Goal: Task Accomplishment & Management: Manage account settings

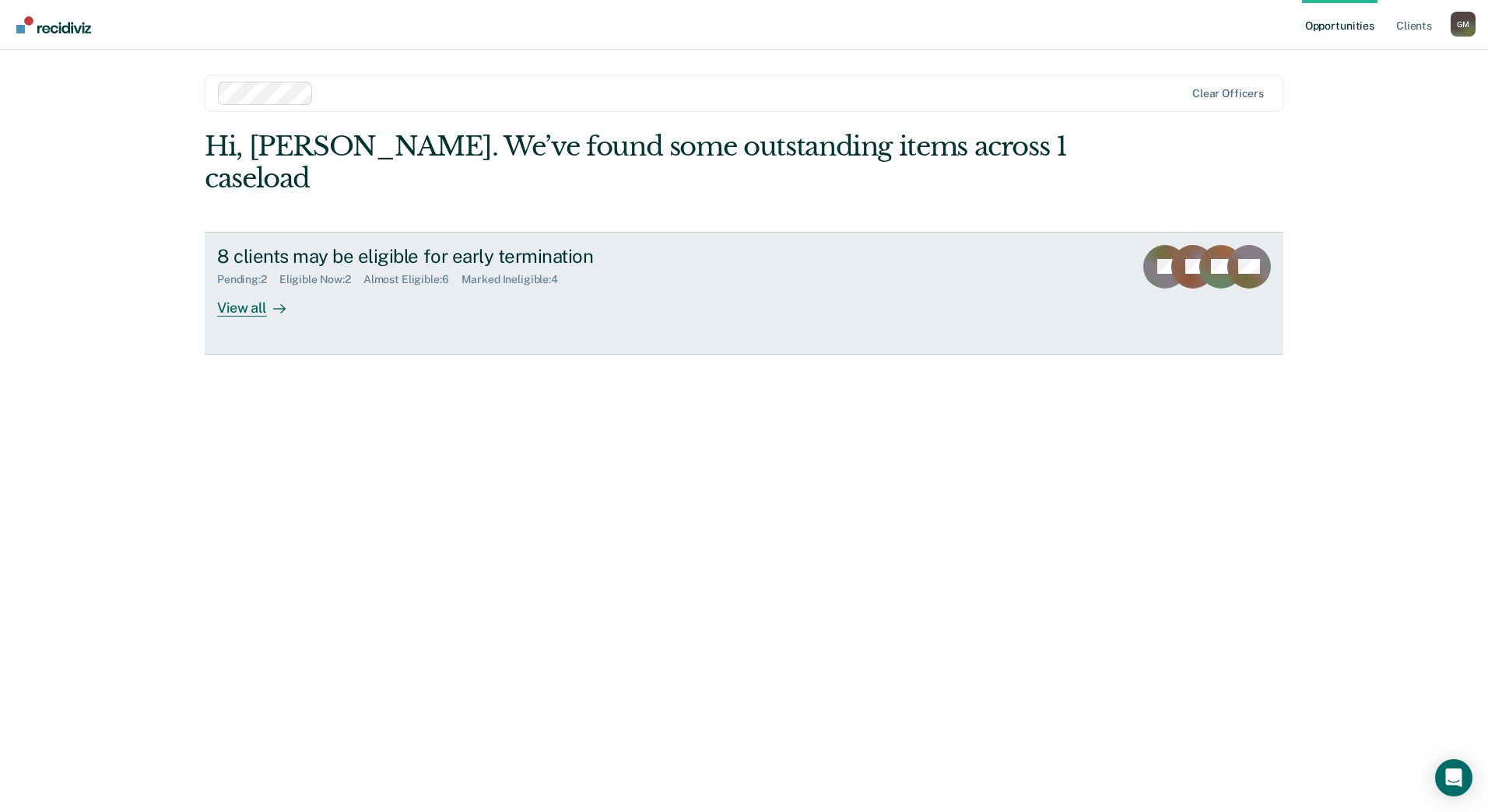
click at [229, 286] on div "View all" at bounding box center [261, 301] width 87 height 30
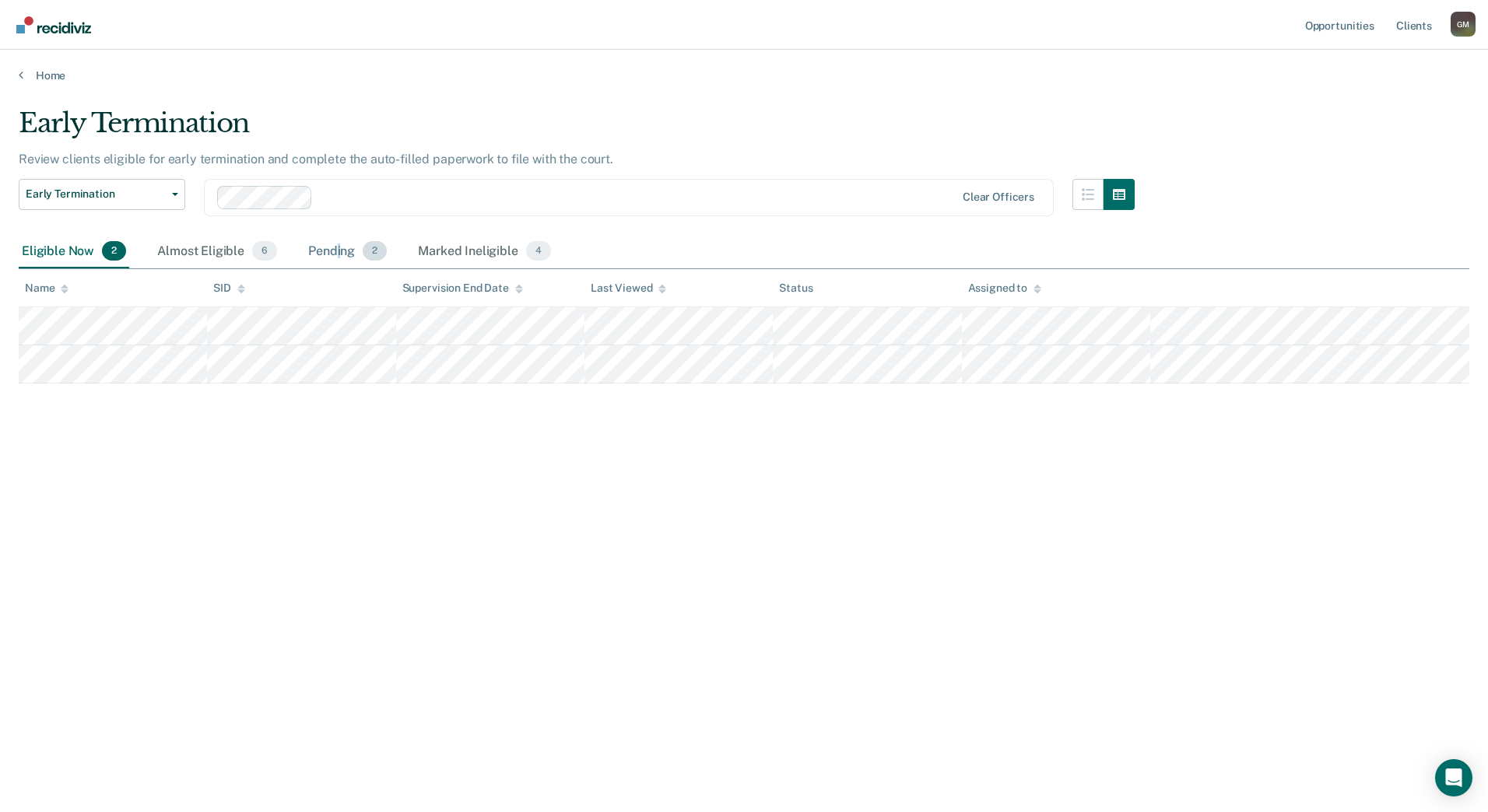
click at [336, 257] on div "Pending 2" at bounding box center [348, 252] width 85 height 34
click at [193, 248] on div "Almost Eligible 6" at bounding box center [217, 252] width 126 height 34
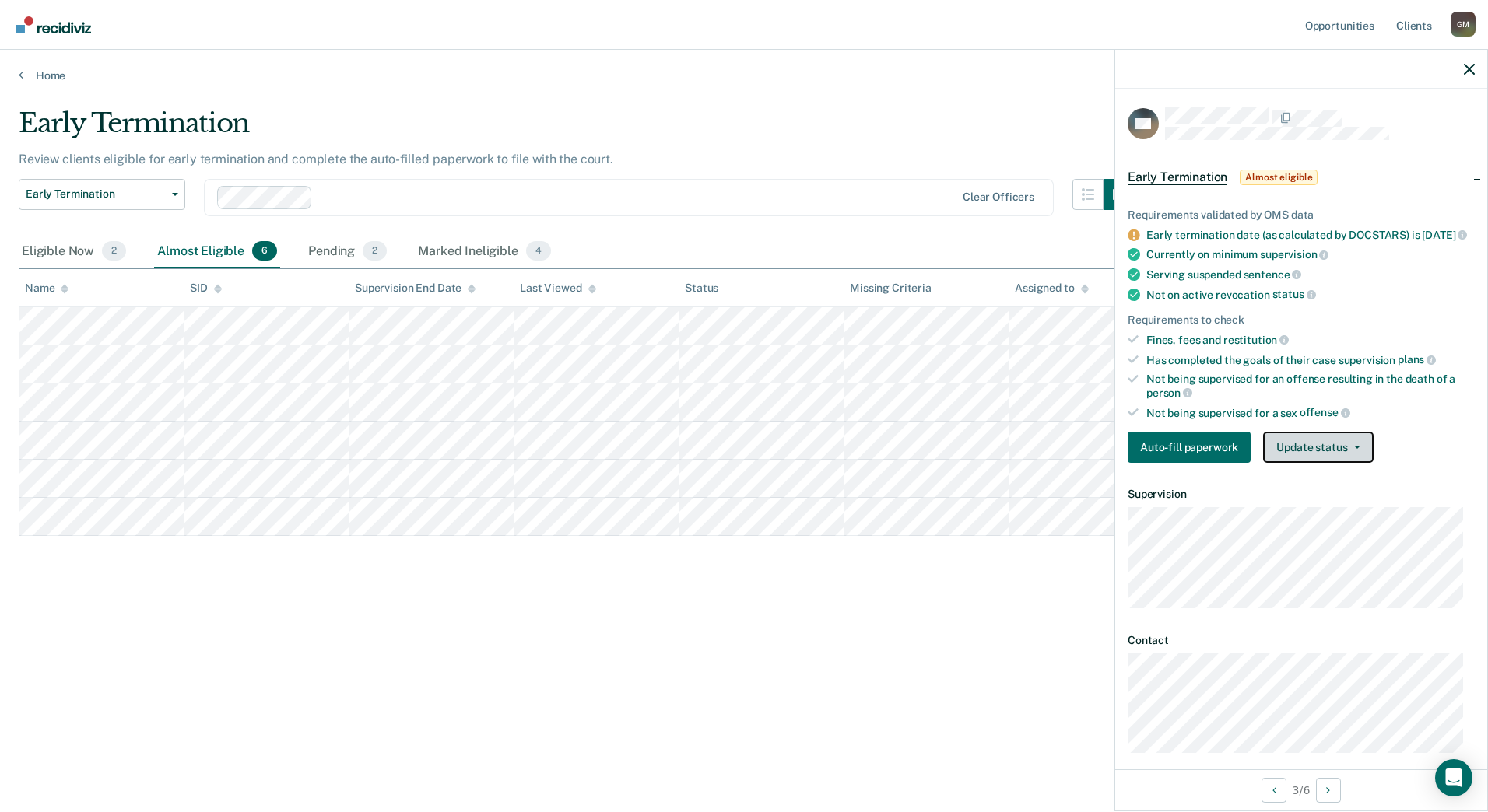
click at [1354, 449] on icon "button" at bounding box center [1357, 448] width 6 height 3
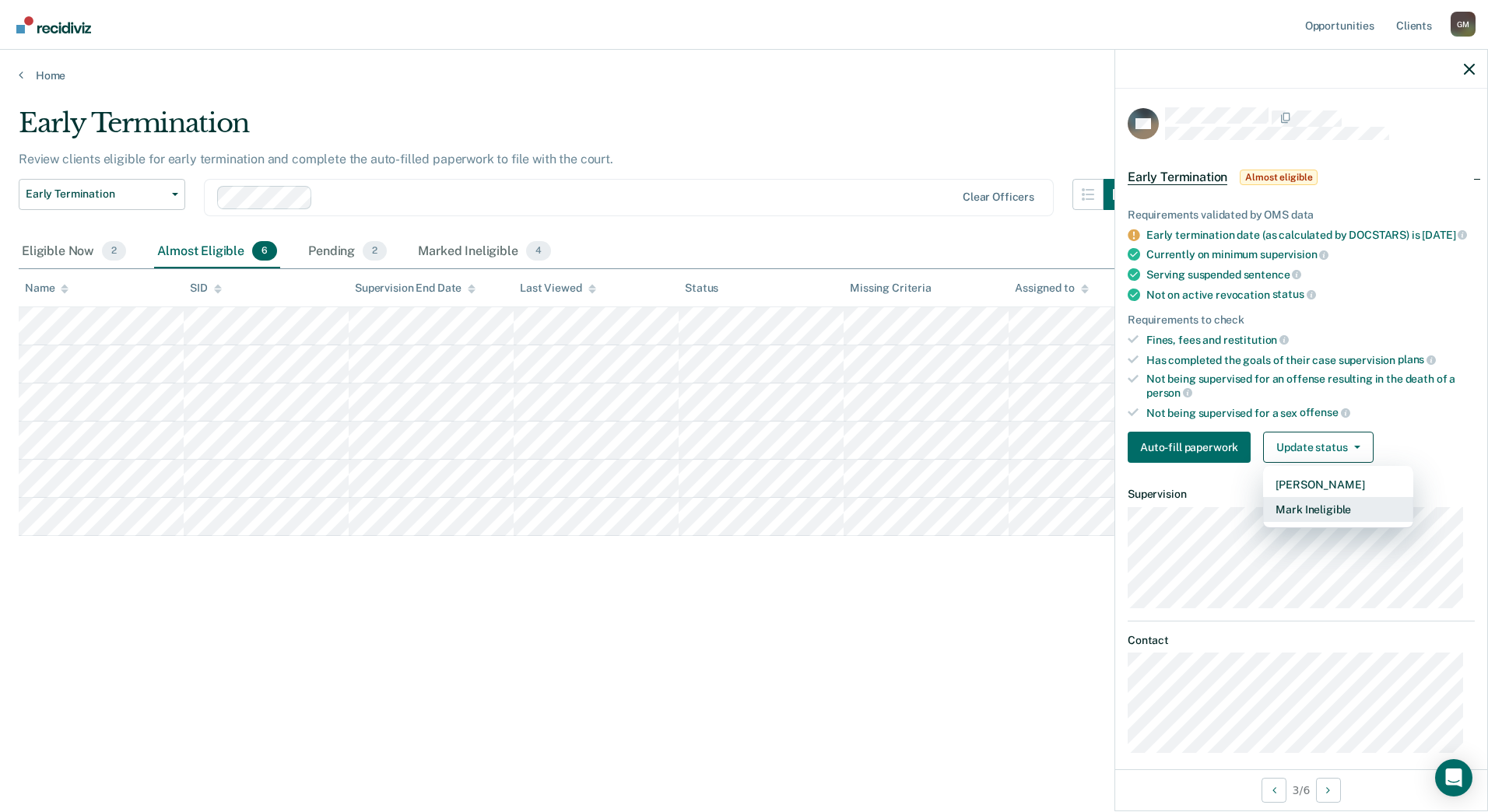
click at [1343, 522] on button "Mark Ineligible" at bounding box center [1338, 509] width 150 height 25
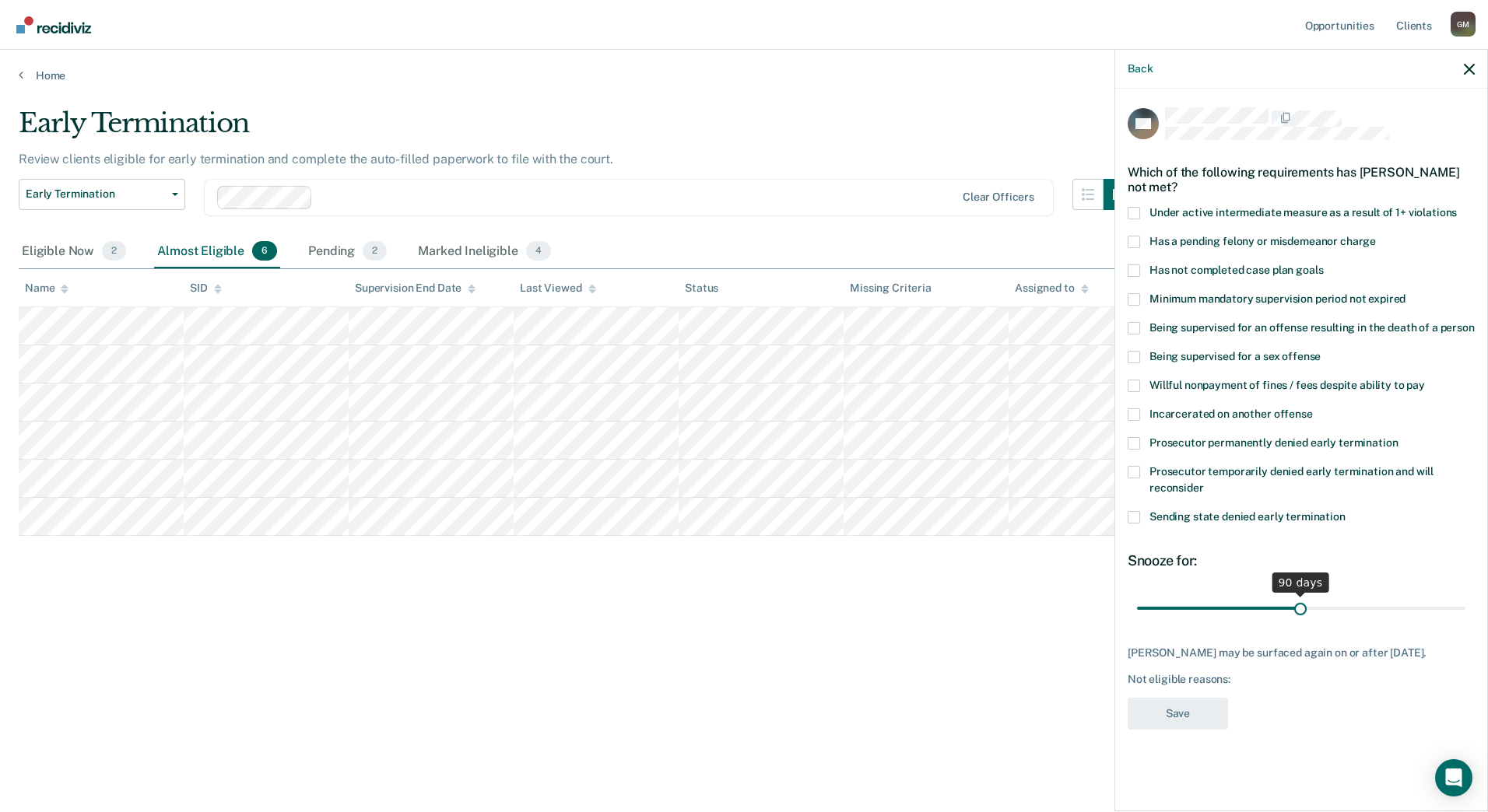
drag, startPoint x: 1201, startPoint y: 607, endPoint x: 1299, endPoint y: 605, distance: 98.0
type input "90"
click at [1299, 605] on input "range" at bounding box center [1301, 608] width 329 height 27
click at [1205, 235] on span "Has a pending felony or misdemeanor charge" at bounding box center [1263, 241] width 226 height 13
click at [1376, 236] on input "Has a pending felony or misdemeanor charge" at bounding box center [1376, 236] width 0 height 0
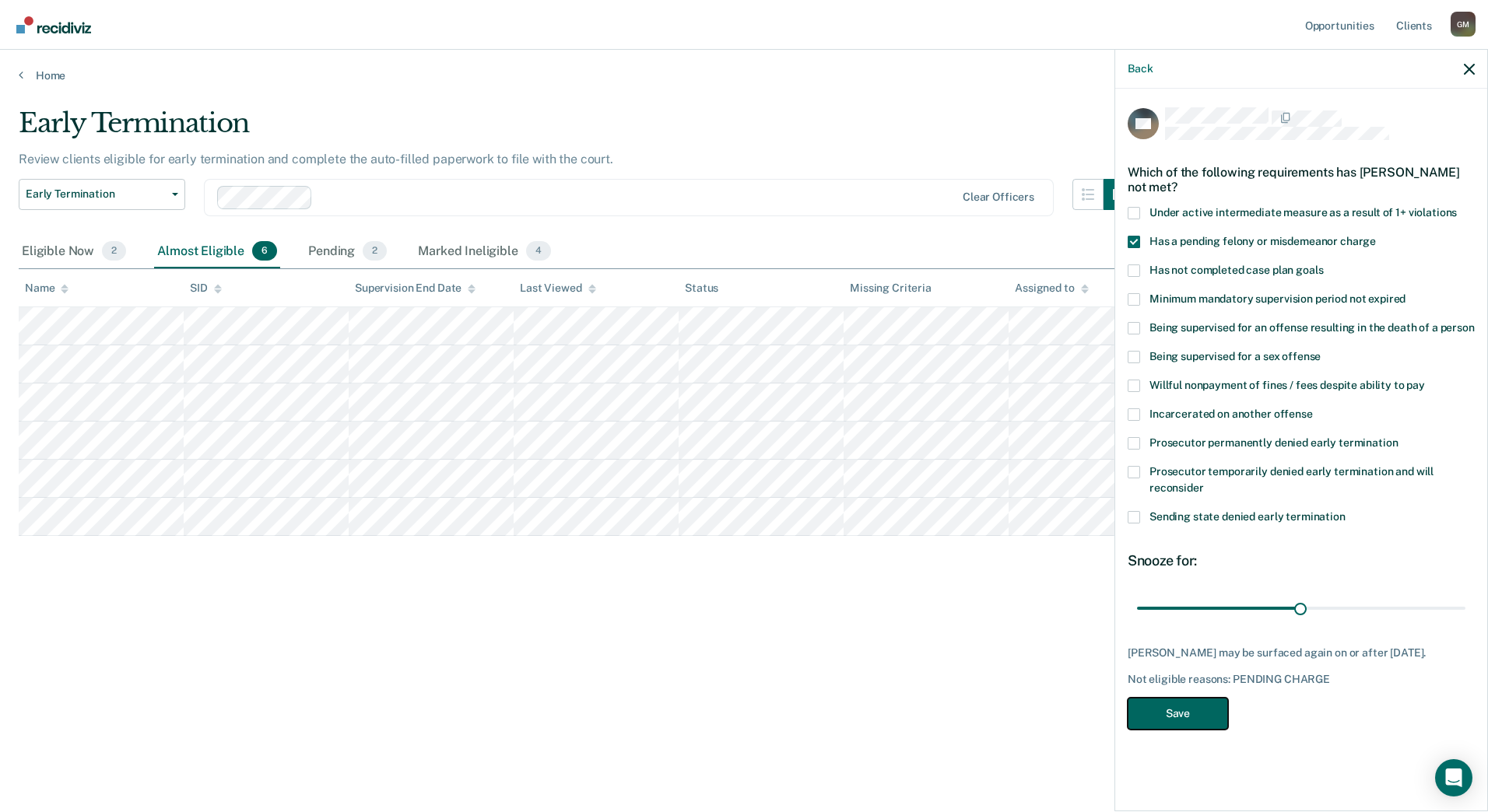
click at [1168, 720] on button "Save" at bounding box center [1178, 714] width 101 height 32
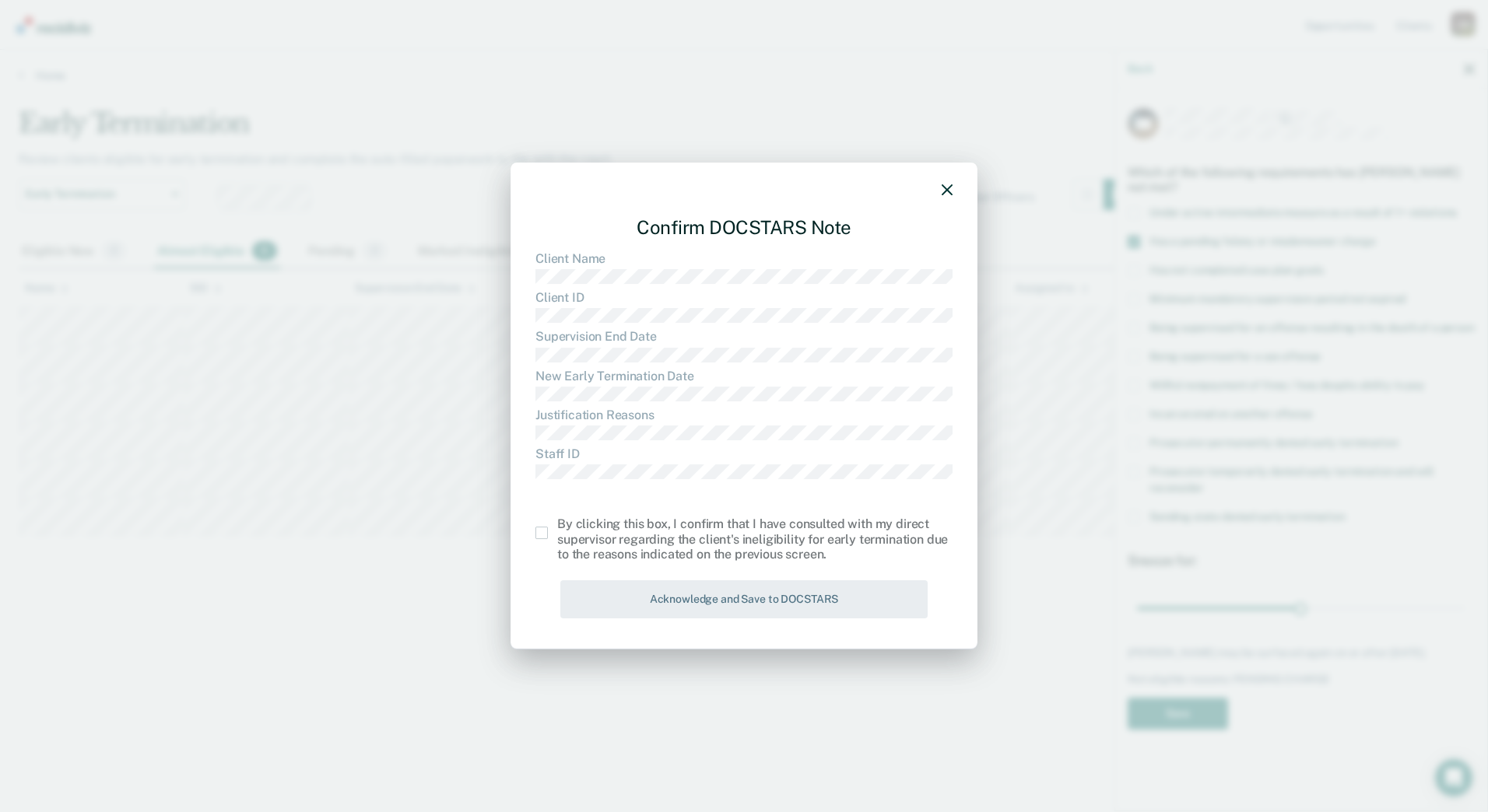
click at [549, 532] on label at bounding box center [546, 533] width 22 height 13
click at [557, 527] on input "checkbox" at bounding box center [557, 527] width 0 height 0
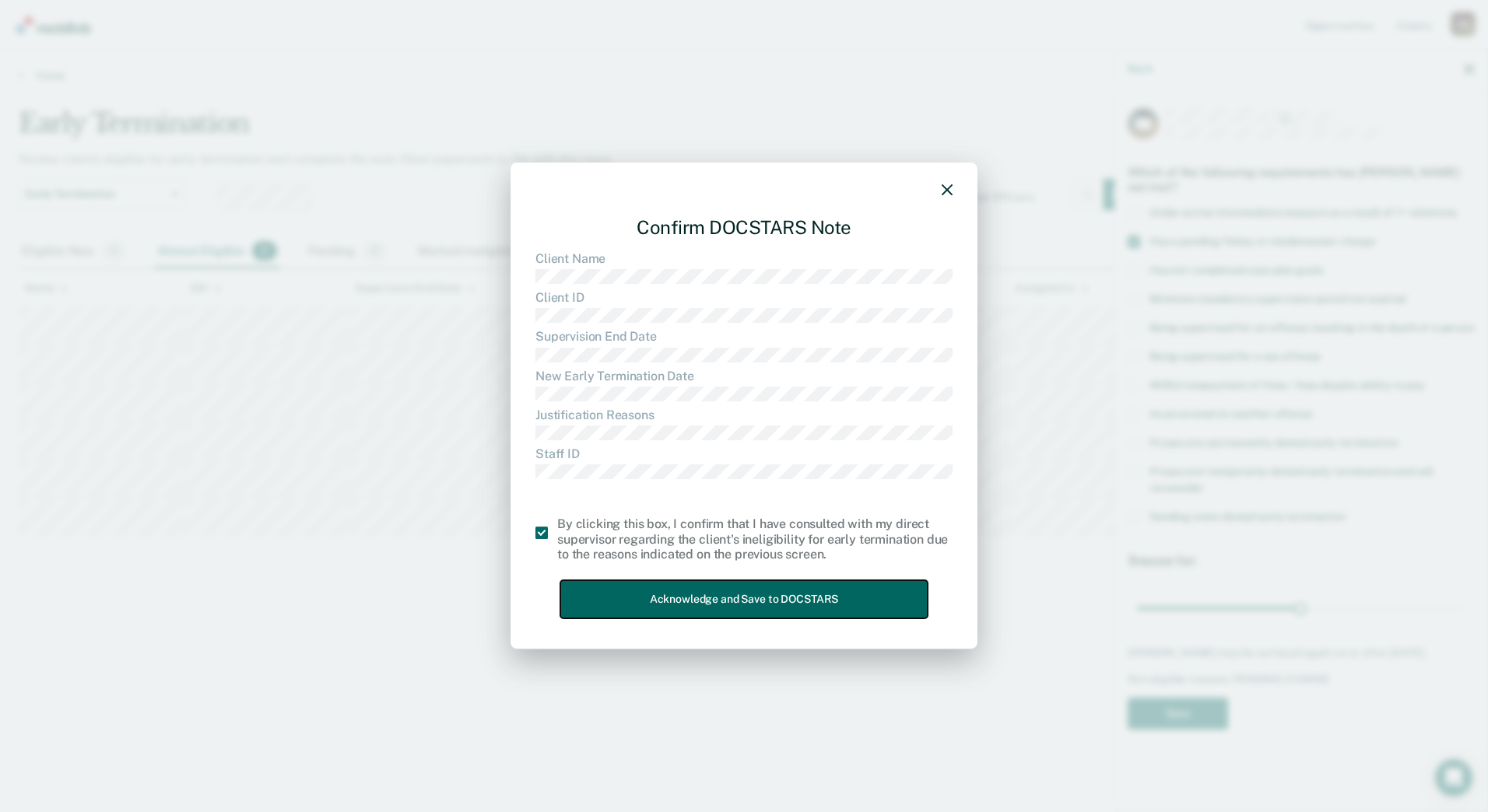
drag, startPoint x: 772, startPoint y: 601, endPoint x: 780, endPoint y: 631, distance: 31.0
click at [773, 601] on button "Acknowledge and Save to DOCSTARS" at bounding box center [744, 599] width 367 height 38
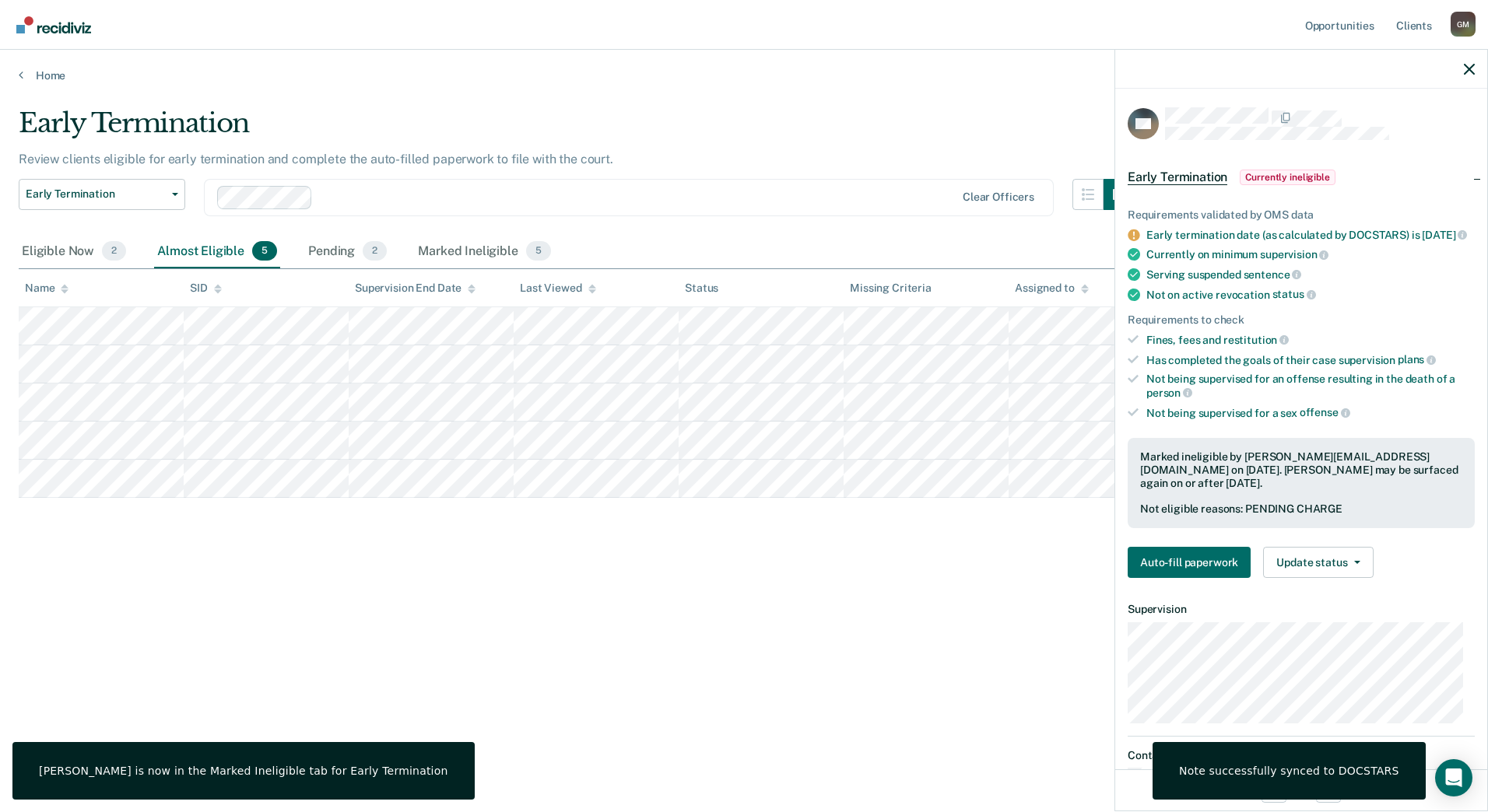
click at [46, 229] on div "Early Termination Early Termination" at bounding box center [102, 207] width 166 height 56
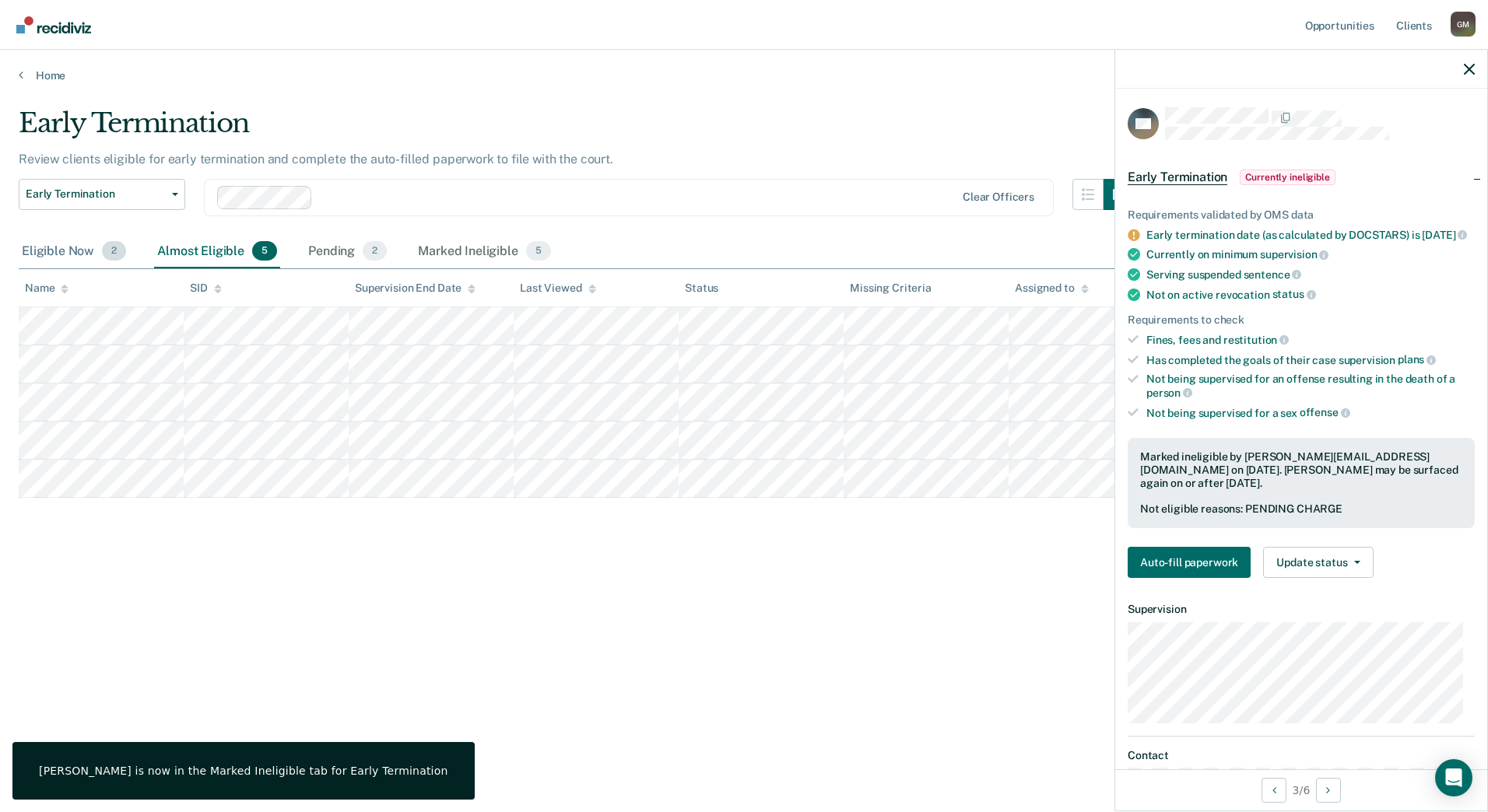
click at [51, 241] on div "Eligible Now 2" at bounding box center [74, 252] width 110 height 34
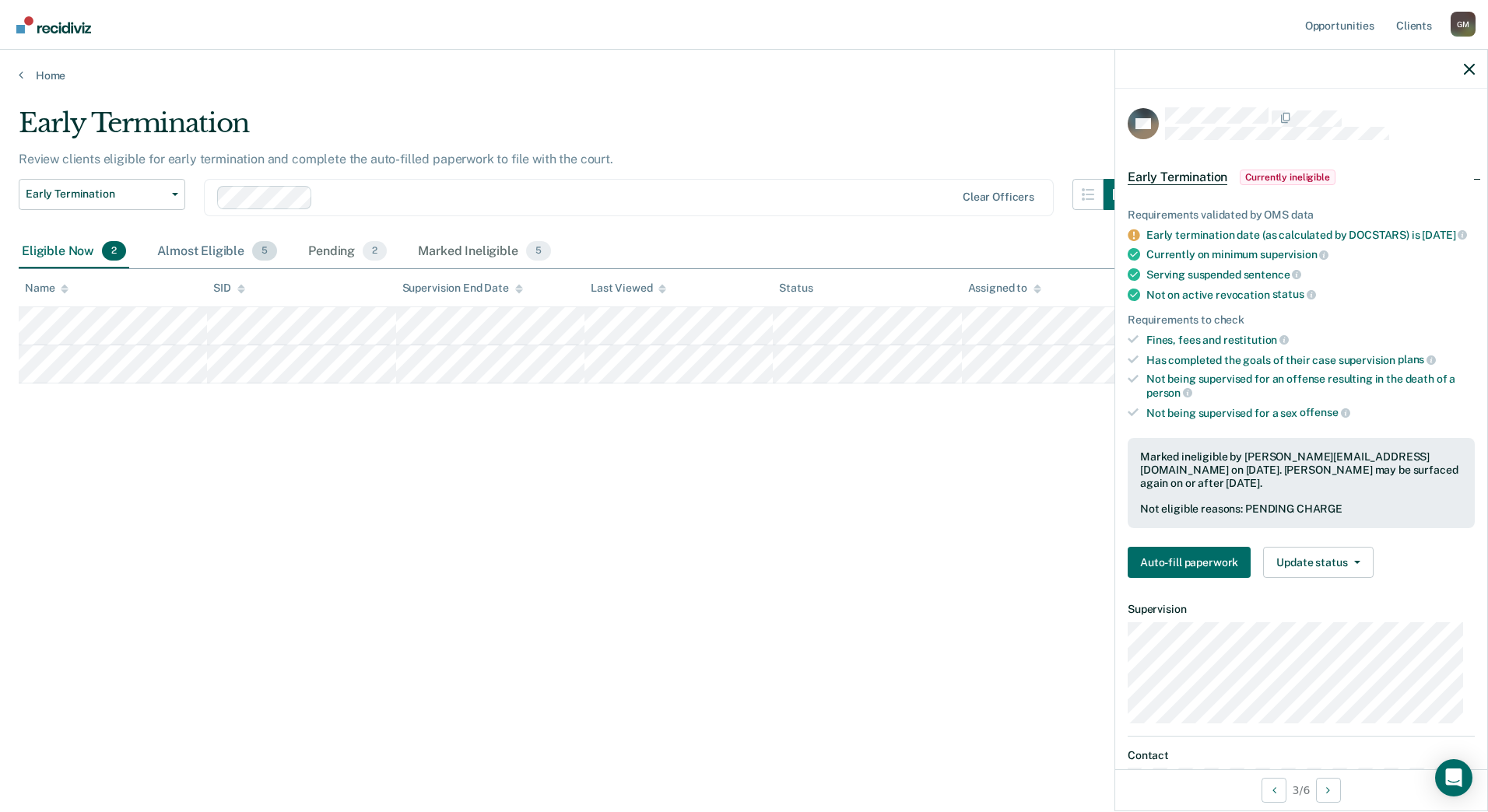
click at [229, 247] on div "Almost Eligible 5" at bounding box center [217, 252] width 126 height 34
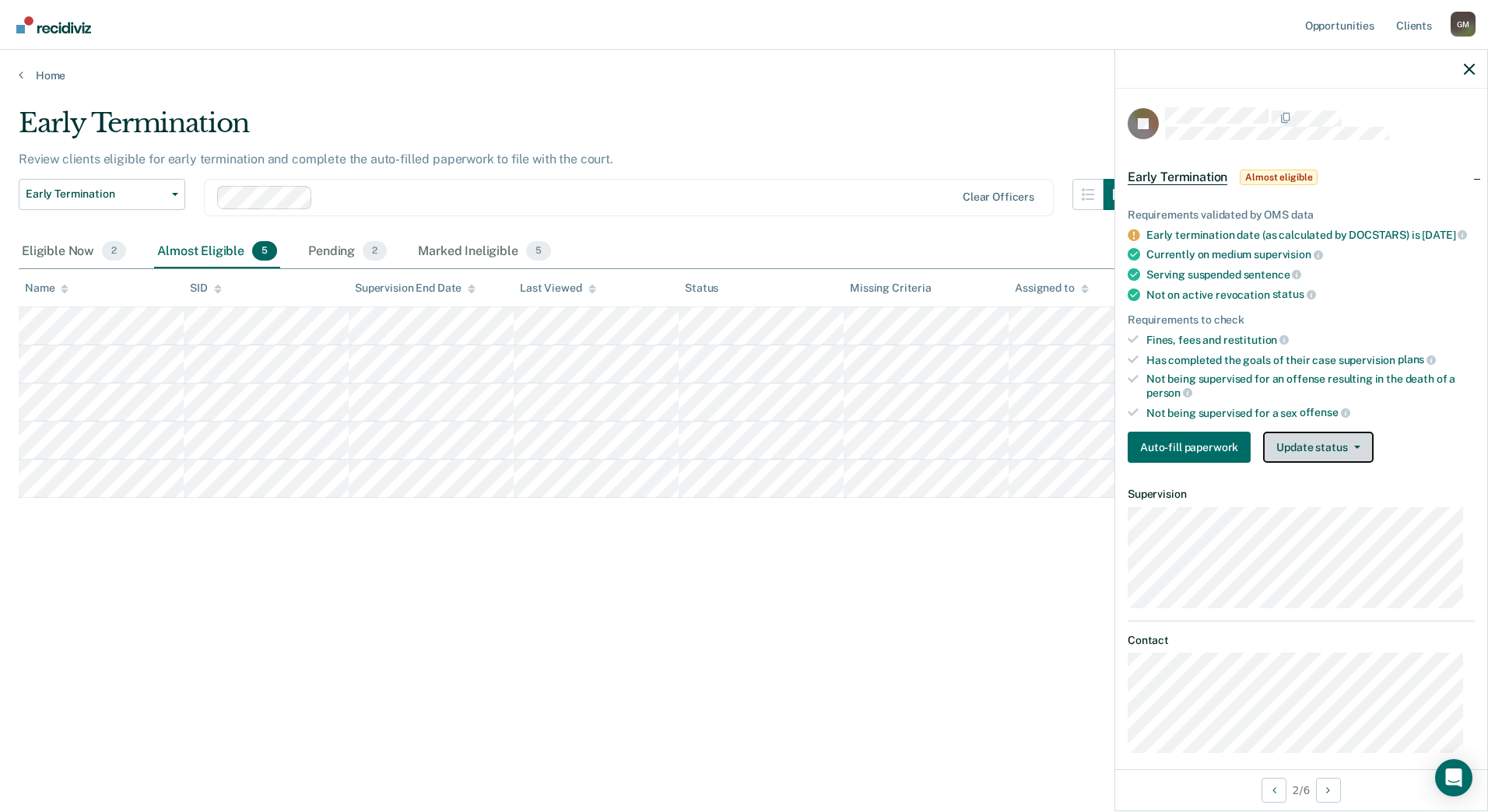
click at [1343, 454] on button "Update status" at bounding box center [1318, 447] width 110 height 31
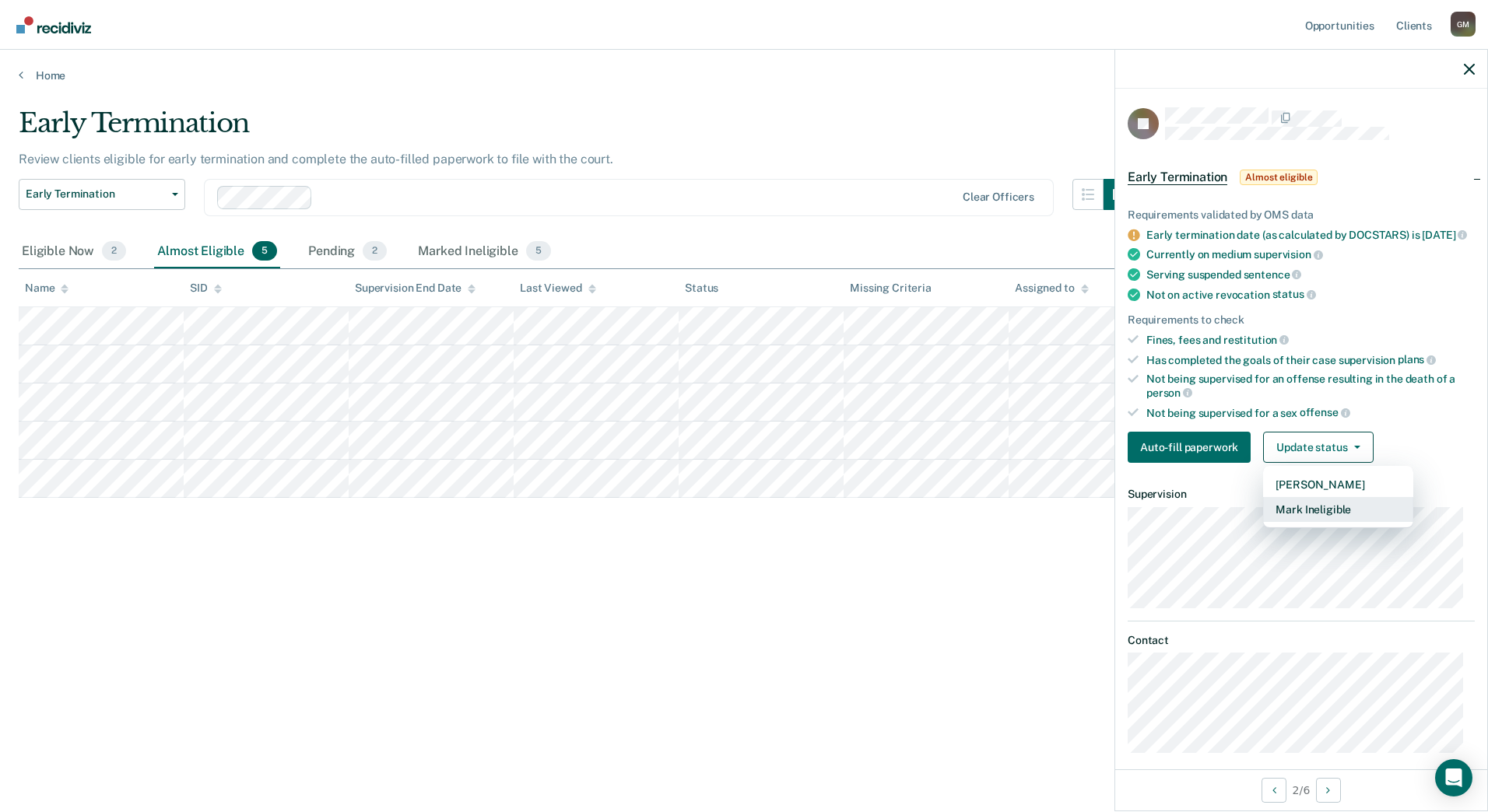
click at [1346, 522] on button "Mark Ineligible" at bounding box center [1338, 509] width 150 height 25
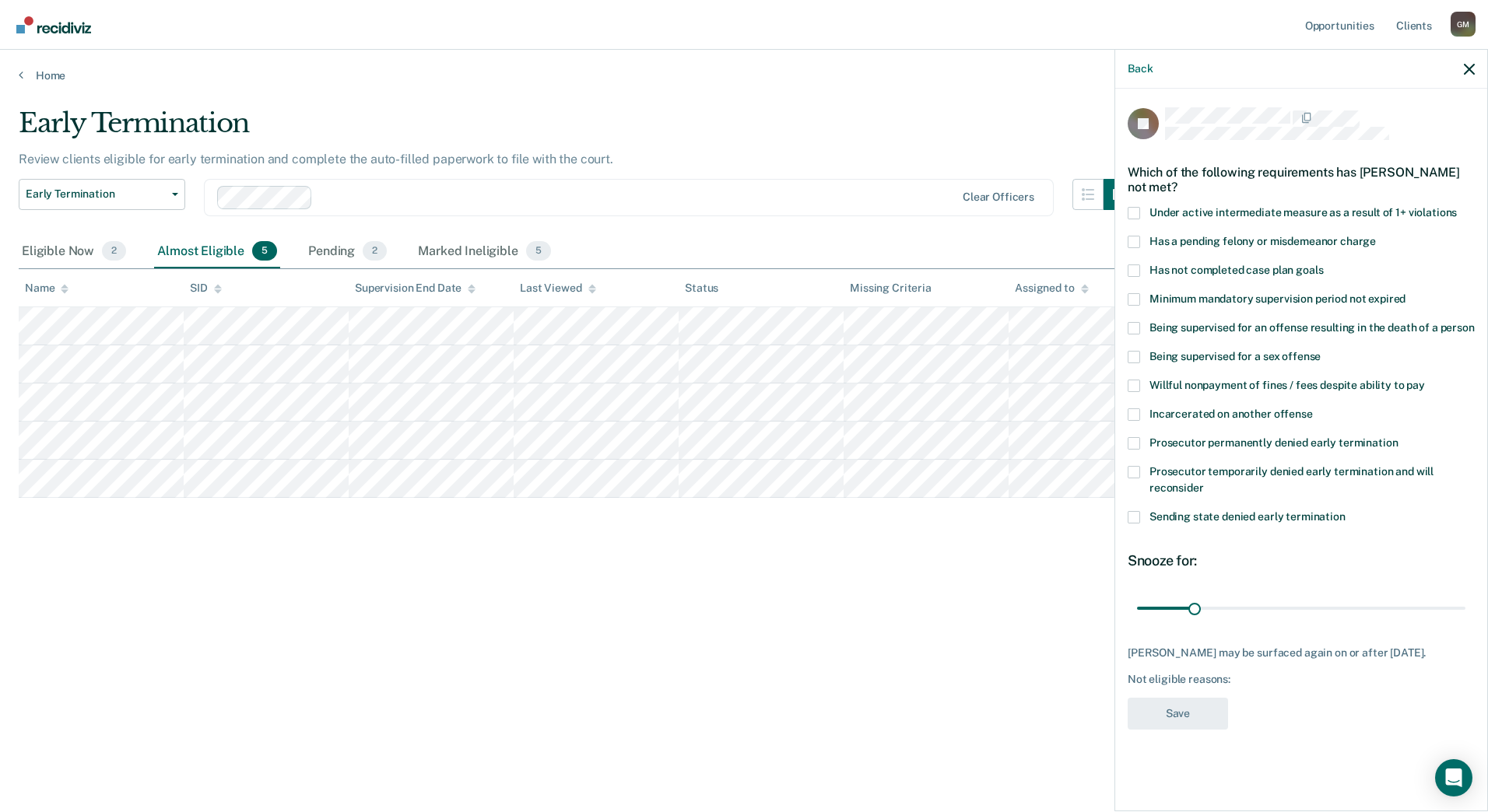
click at [1188, 413] on span "Incarcerated on another offense" at bounding box center [1231, 414] width 163 height 13
click at [1313, 408] on input "Incarcerated on another offense" at bounding box center [1313, 408] width 0 height 0
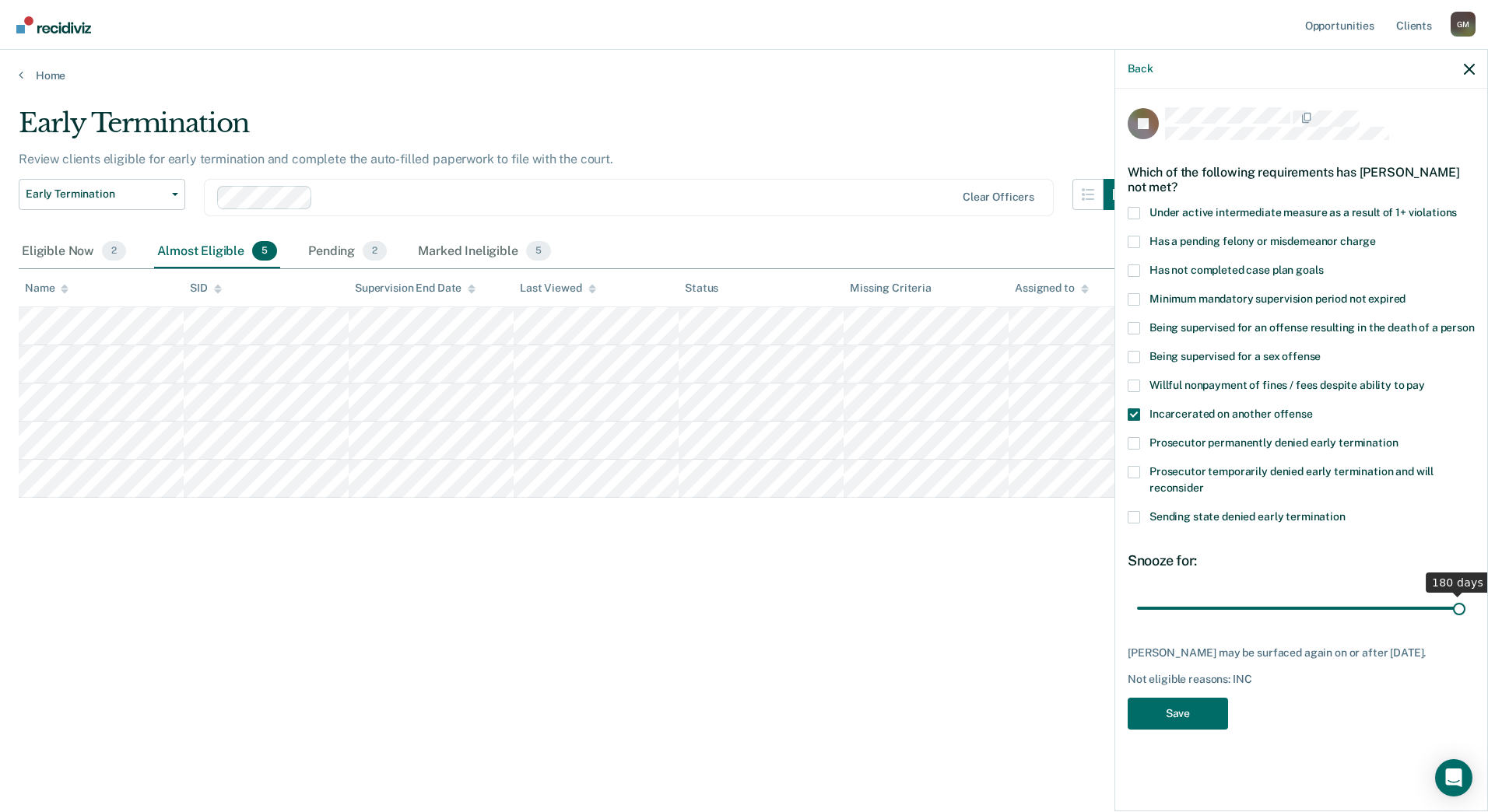
drag, startPoint x: 1183, startPoint y: 605, endPoint x: 1490, endPoint y: 605, distance: 307.0
type input "180"
click at [1466, 605] on input "range" at bounding box center [1301, 608] width 329 height 27
click at [1182, 728] on button "Save" at bounding box center [1178, 714] width 101 height 32
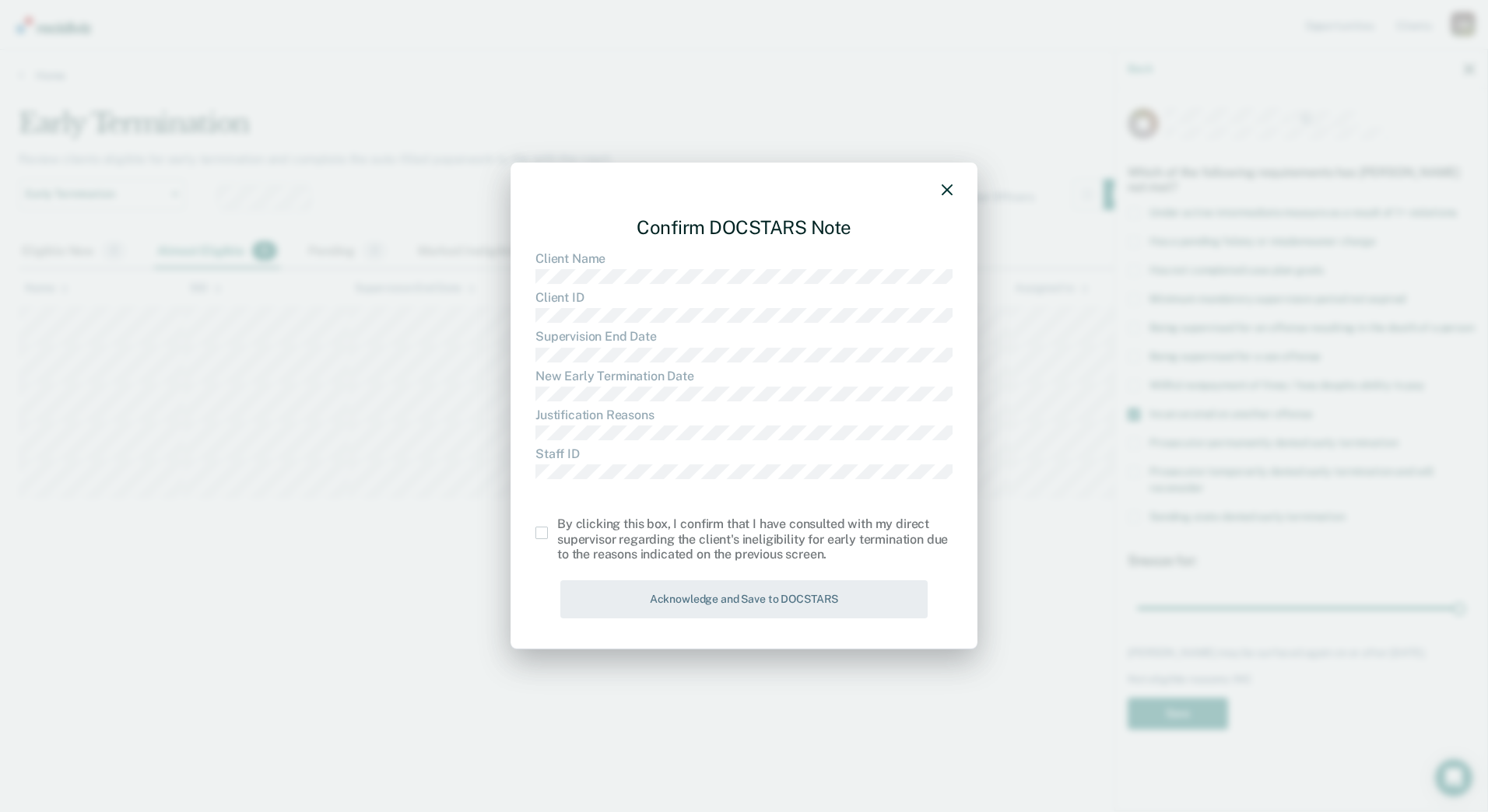
click at [539, 538] on span at bounding box center [542, 533] width 13 height 13
click at [557, 527] on input "checkbox" at bounding box center [557, 527] width 0 height 0
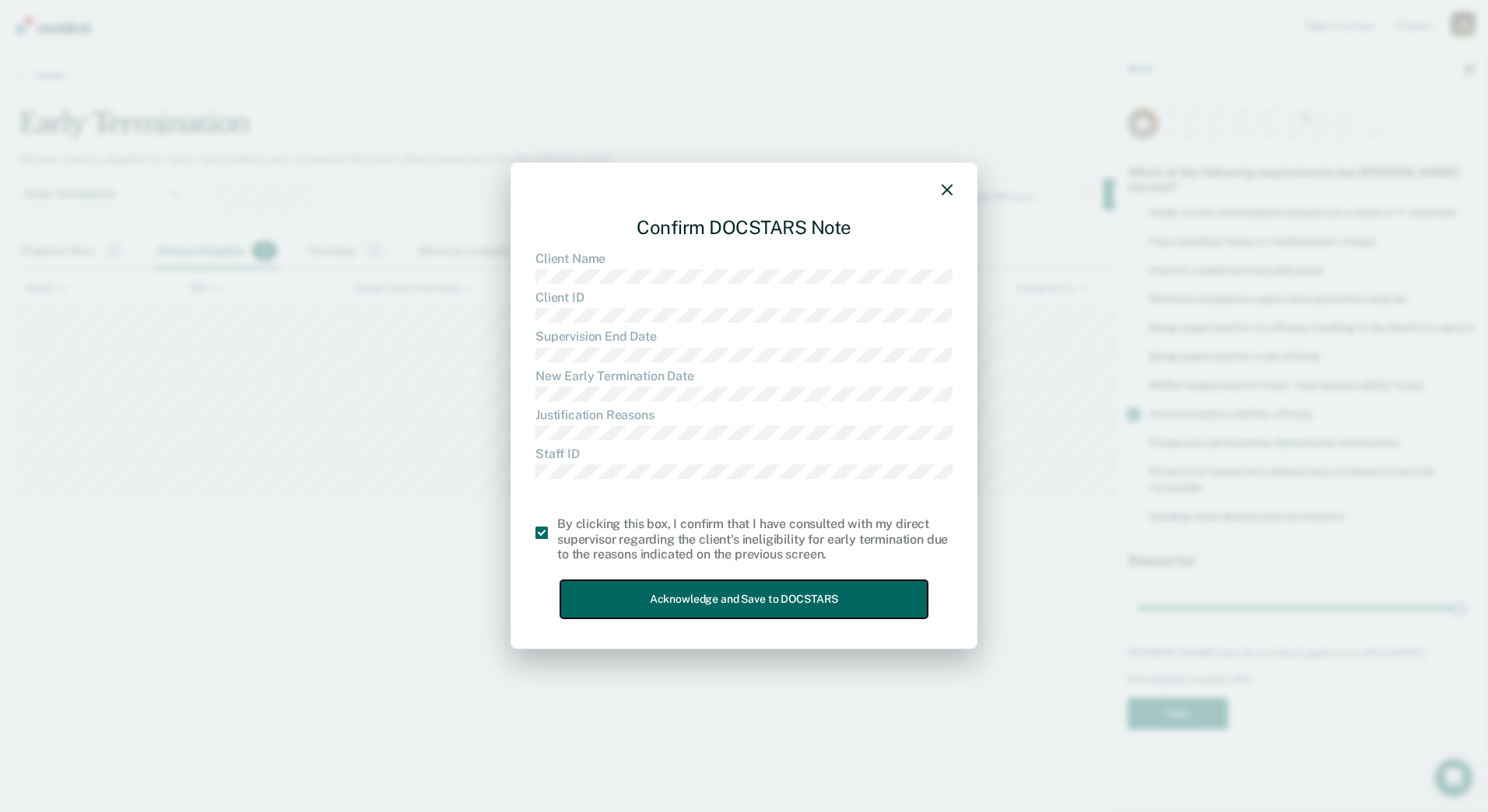
click at [627, 585] on button "Acknowledge and Save to DOCSTARS" at bounding box center [744, 599] width 367 height 38
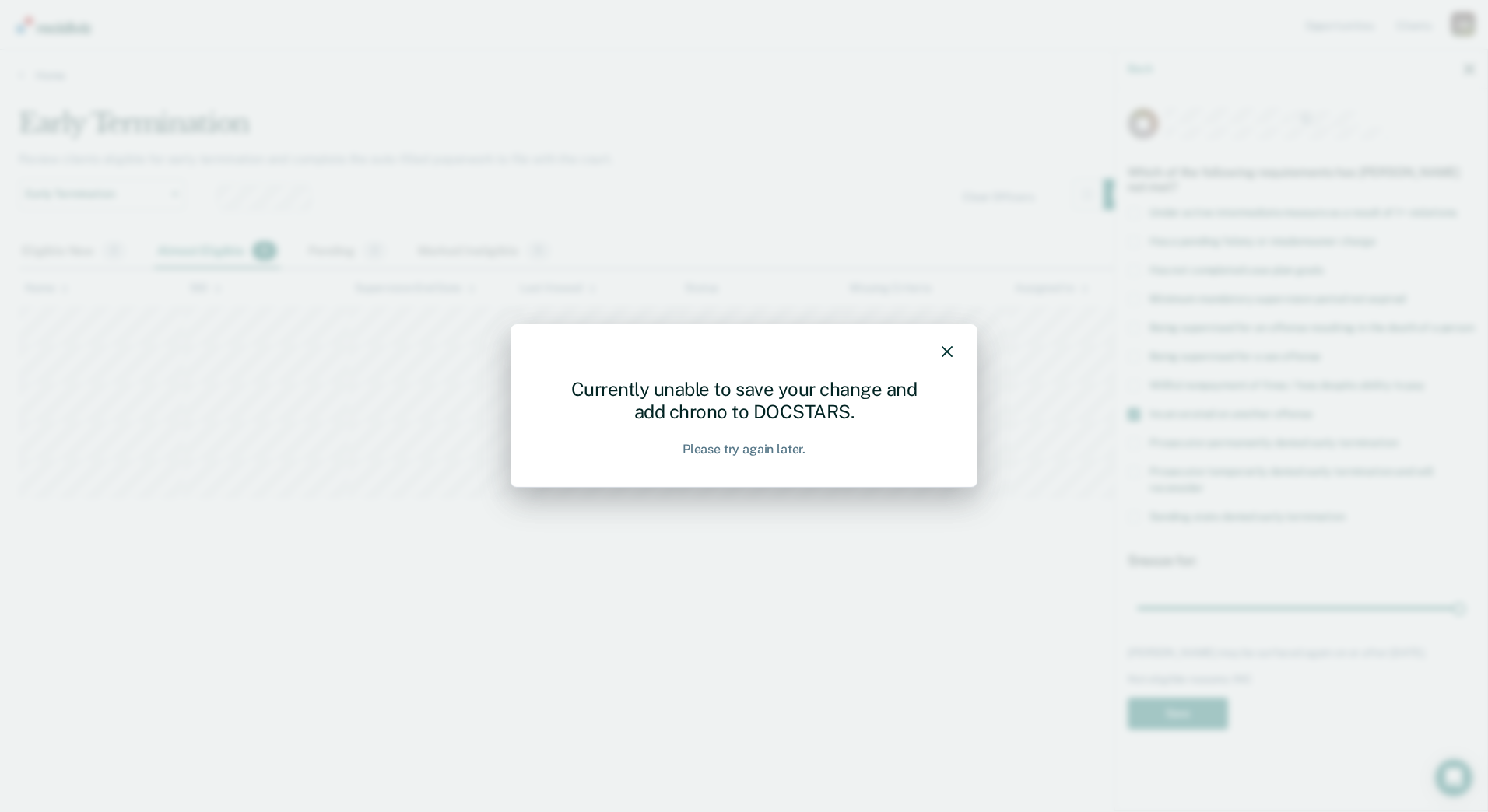
click at [772, 452] on div "Please try again later." at bounding box center [744, 449] width 123 height 14
click at [947, 344] on div at bounding box center [744, 354] width 417 height 22
click at [954, 349] on div "Currently unable to save your change and add chrono to DOCSTARS. Please try aga…" at bounding box center [744, 406] width 467 height 163
click at [946, 351] on icon "button" at bounding box center [947, 352] width 11 height 11
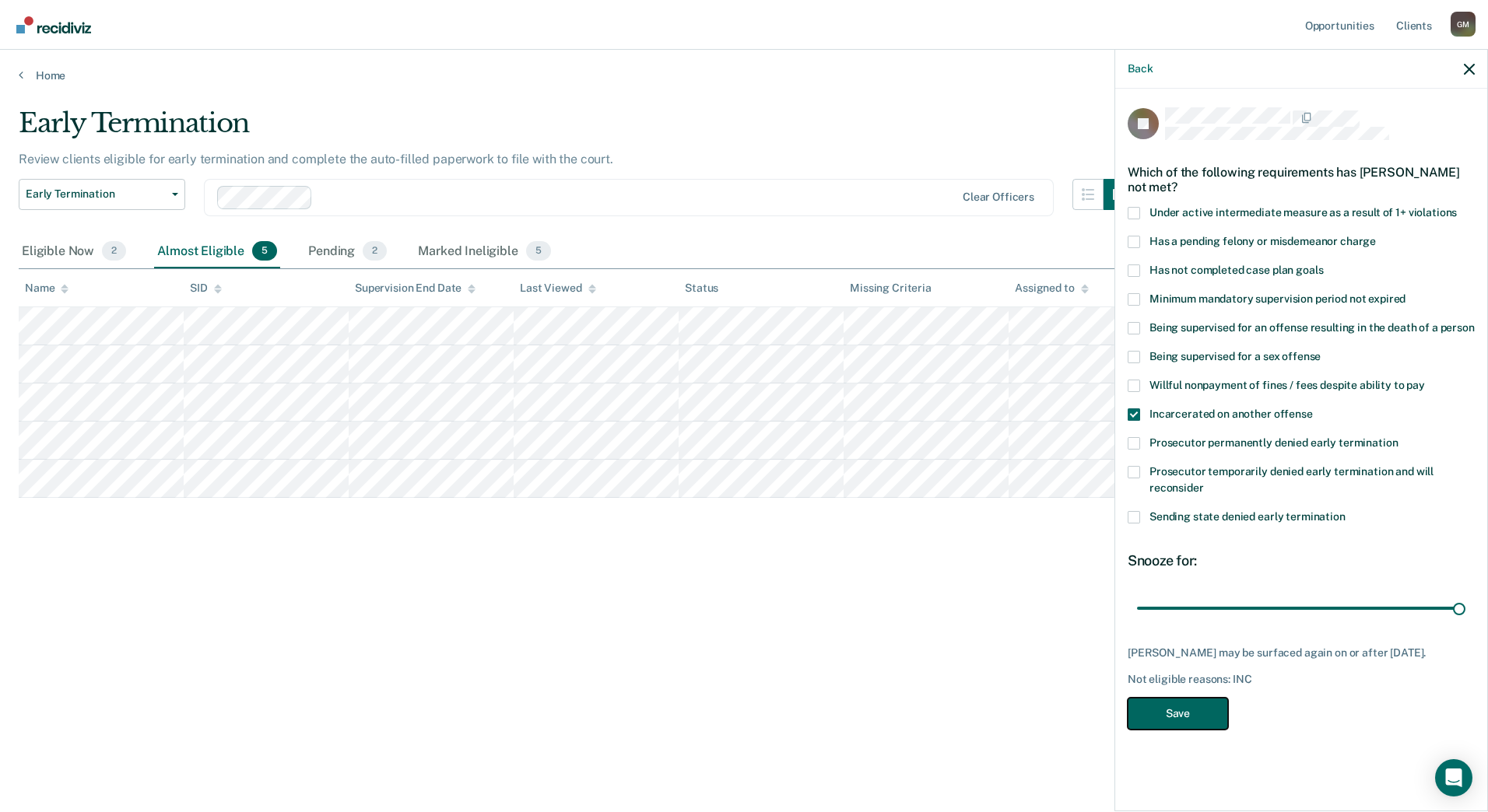
click at [1185, 715] on button "Save" at bounding box center [1178, 714] width 101 height 32
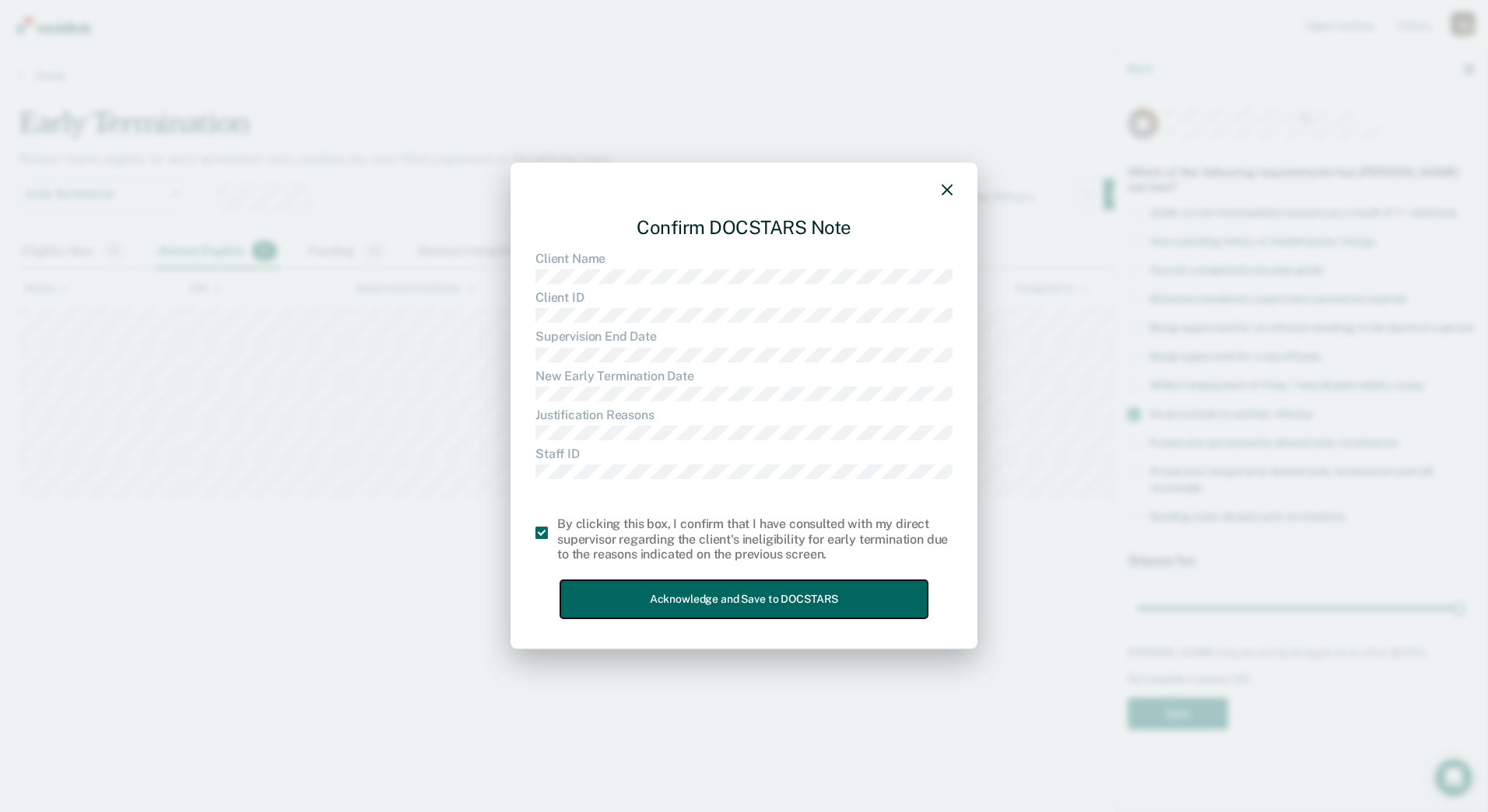
click at [704, 595] on button "Acknowledge and Save to DOCSTARS" at bounding box center [744, 599] width 367 height 38
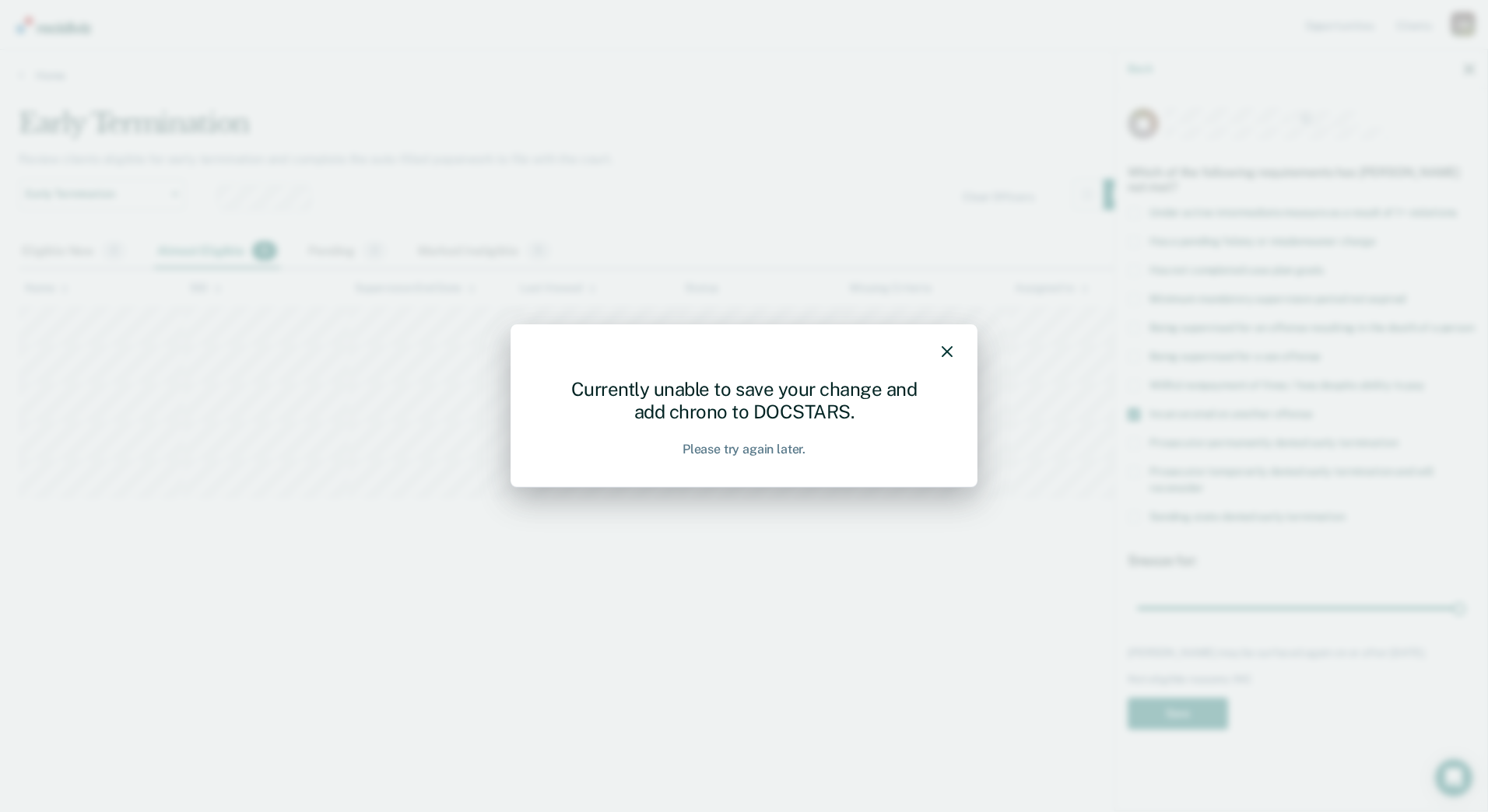
click at [939, 344] on div at bounding box center [744, 354] width 417 height 22
click at [959, 369] on div "Currently unable to save your change and add chrono to DOCSTARS. Please try aga…" at bounding box center [744, 406] width 467 height 163
click at [947, 348] on icon "button" at bounding box center [947, 352] width 11 height 11
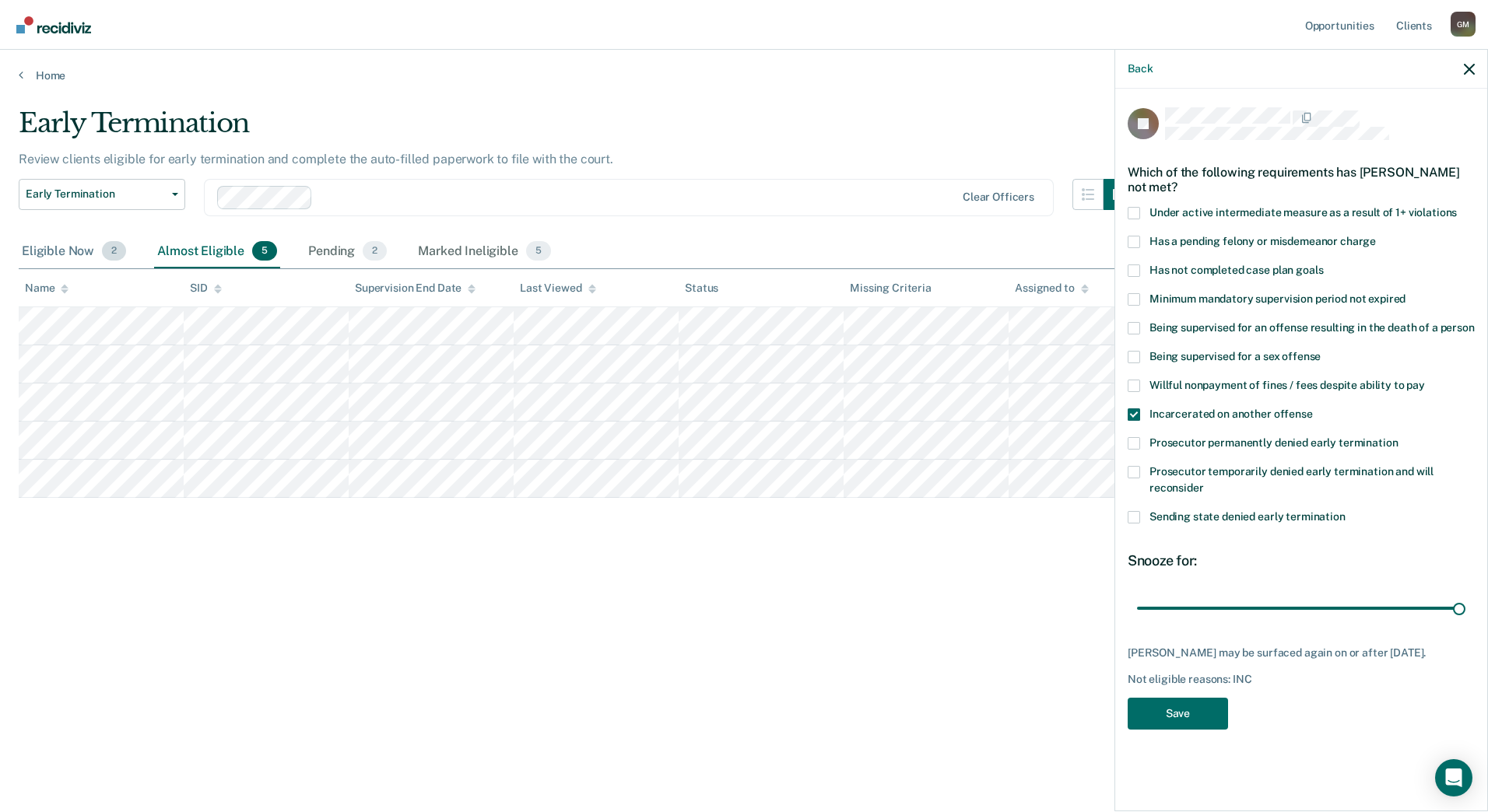
click at [77, 251] on div "Eligible Now 2" at bounding box center [74, 252] width 110 height 34
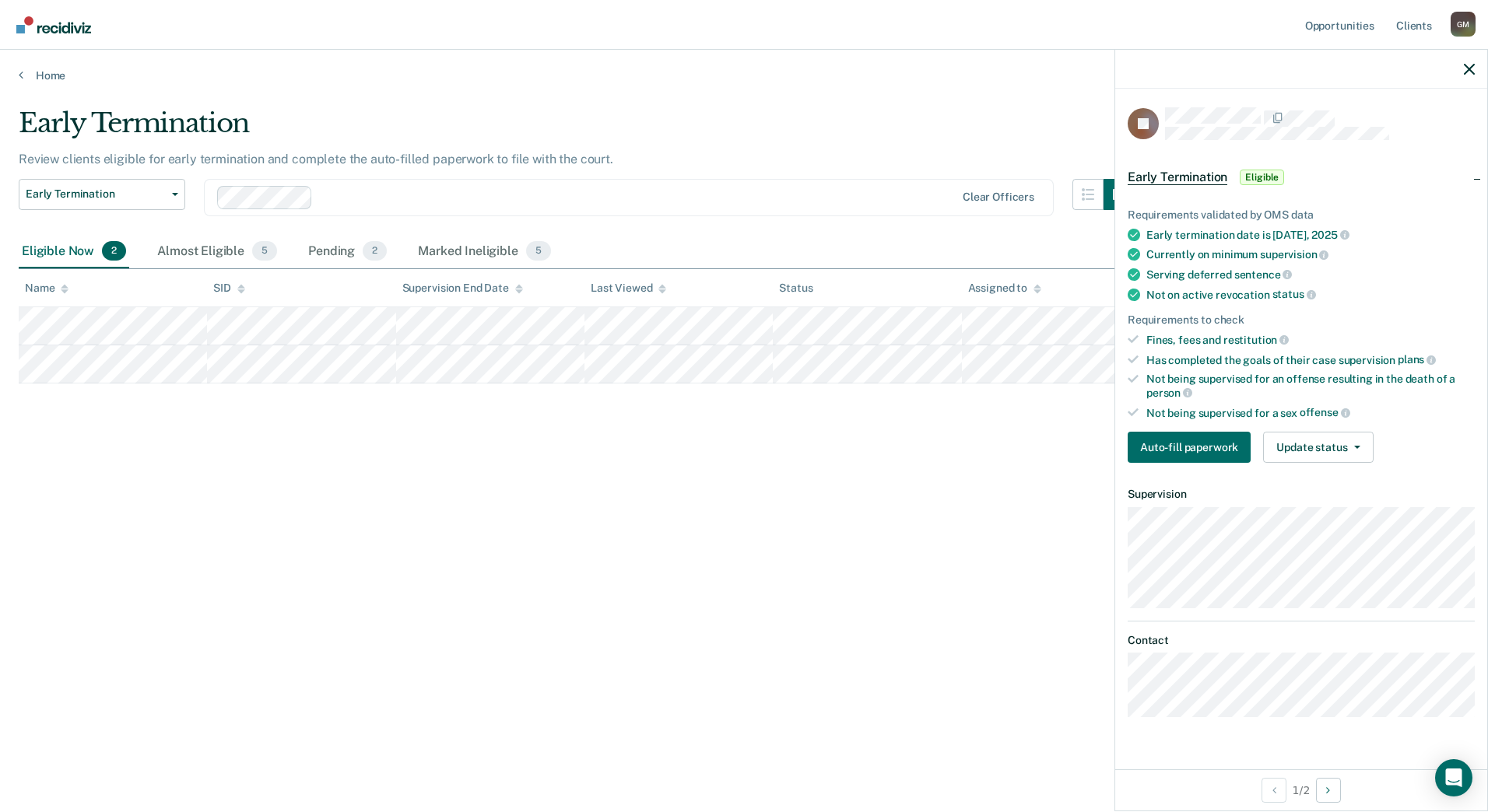
drag, startPoint x: 1409, startPoint y: 444, endPoint x: 1406, endPoint y: 451, distance: 7.6
click at [1339, 443] on button "Update status" at bounding box center [1318, 447] width 110 height 31
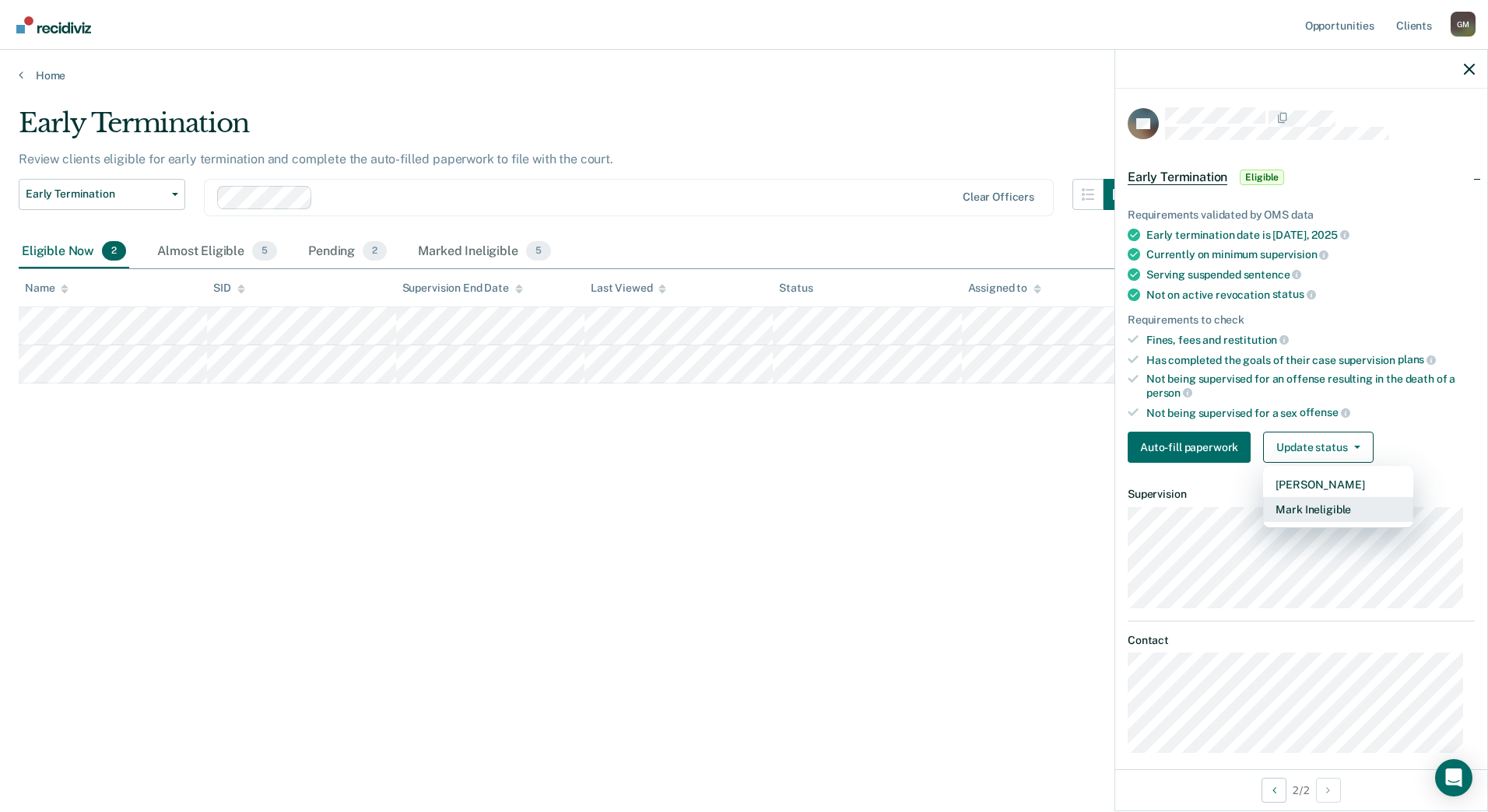
click at [1310, 514] on button "Mark Ineligible" at bounding box center [1338, 509] width 150 height 25
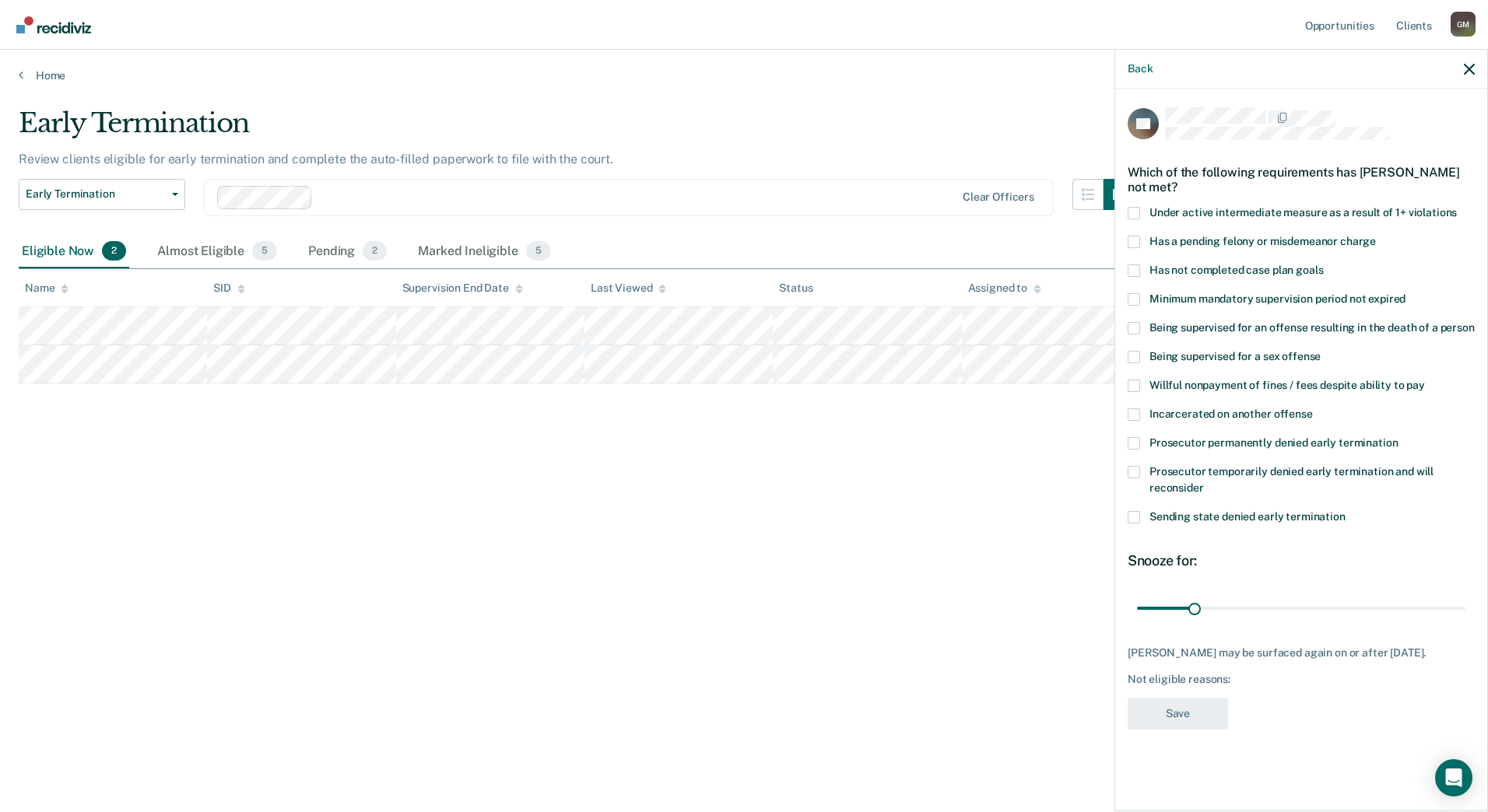
click at [1214, 273] on span "Has not completed case plan goals" at bounding box center [1236, 270] width 174 height 13
click at [1323, 265] on input "Has not completed case plan goals" at bounding box center [1323, 265] width 0 height 0
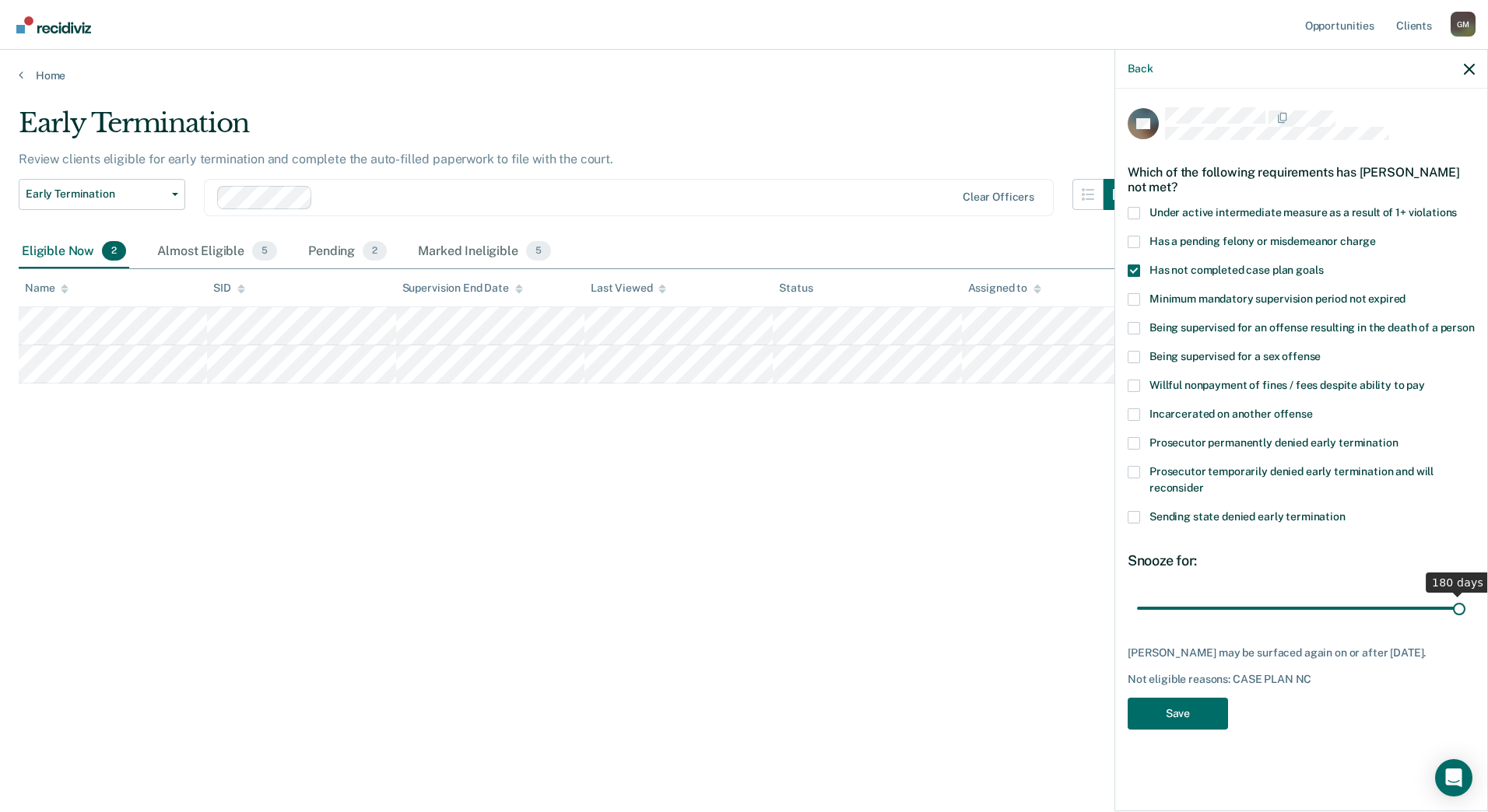
drag, startPoint x: 1185, startPoint y: 608, endPoint x: 1490, endPoint y: 625, distance: 305.5
type input "180"
click at [1466, 622] on input "range" at bounding box center [1301, 608] width 329 height 27
click at [1163, 708] on button "Save" at bounding box center [1178, 714] width 101 height 32
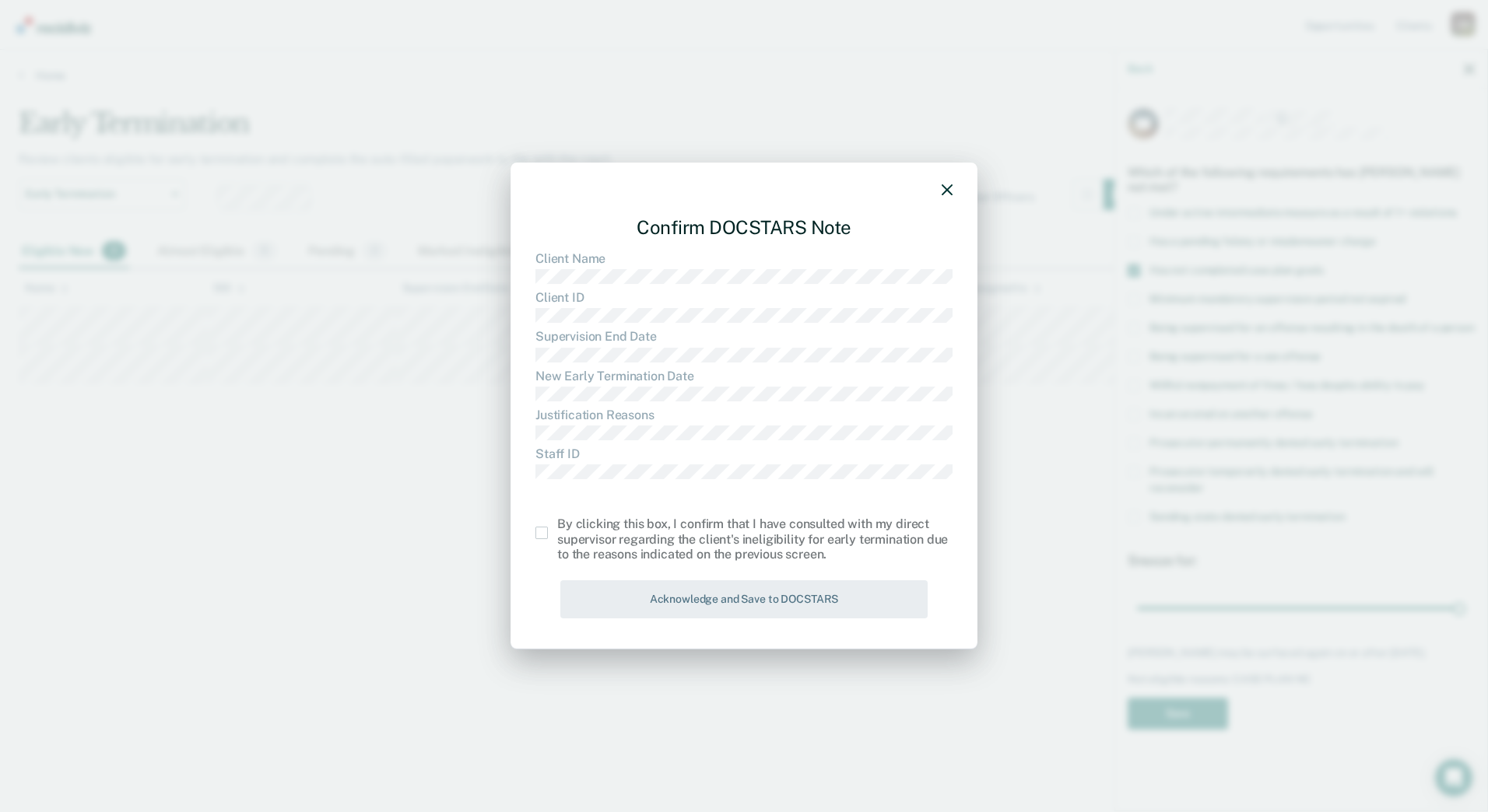
click at [545, 534] on span at bounding box center [542, 533] width 13 height 13
click at [557, 527] on input "checkbox" at bounding box center [557, 527] width 0 height 0
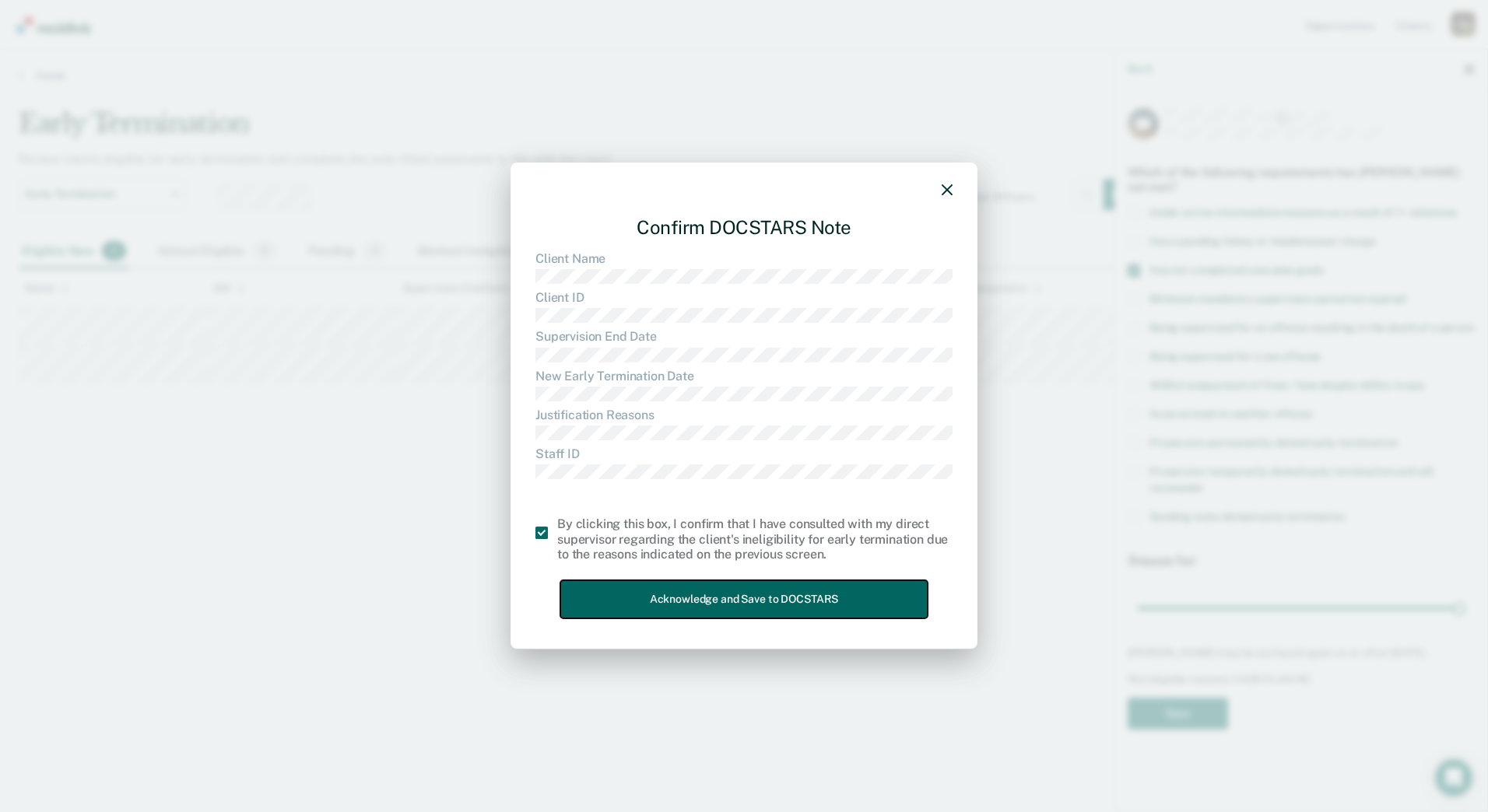
click at [637, 603] on button "Acknowledge and Save to DOCSTARS" at bounding box center [744, 599] width 367 height 38
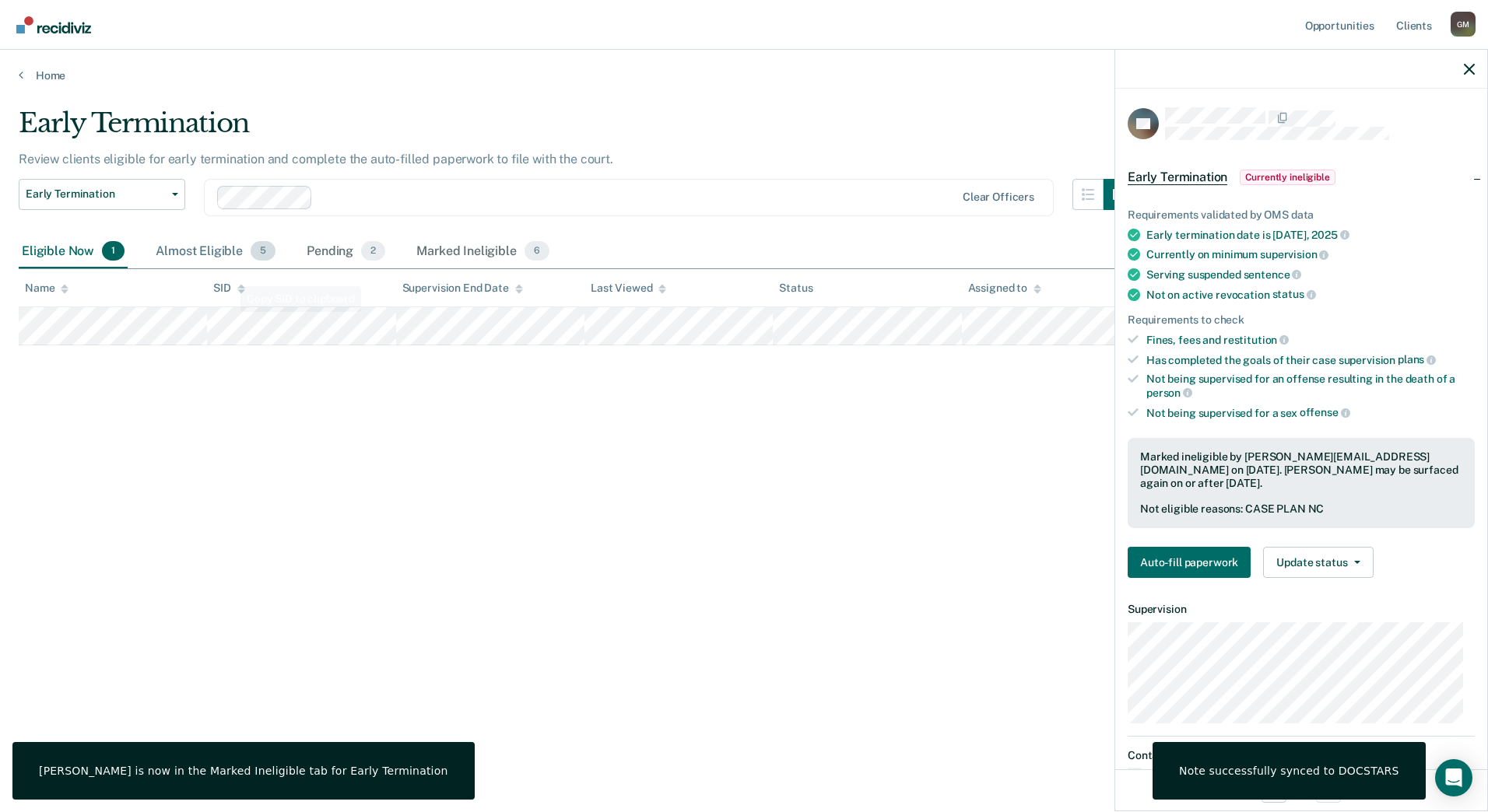
click at [201, 257] on div "Almost Eligible 5" at bounding box center [216, 252] width 126 height 34
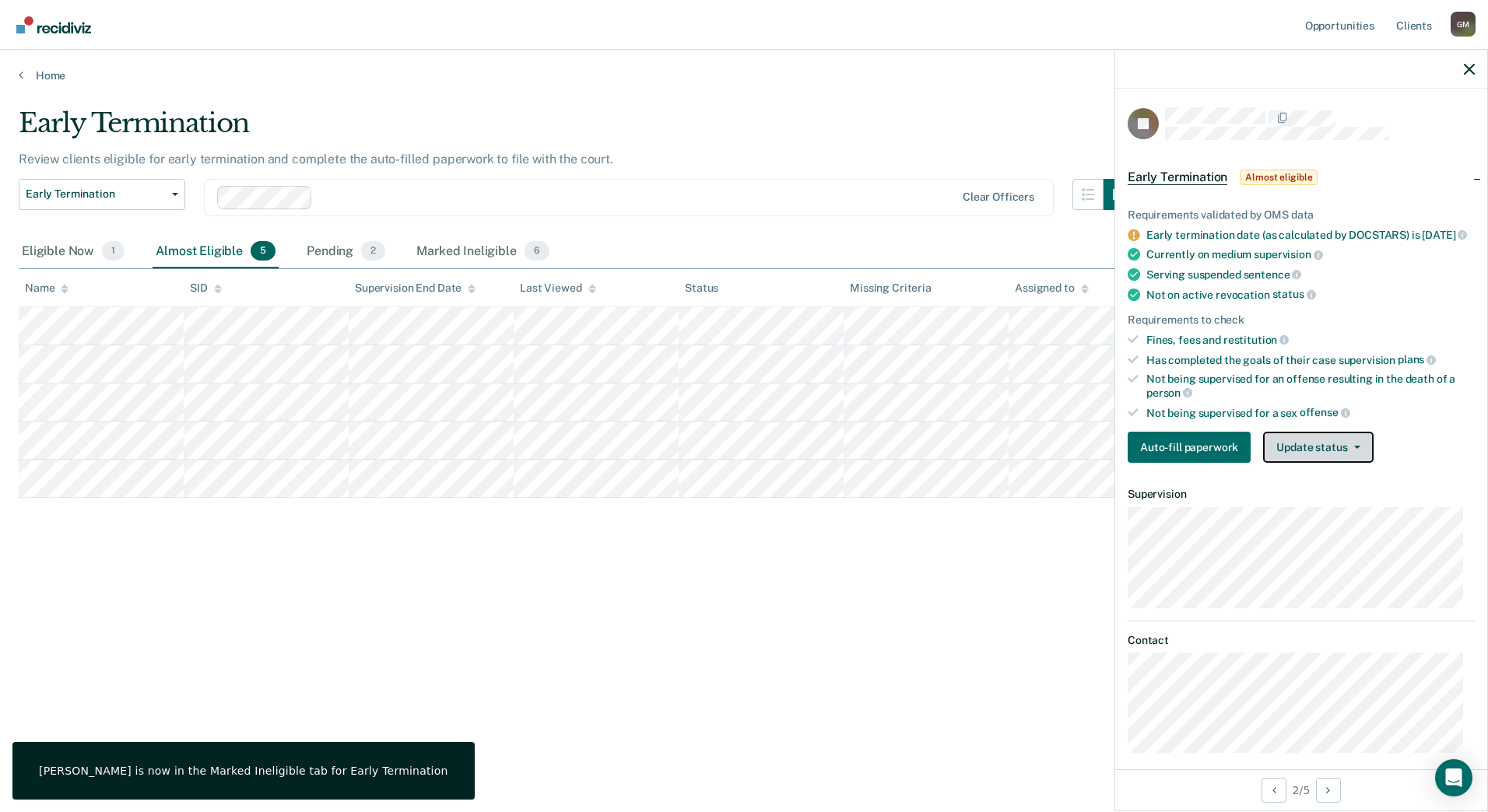
click at [1318, 451] on button "Update status" at bounding box center [1318, 447] width 110 height 31
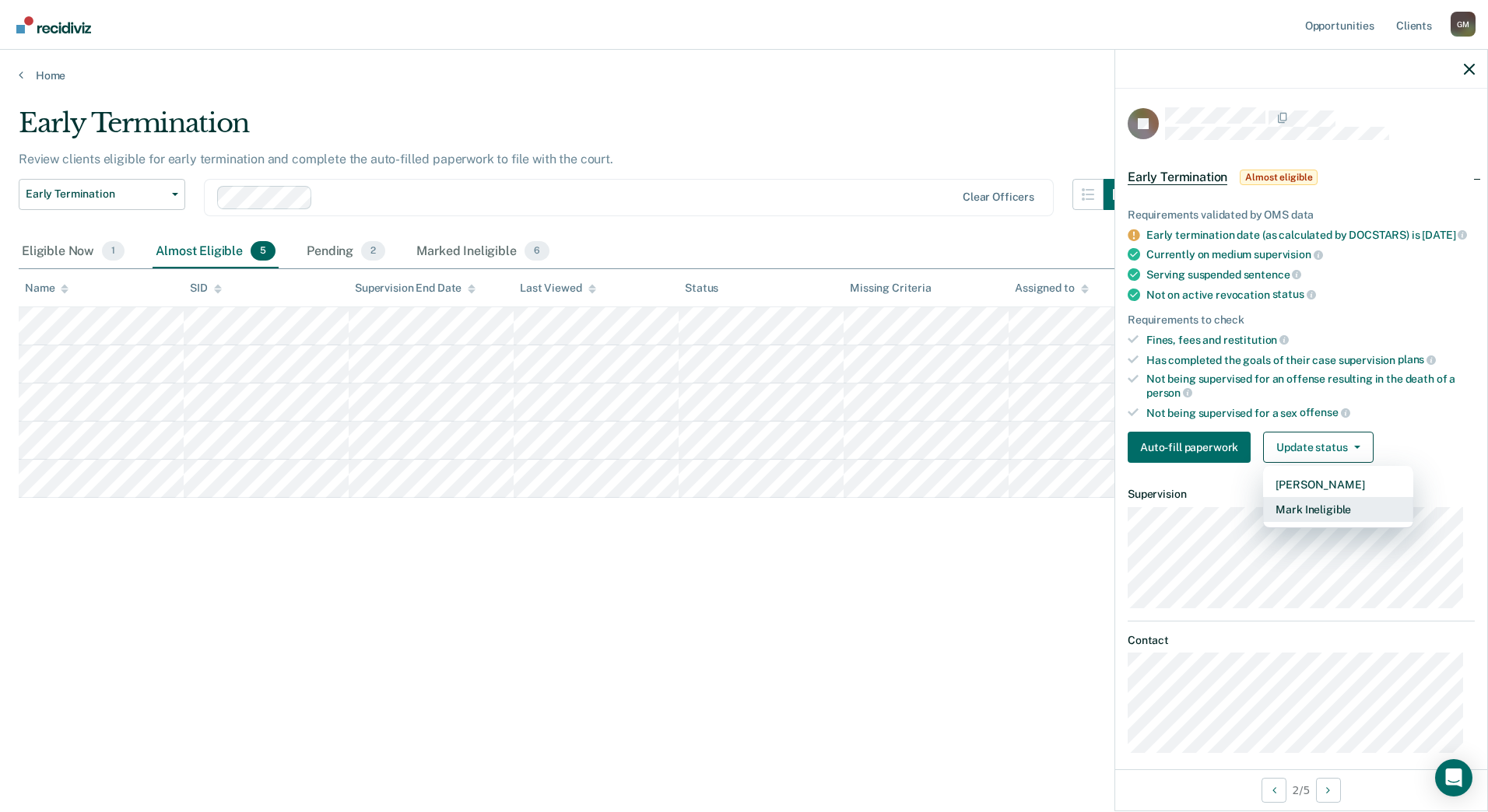
click at [1315, 519] on button "Mark Ineligible" at bounding box center [1338, 509] width 150 height 25
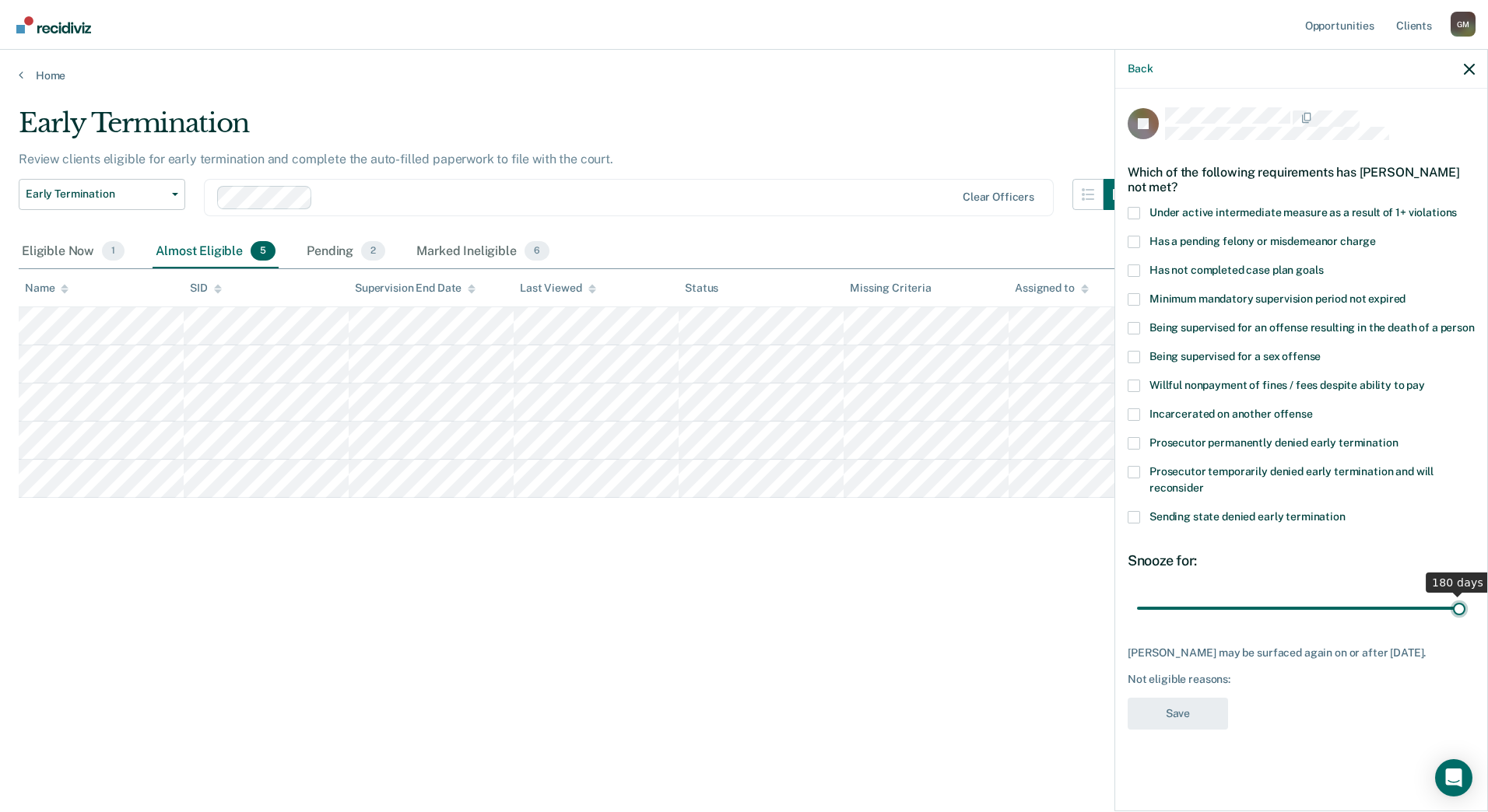
drag, startPoint x: 1191, startPoint y: 614, endPoint x: 1490, endPoint y: 609, distance: 299.0
type input "180"
click at [1466, 609] on input "range" at bounding box center [1301, 608] width 329 height 27
click at [1183, 410] on span "Incarcerated on another offense" at bounding box center [1231, 414] width 163 height 13
click at [1313, 408] on input "Incarcerated on another offense" at bounding box center [1313, 408] width 0 height 0
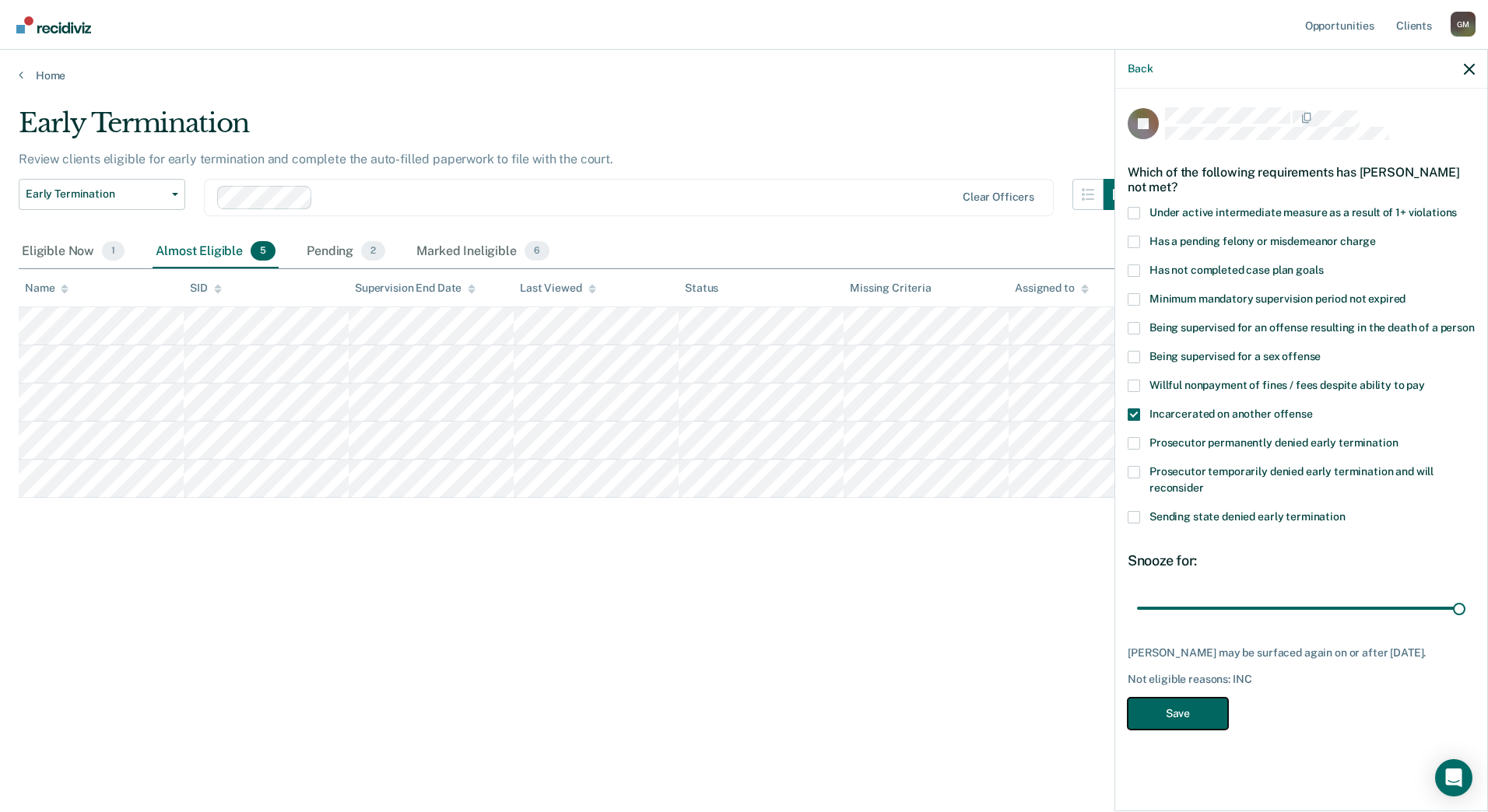
click at [1170, 730] on button "Save" at bounding box center [1178, 714] width 101 height 32
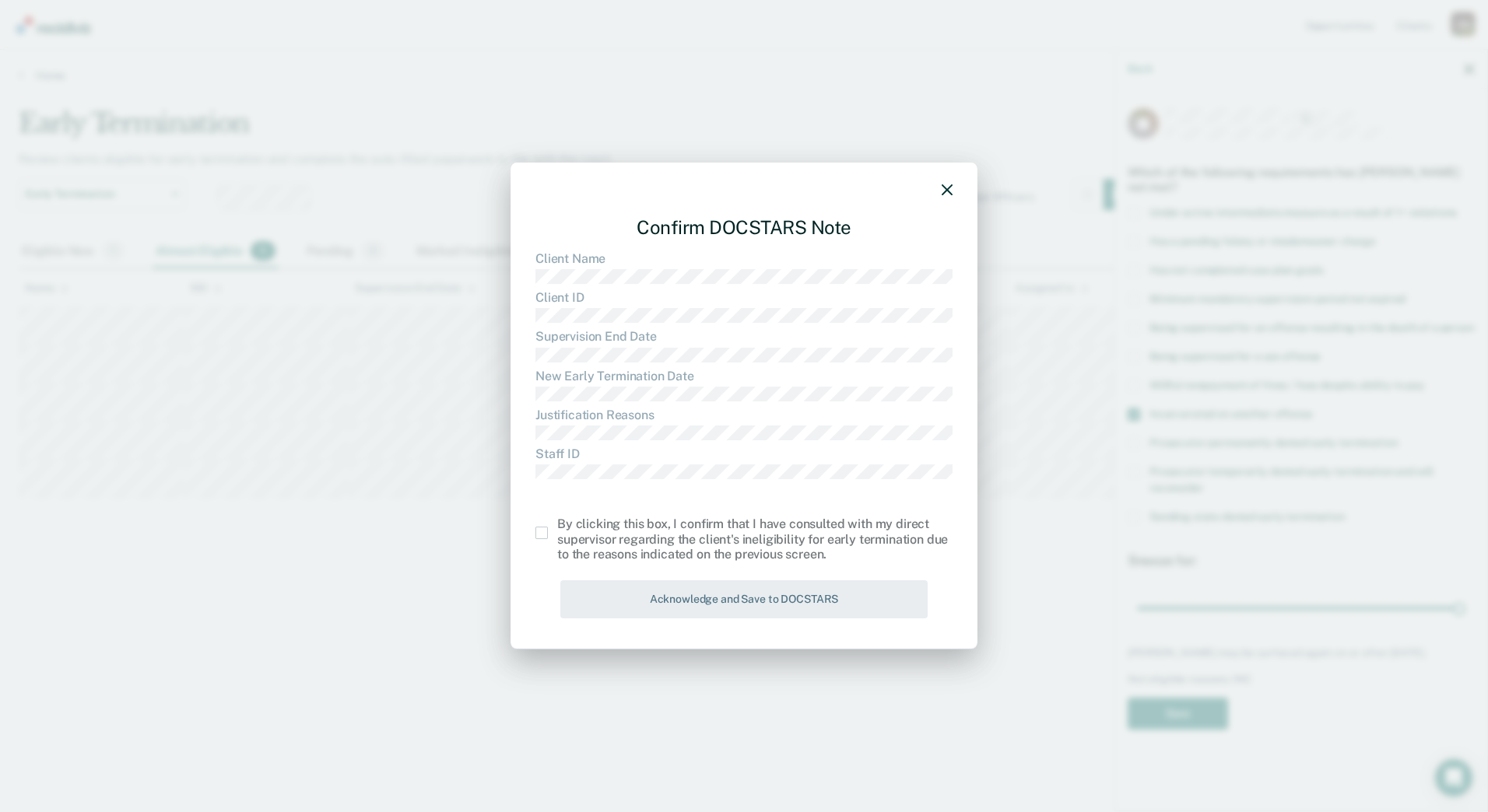
click at [522, 536] on div "Confirm DOCSTARS Note Client Name Client ID Supervision End Date New Early Term…" at bounding box center [744, 405] width 467 height 487
click at [533, 533] on div "Confirm DOCSTARS Note Client Name Client ID Supervision End Date New Early Term…" at bounding box center [744, 405] width 467 height 487
click at [539, 533] on span at bounding box center [542, 533] width 13 height 13
click at [557, 527] on input "checkbox" at bounding box center [557, 527] width 0 height 0
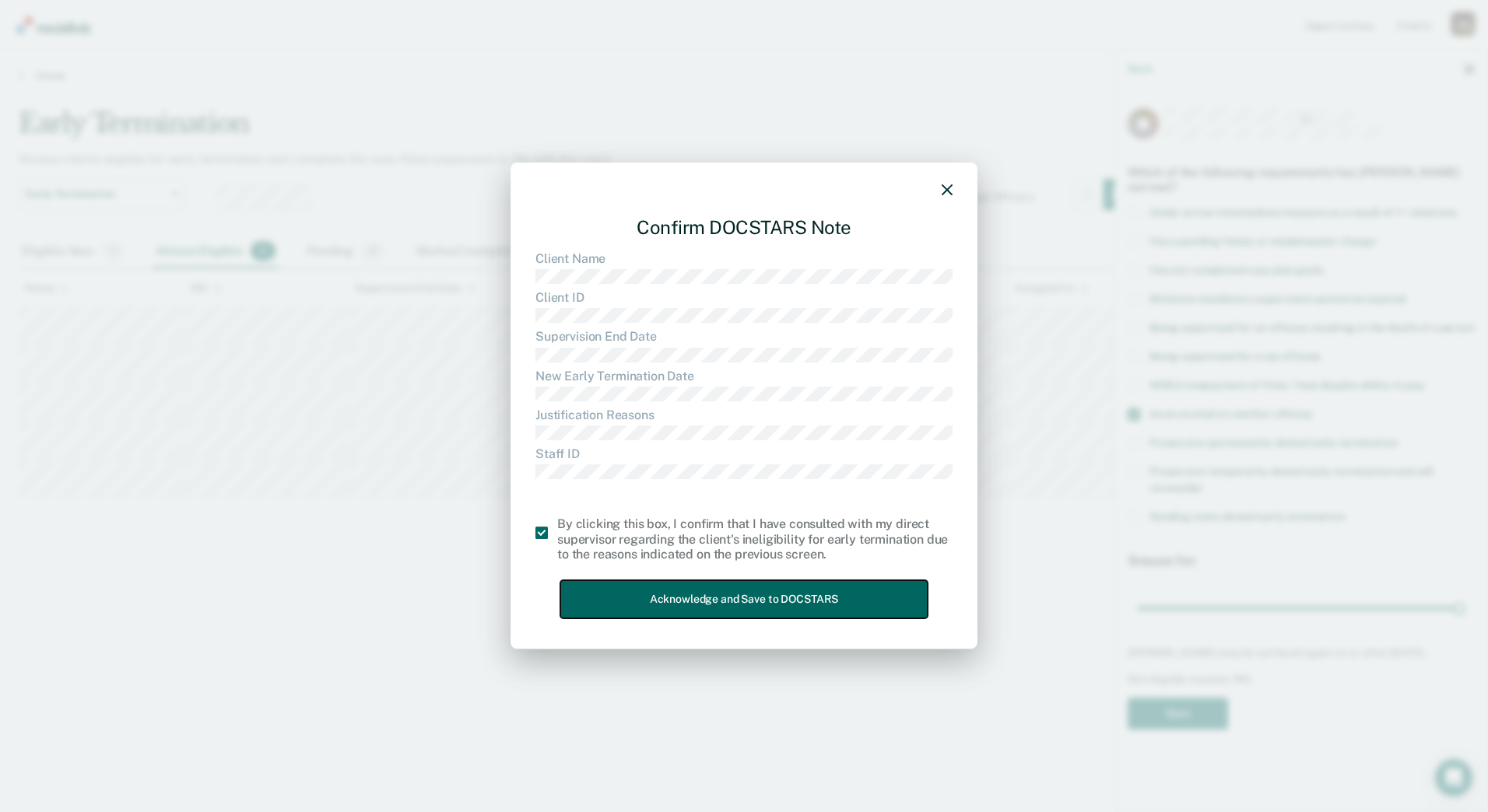
click at [649, 602] on button "Acknowledge and Save to DOCSTARS" at bounding box center [744, 599] width 367 height 38
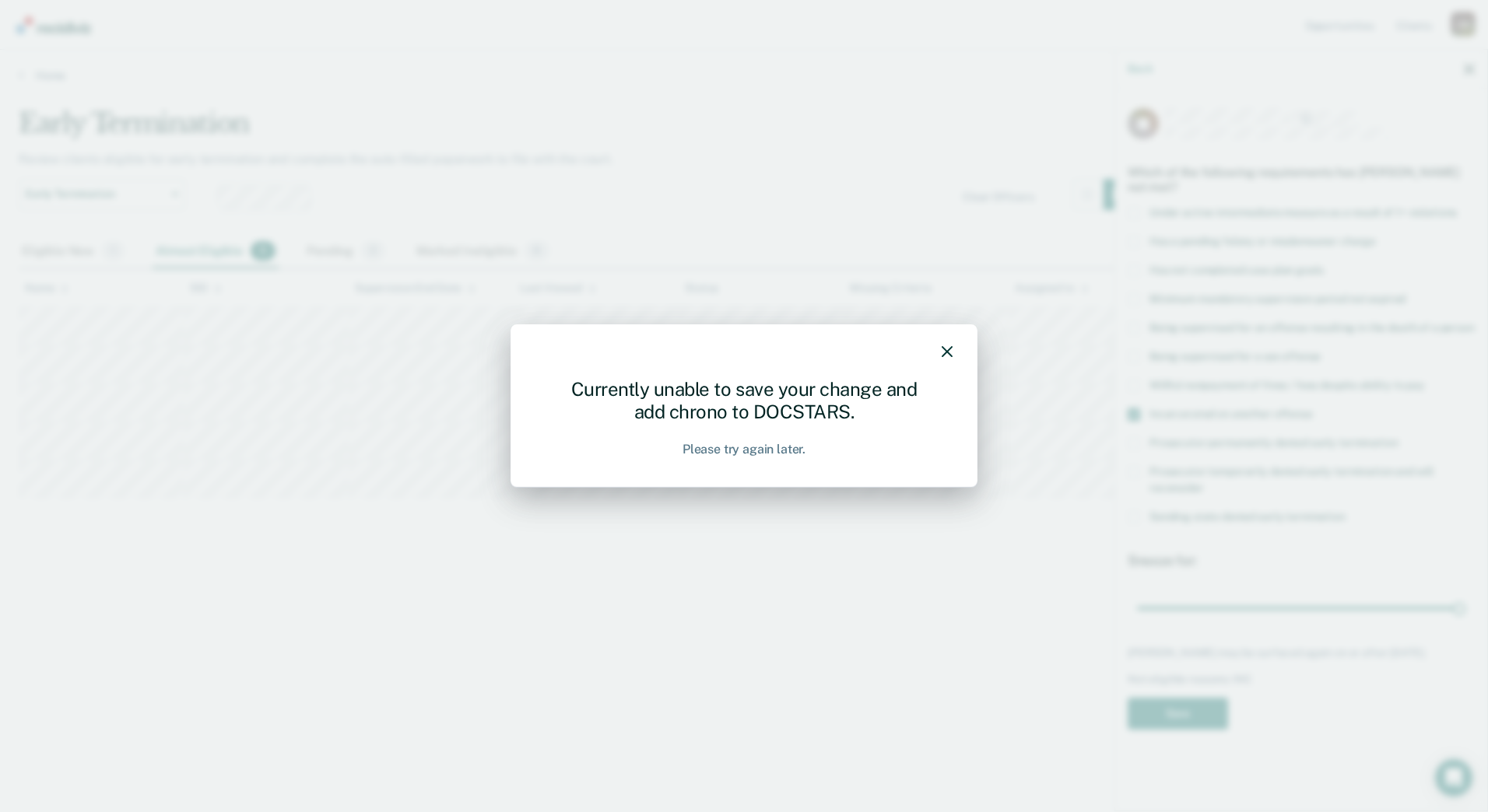
click at [954, 352] on div "Currently unable to save your change and add chrono to DOCSTARS. Please try aga…" at bounding box center [744, 406] width 467 height 163
click at [934, 344] on div at bounding box center [744, 354] width 417 height 22
click at [945, 353] on icon "button" at bounding box center [947, 352] width 11 height 11
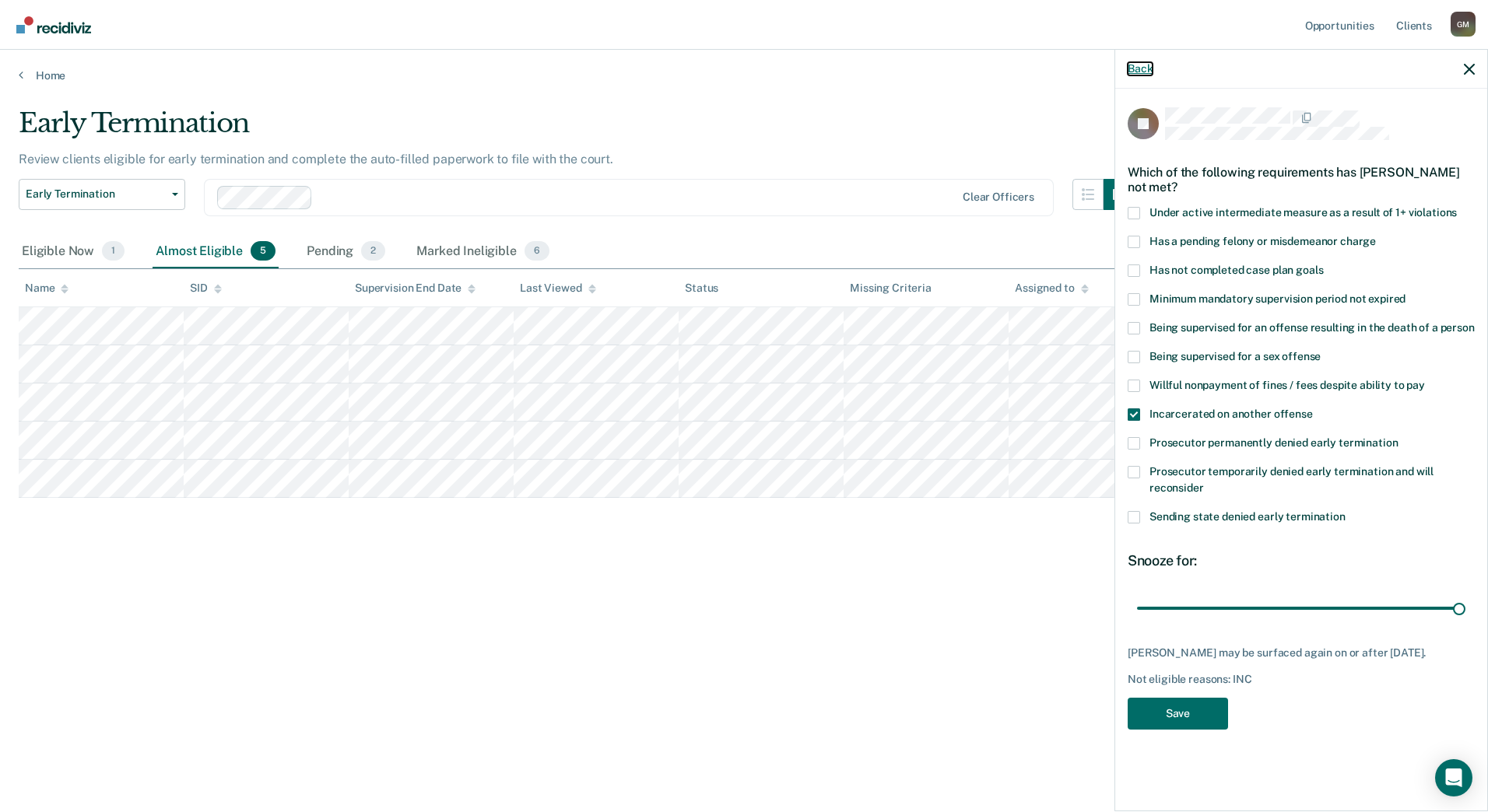
click at [1131, 73] on button "Back" at bounding box center [1139, 69] width 25 height 14
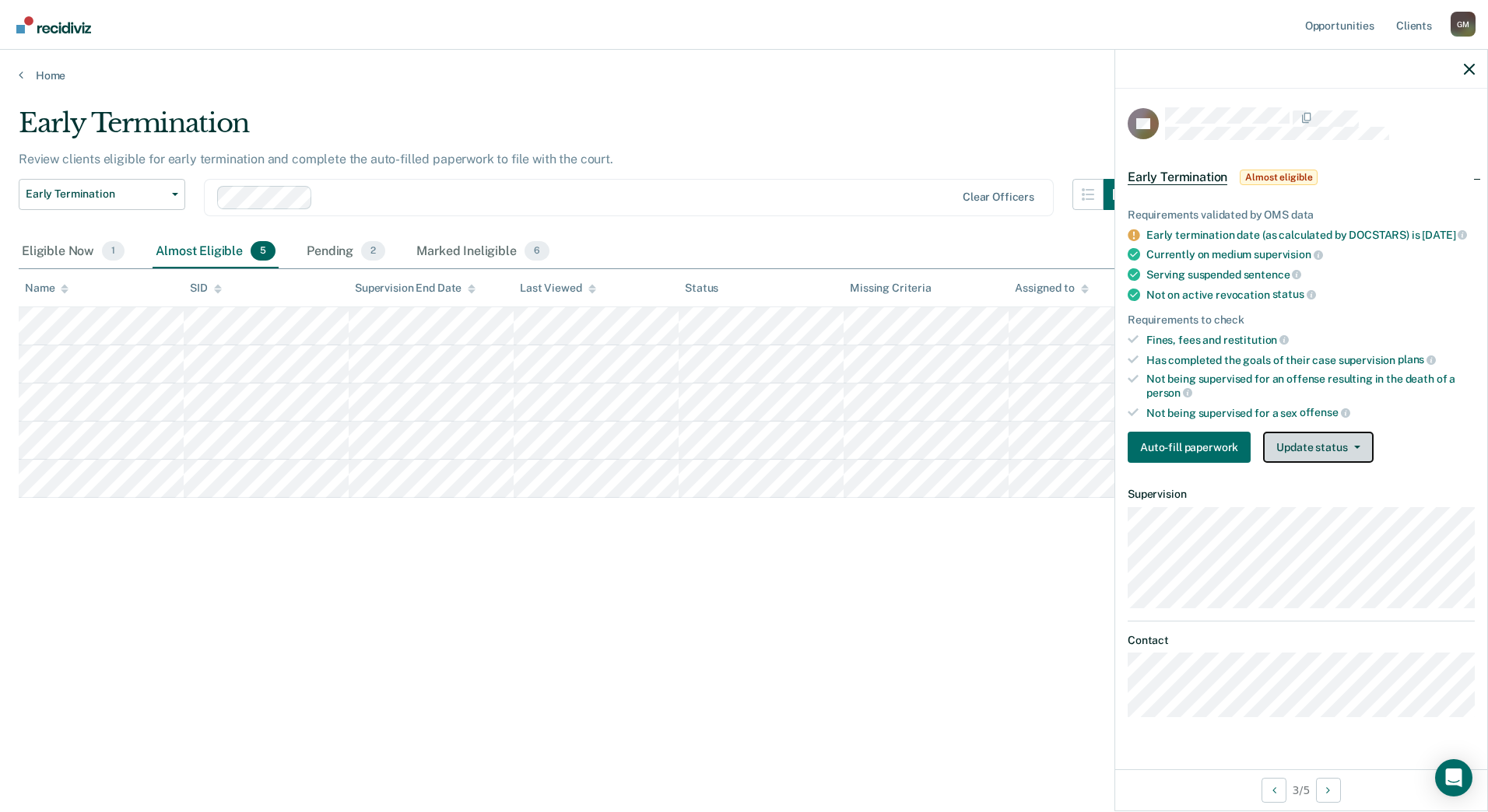
click at [1299, 462] on button "Update status" at bounding box center [1318, 447] width 110 height 31
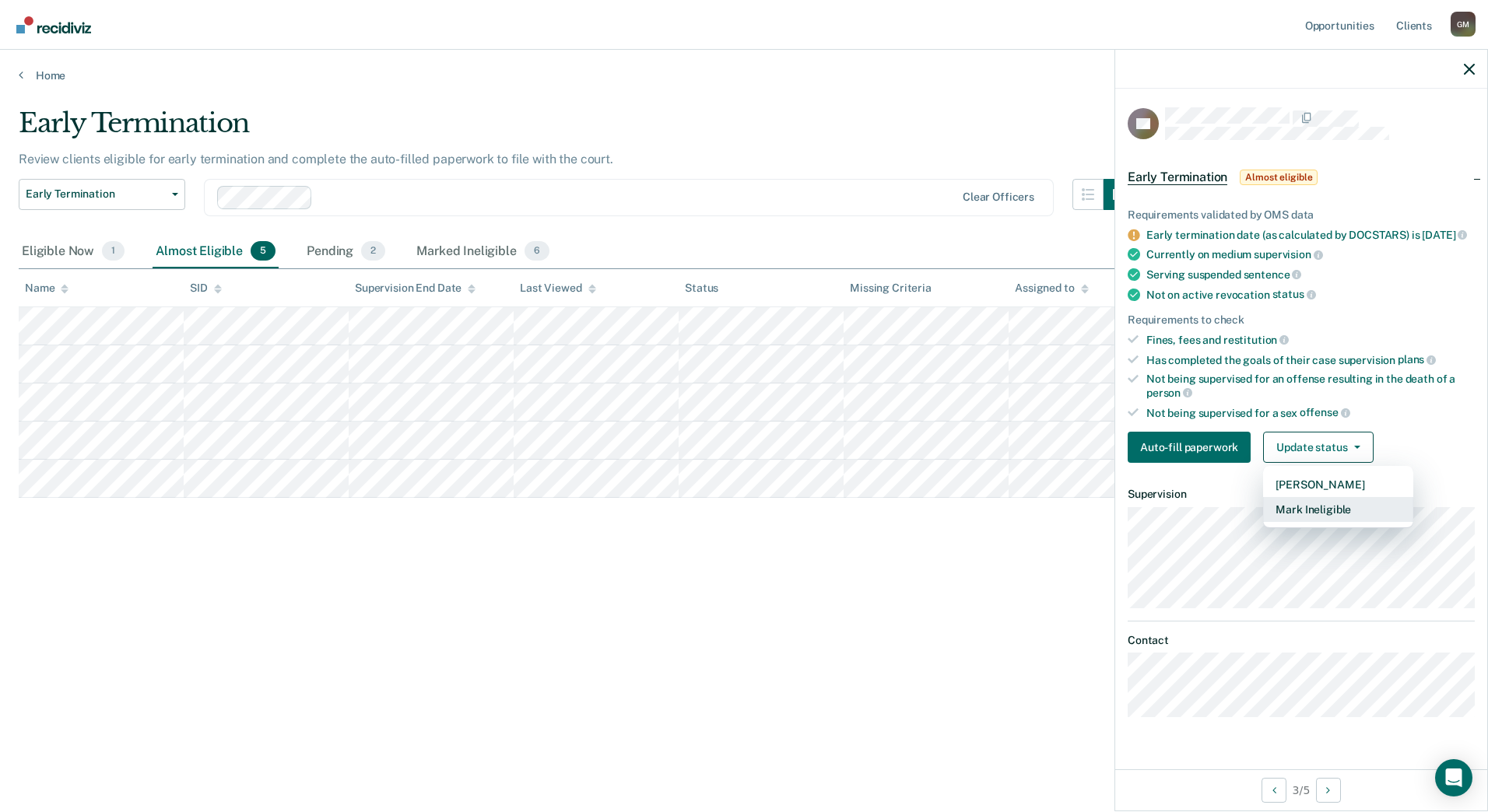
click at [1299, 515] on button "Mark Ineligible" at bounding box center [1338, 509] width 150 height 25
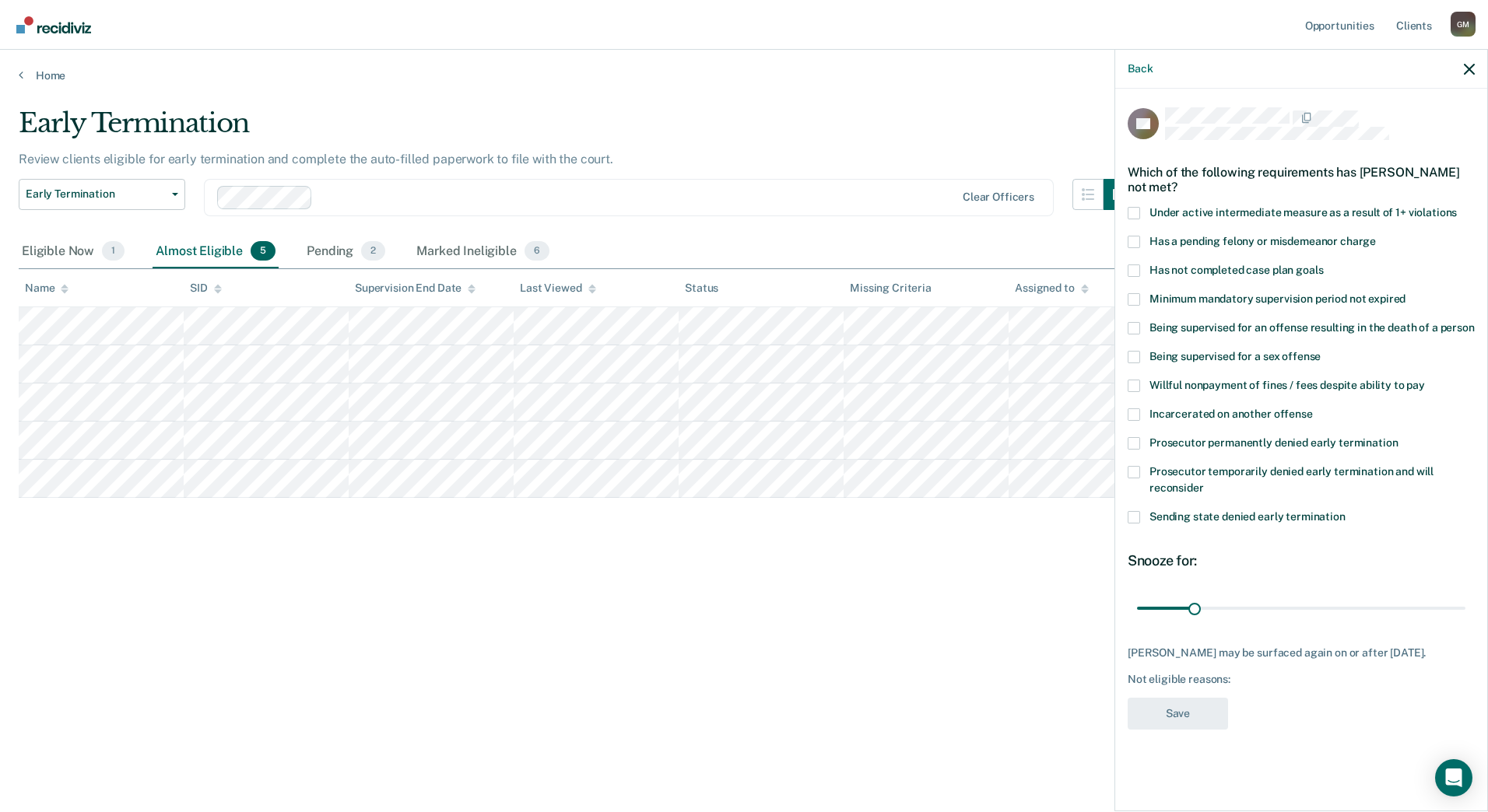
click at [1223, 267] on span "Has not completed case plan goals" at bounding box center [1236, 270] width 174 height 13
click at [1323, 265] on input "Has not completed case plan goals" at bounding box center [1323, 265] width 0 height 0
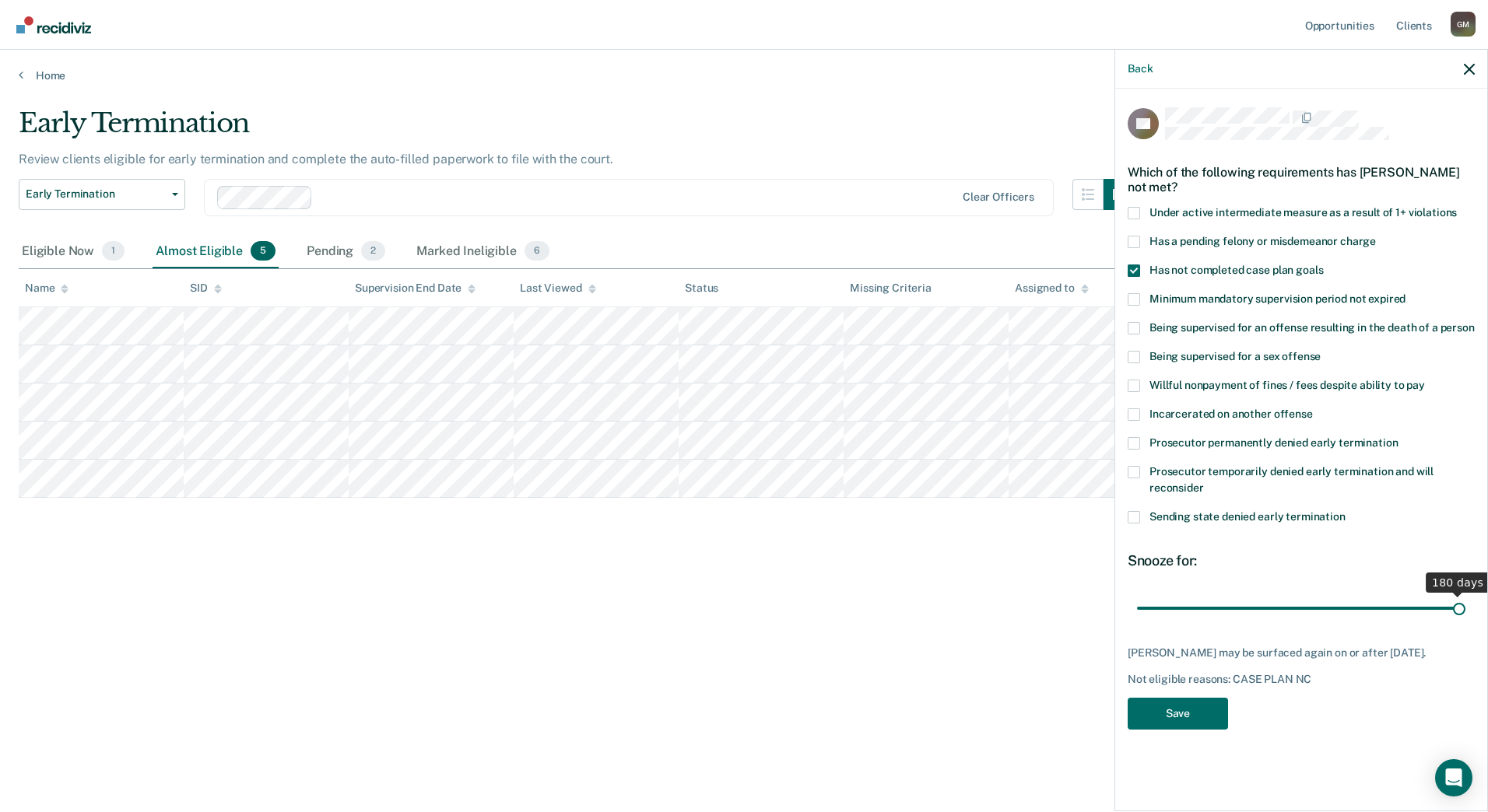
drag, startPoint x: 1189, startPoint y: 607, endPoint x: 1490, endPoint y: 619, distance: 301.2
type input "180"
click at [1466, 619] on input "range" at bounding box center [1301, 608] width 329 height 27
click at [1199, 714] on button "Save" at bounding box center [1178, 714] width 101 height 32
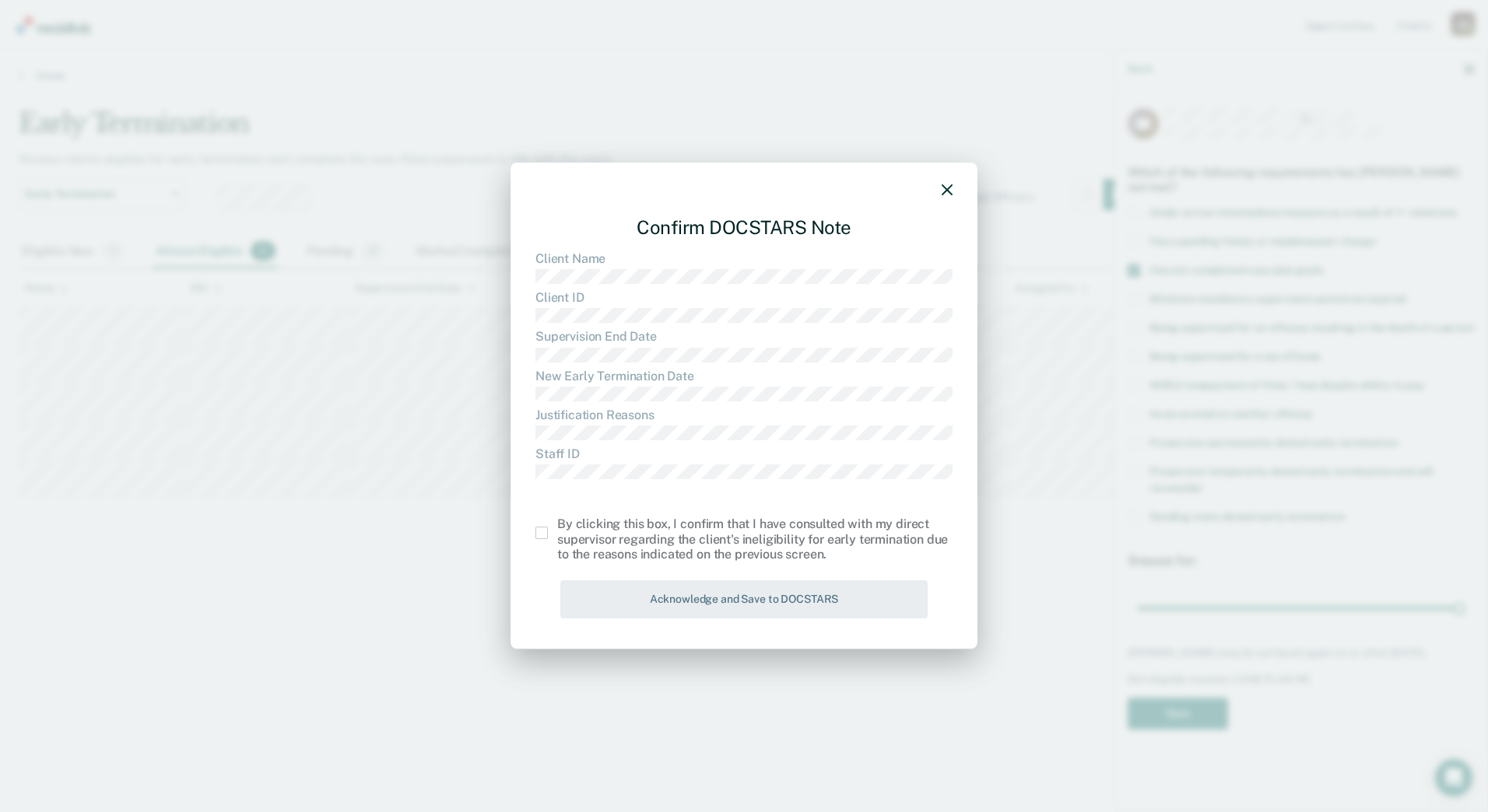
click at [537, 534] on span at bounding box center [542, 533] width 13 height 13
click at [557, 527] on input "checkbox" at bounding box center [557, 527] width 0 height 0
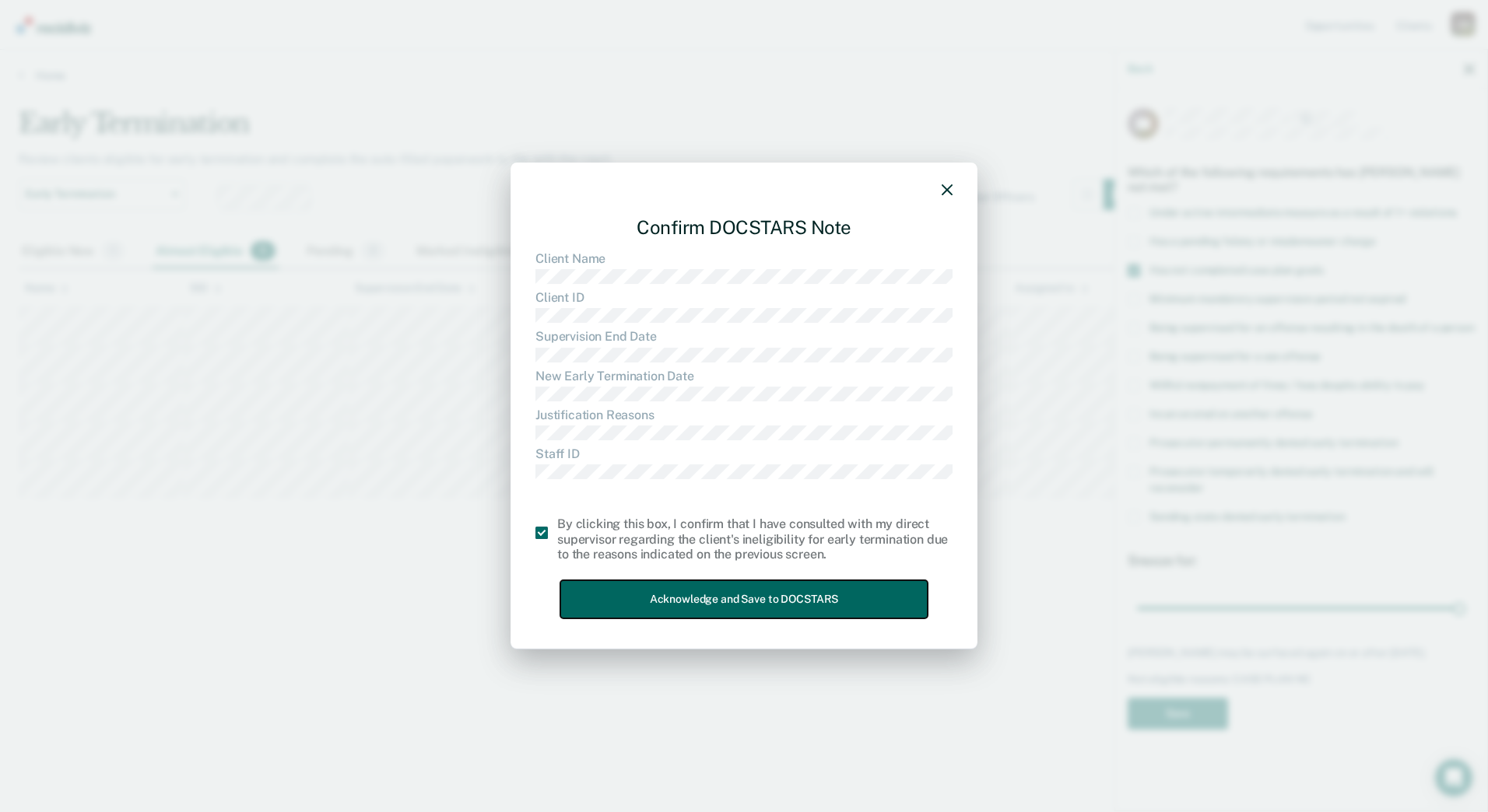
click at [613, 591] on button "Acknowledge and Save to DOCSTARS" at bounding box center [744, 599] width 367 height 38
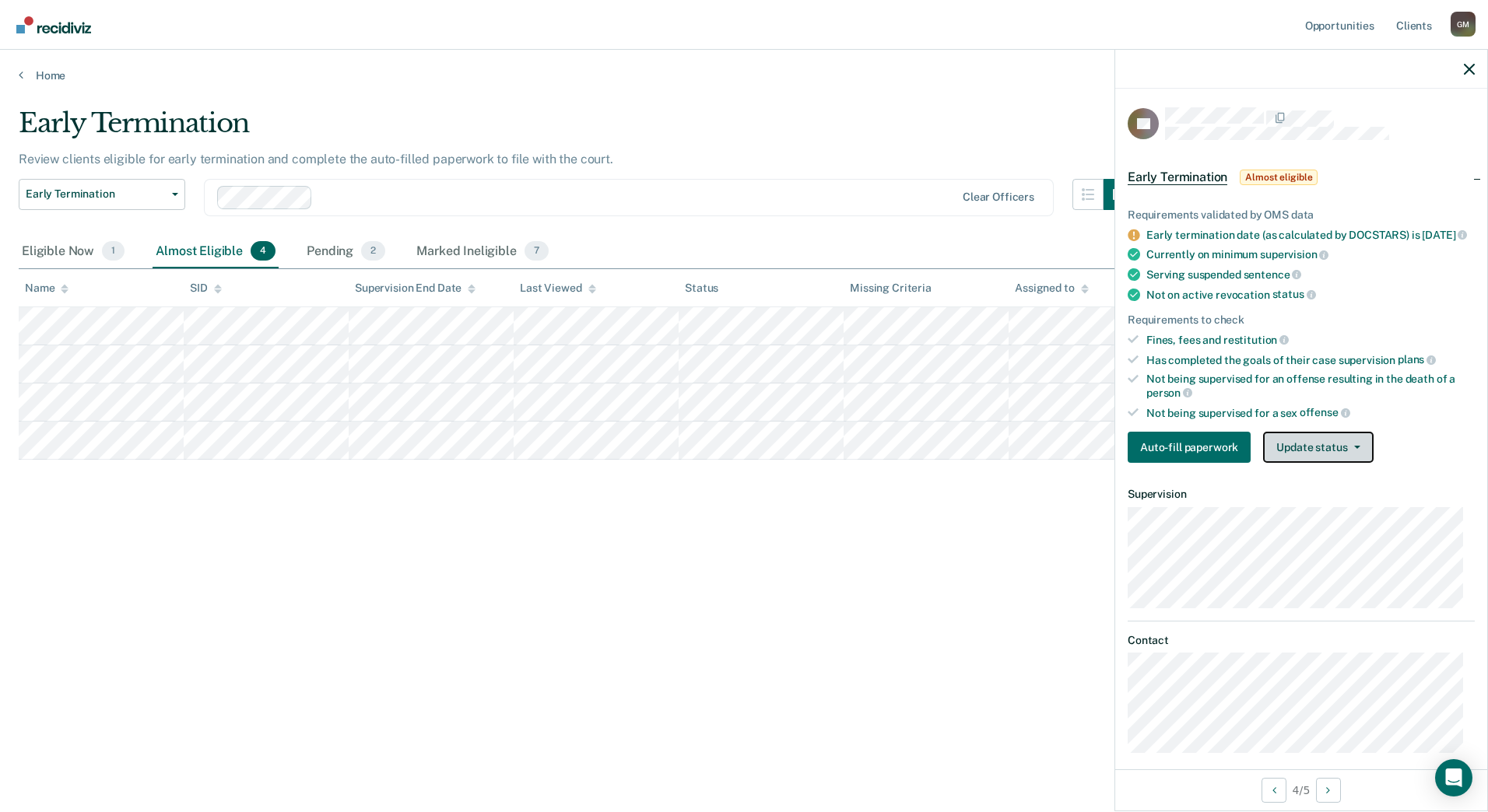
drag, startPoint x: 1324, startPoint y: 455, endPoint x: 1333, endPoint y: 456, distance: 9.1
click at [1330, 456] on button "Update status" at bounding box center [1318, 447] width 110 height 31
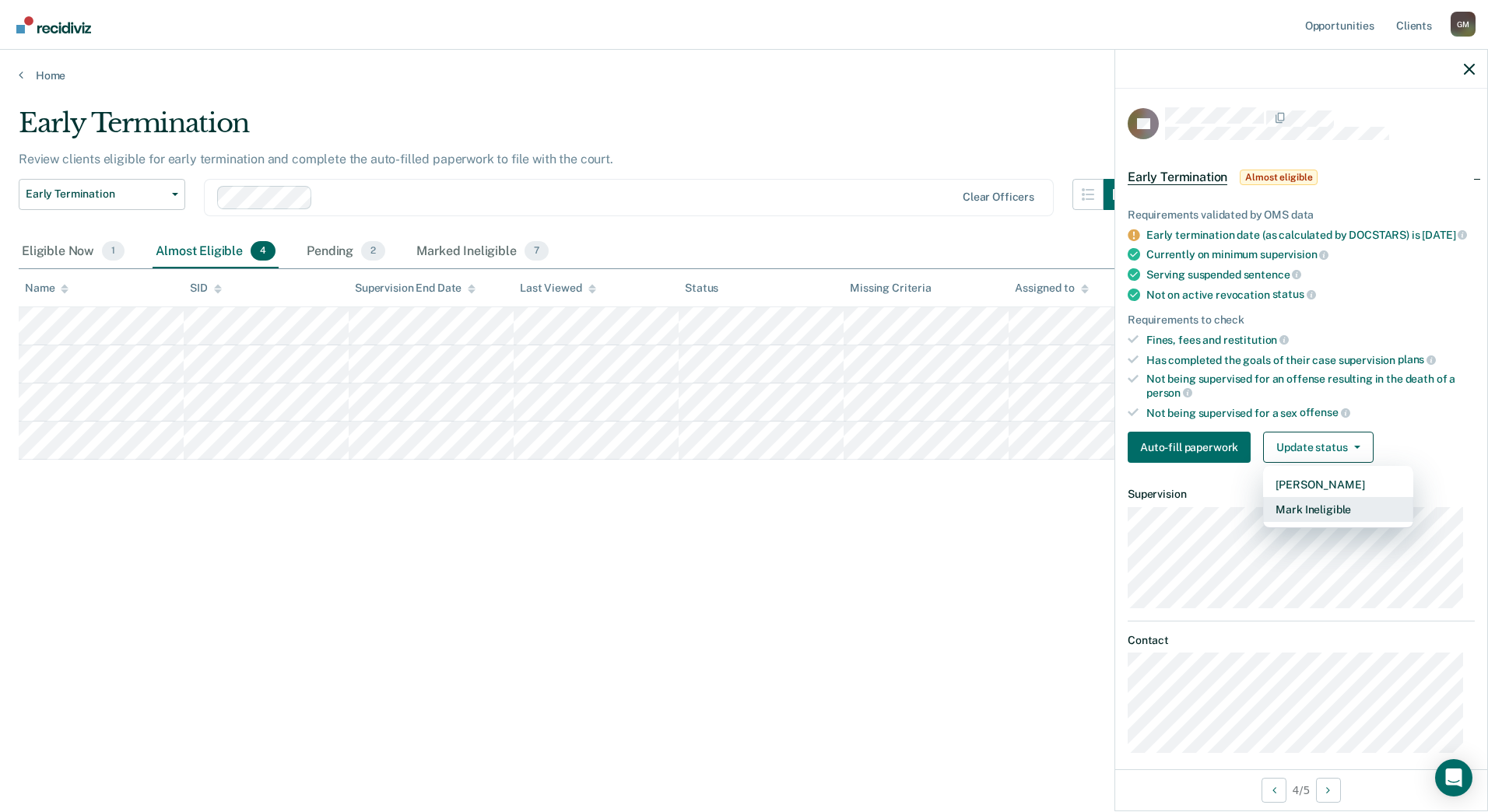
click at [1310, 522] on button "Mark Ineligible" at bounding box center [1338, 509] width 150 height 25
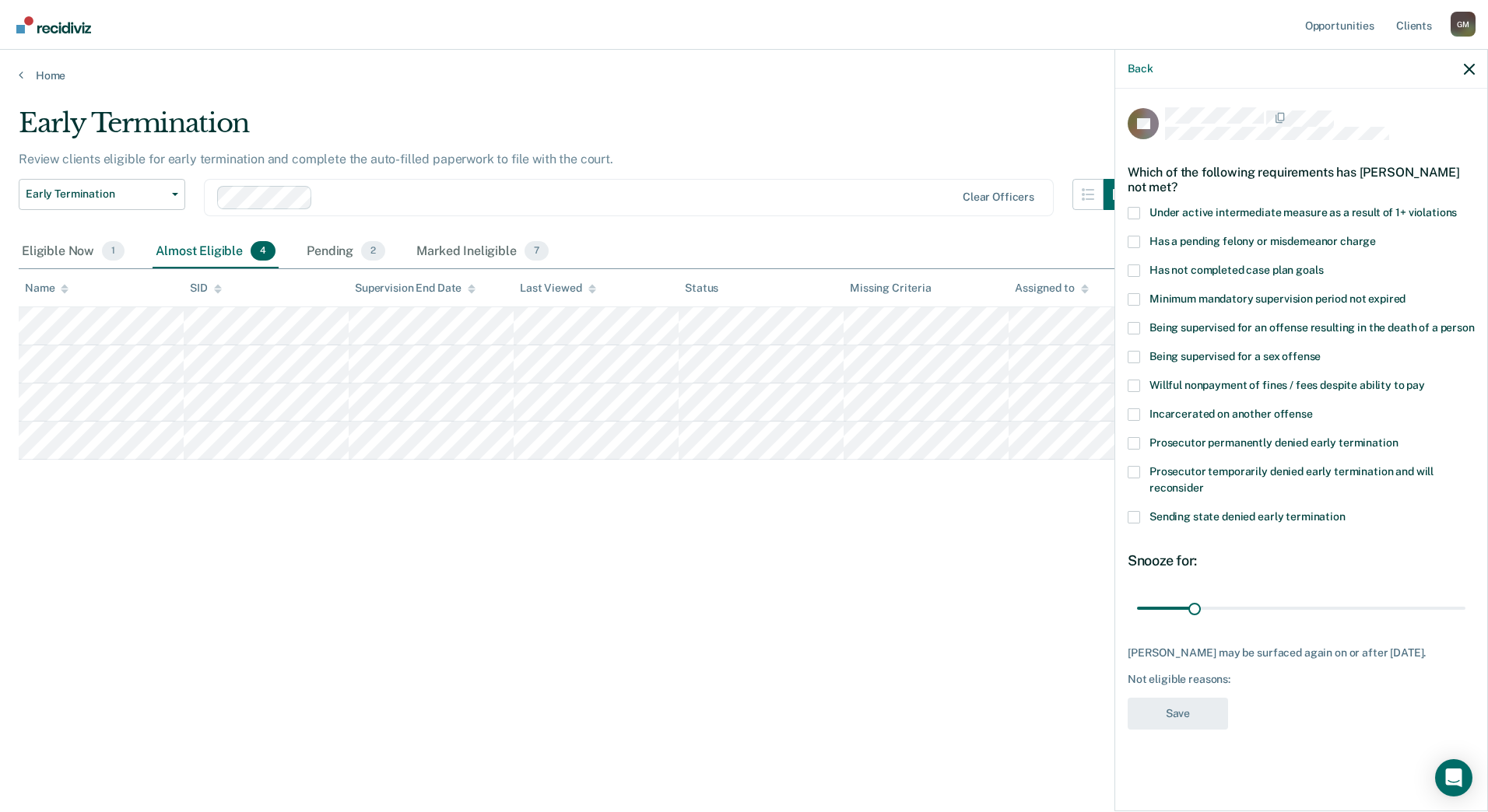
click at [1170, 265] on span "Has not completed case plan goals" at bounding box center [1236, 270] width 174 height 13
click at [1323, 265] on input "Has not completed case plan goals" at bounding box center [1323, 265] width 0 height 0
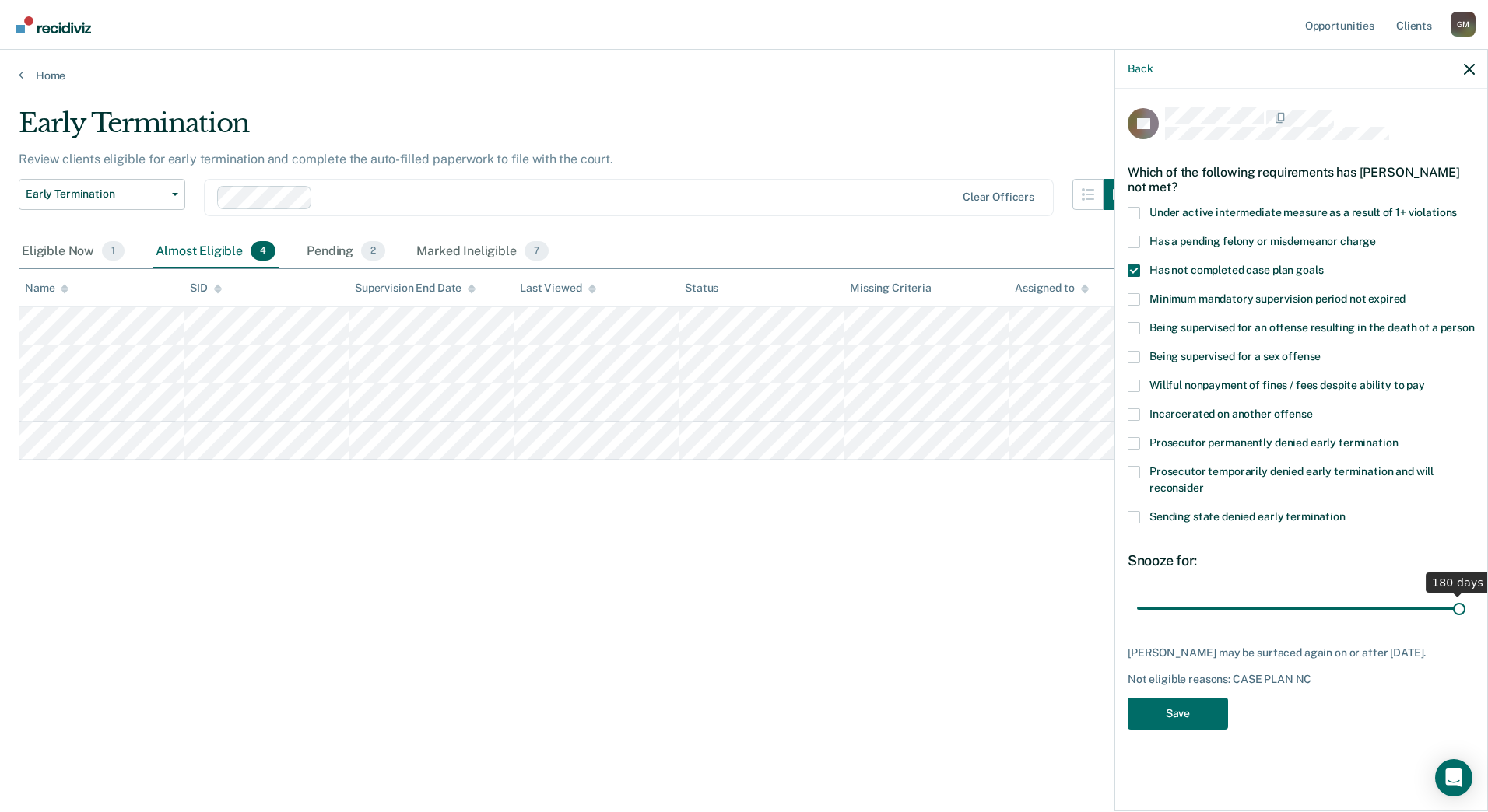
drag, startPoint x: 1199, startPoint y: 608, endPoint x: 1490, endPoint y: 622, distance: 291.3
type input "180"
click at [1466, 622] on input "range" at bounding box center [1301, 608] width 329 height 27
click at [1150, 698] on button "Save" at bounding box center [1178, 714] width 101 height 32
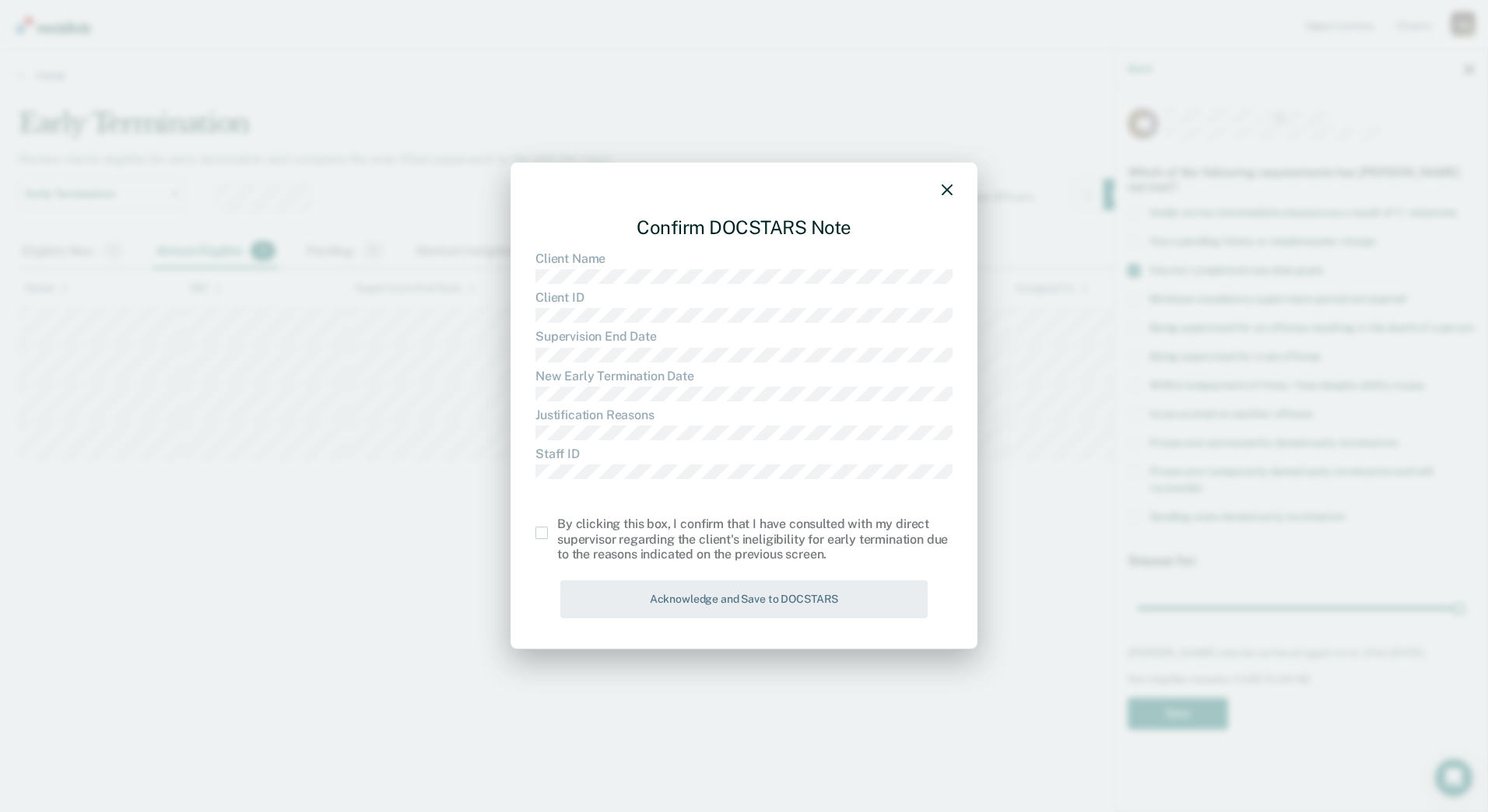
click at [541, 536] on span at bounding box center [542, 533] width 13 height 13
click at [557, 527] on input "checkbox" at bounding box center [557, 527] width 0 height 0
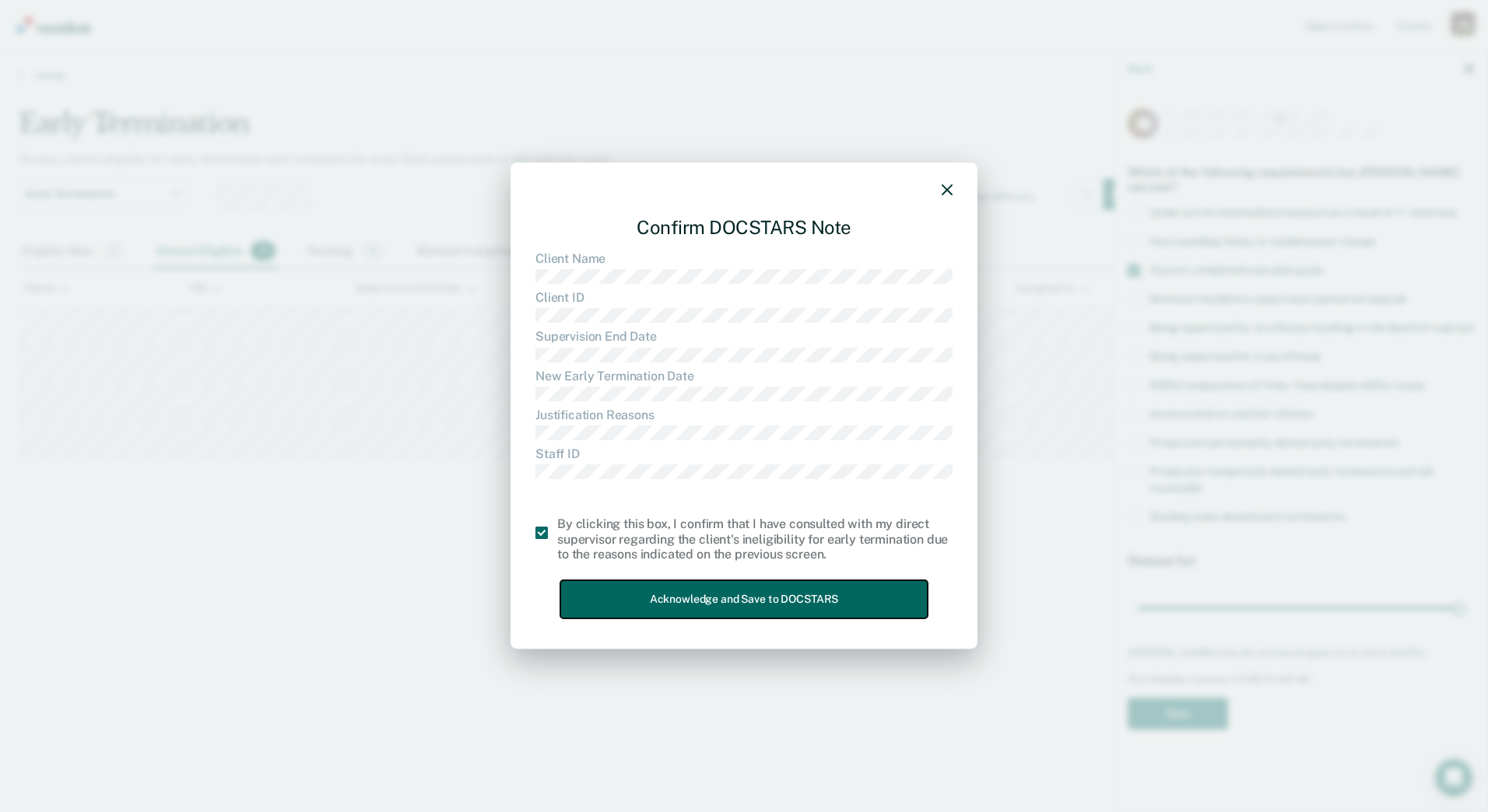
click at [608, 596] on button "Acknowledge and Save to DOCSTARS" at bounding box center [744, 599] width 367 height 38
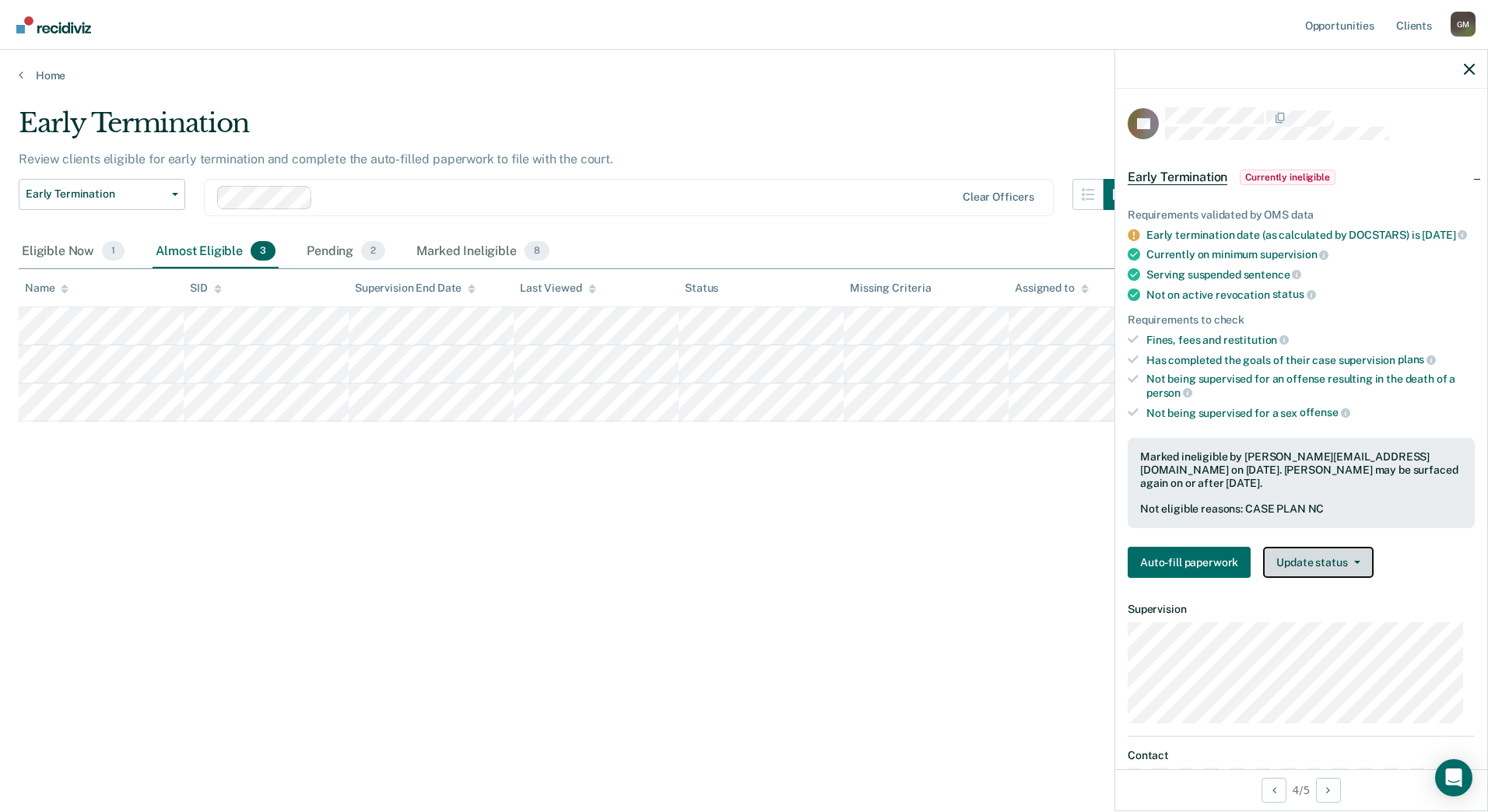
click at [1310, 576] on button "Update status" at bounding box center [1318, 562] width 110 height 31
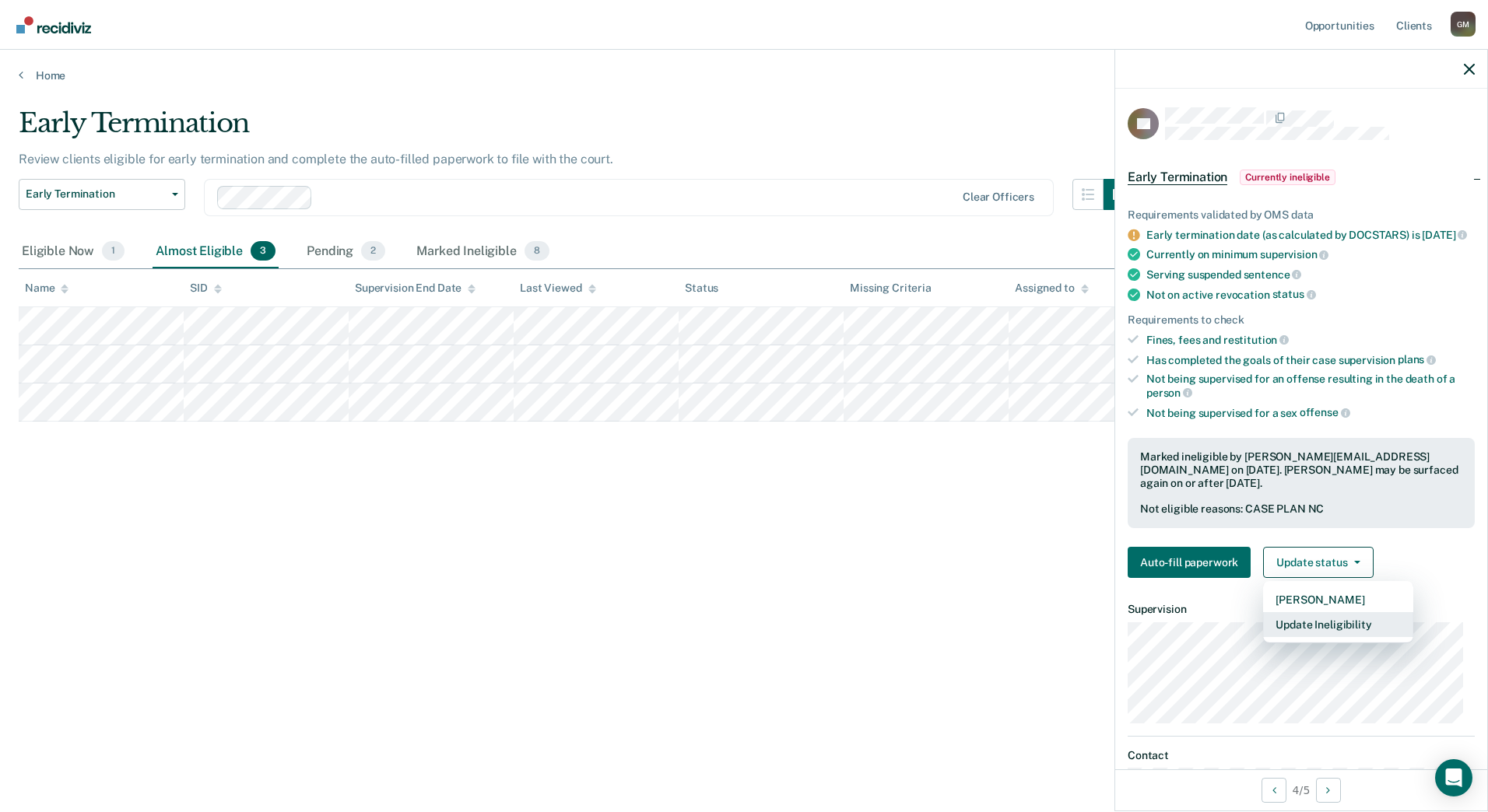
click at [1321, 635] on button "Update Ineligibility" at bounding box center [1338, 624] width 150 height 25
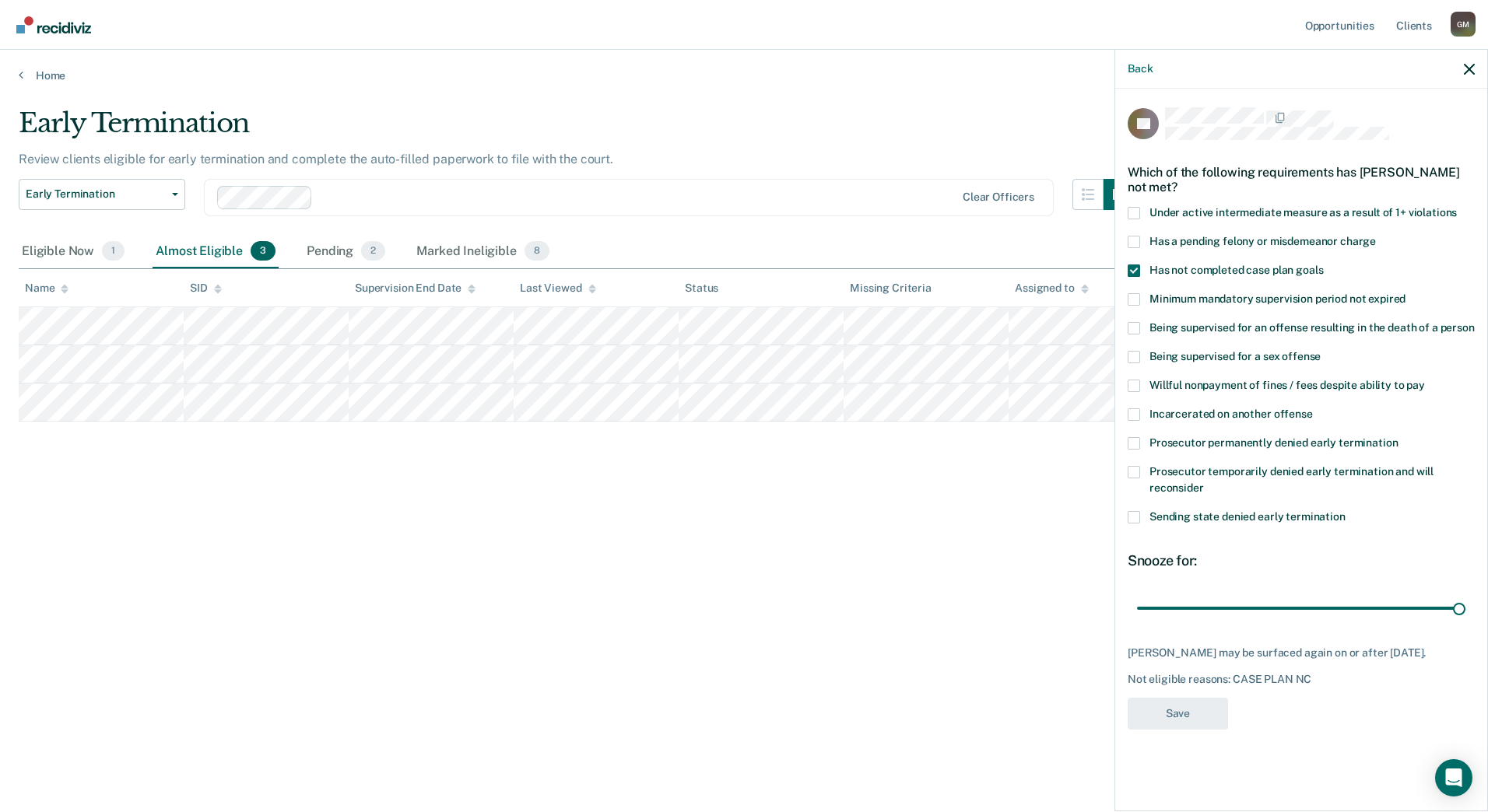
click at [492, 501] on div "Early Termination Review clients eligible for early termination and complete th…" at bounding box center [744, 401] width 1450 height 588
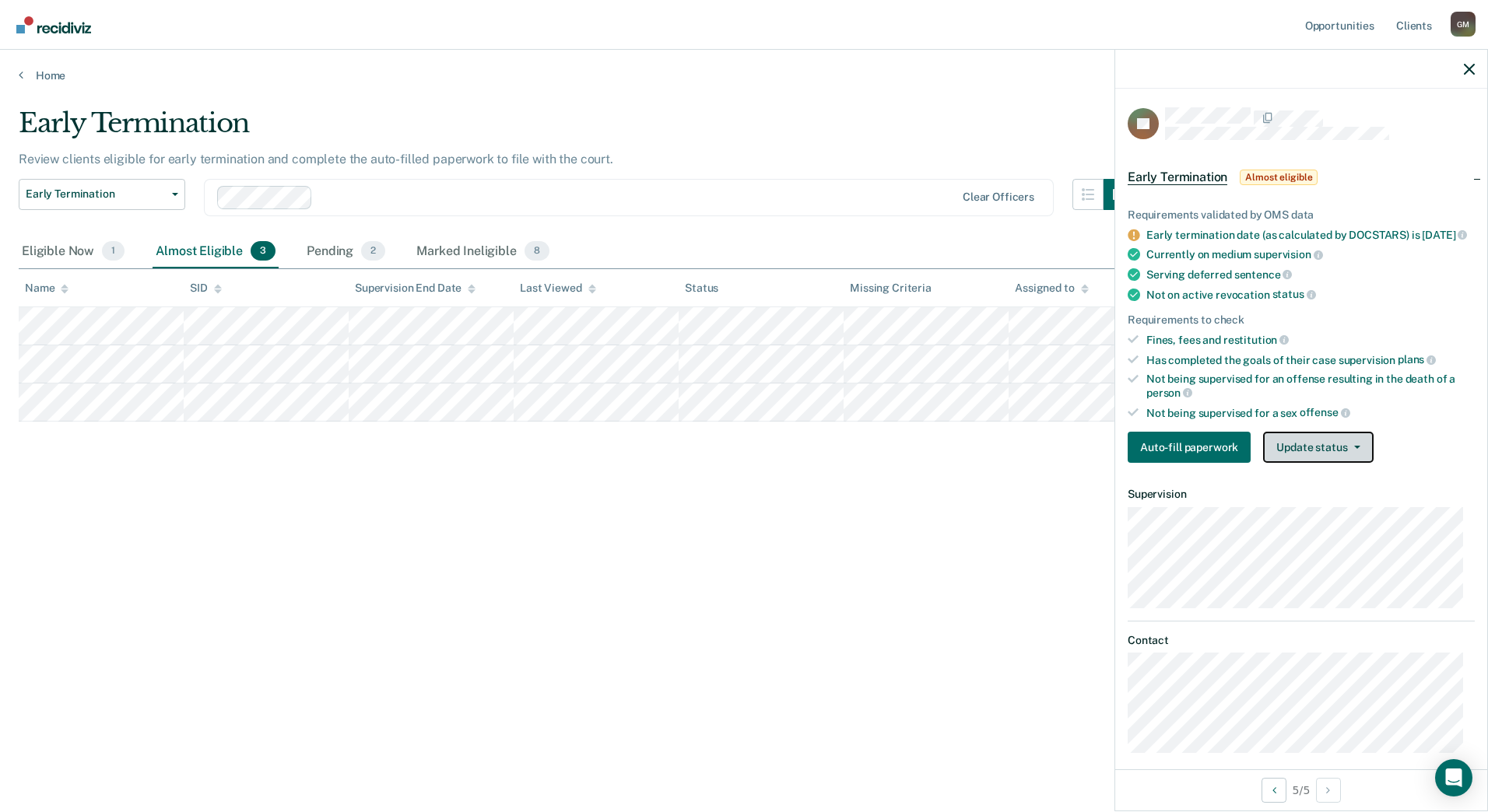
click at [1319, 456] on button "Update status" at bounding box center [1318, 447] width 110 height 31
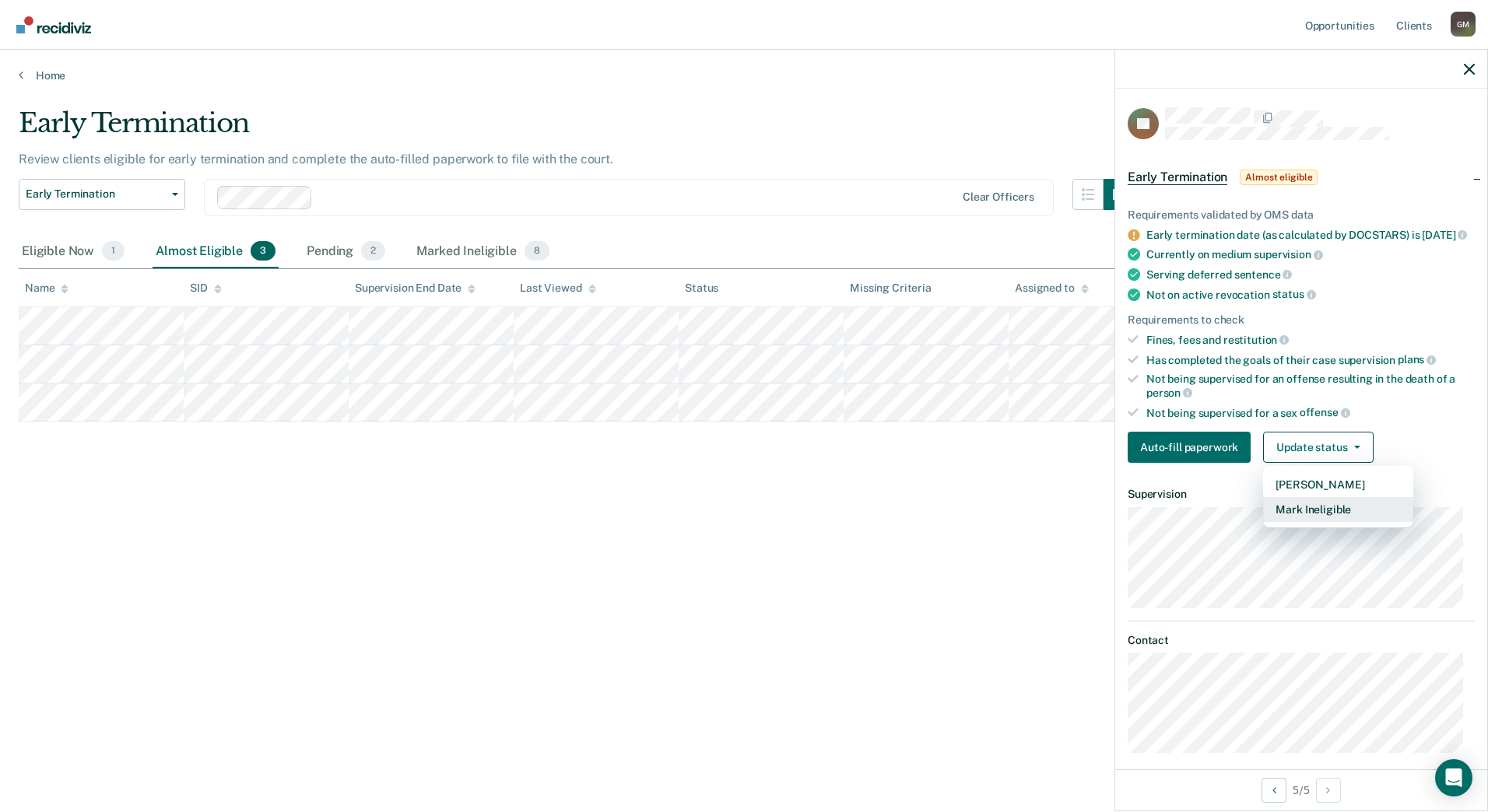
click at [1302, 520] on button "Mark Ineligible" at bounding box center [1338, 509] width 150 height 25
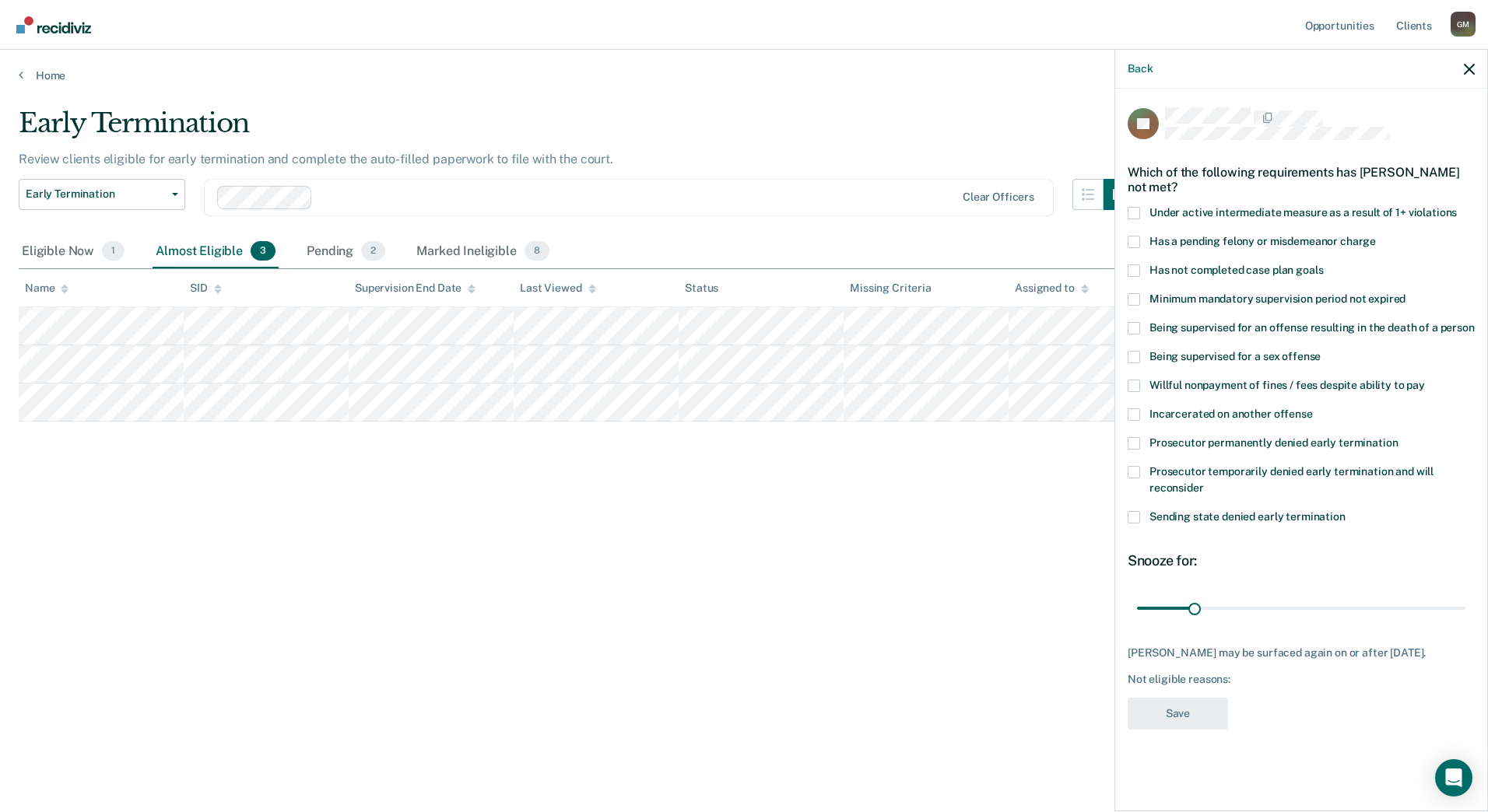
click at [1176, 239] on span "Has a pending felony or misdemeanor charge" at bounding box center [1263, 241] width 226 height 13
click at [1376, 236] on input "Has a pending felony or misdemeanor charge" at bounding box center [1376, 236] width 0 height 0
click at [1163, 235] on span "Has a pending felony or misdemeanor charge" at bounding box center [1263, 241] width 226 height 13
click at [1376, 236] on input "Has a pending felony or misdemeanor charge" at bounding box center [1376, 236] width 0 height 0
click at [1165, 268] on span "Has not completed case plan goals" at bounding box center [1236, 270] width 174 height 13
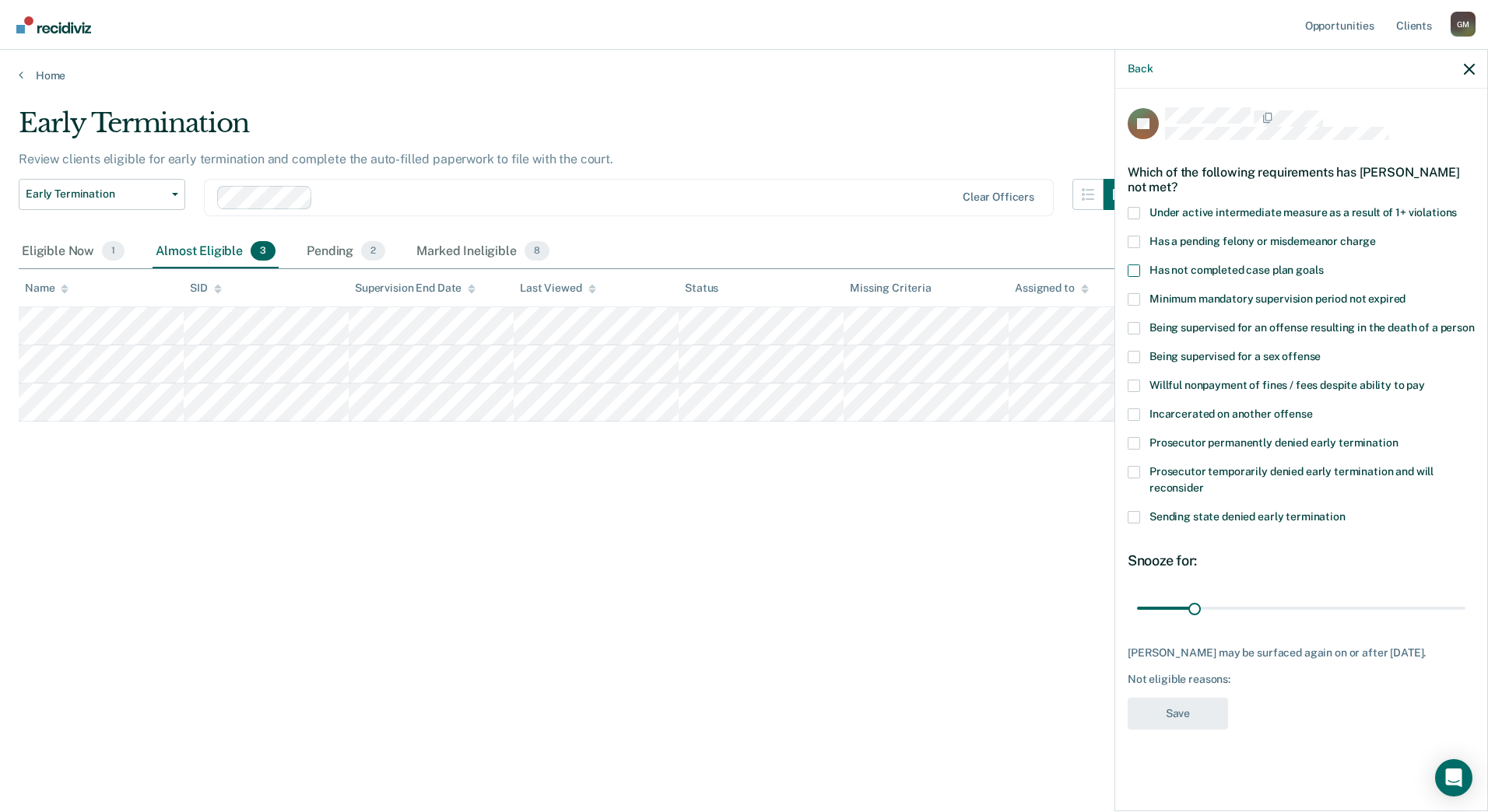
click at [1323, 265] on input "Has not completed case plan goals" at bounding box center [1323, 265] width 0 height 0
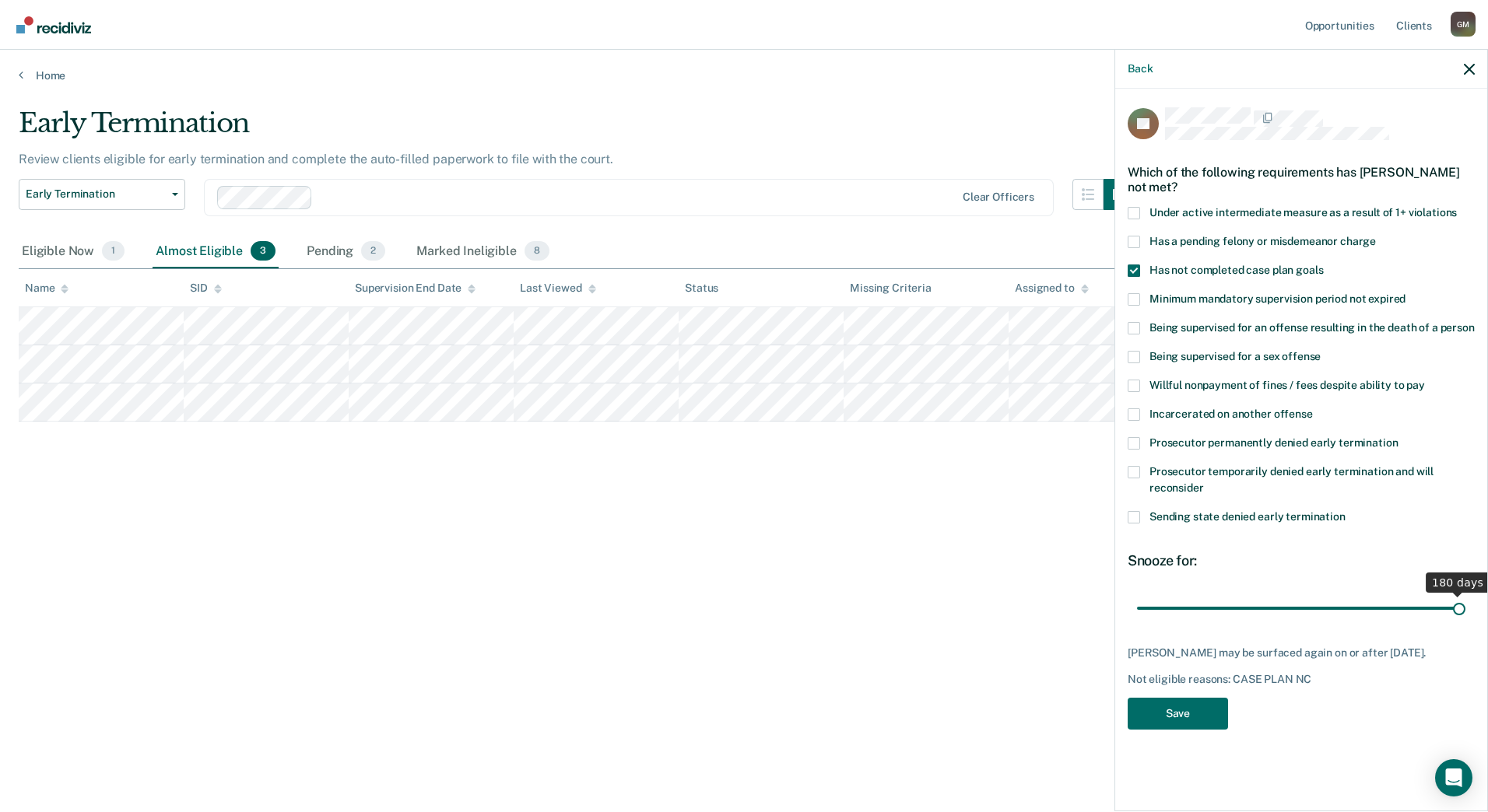
drag, startPoint x: 1191, startPoint y: 611, endPoint x: 1490, endPoint y: 618, distance: 299.1
type input "180"
click at [1466, 618] on input "range" at bounding box center [1301, 608] width 329 height 27
click at [1140, 714] on button "Save" at bounding box center [1178, 714] width 101 height 32
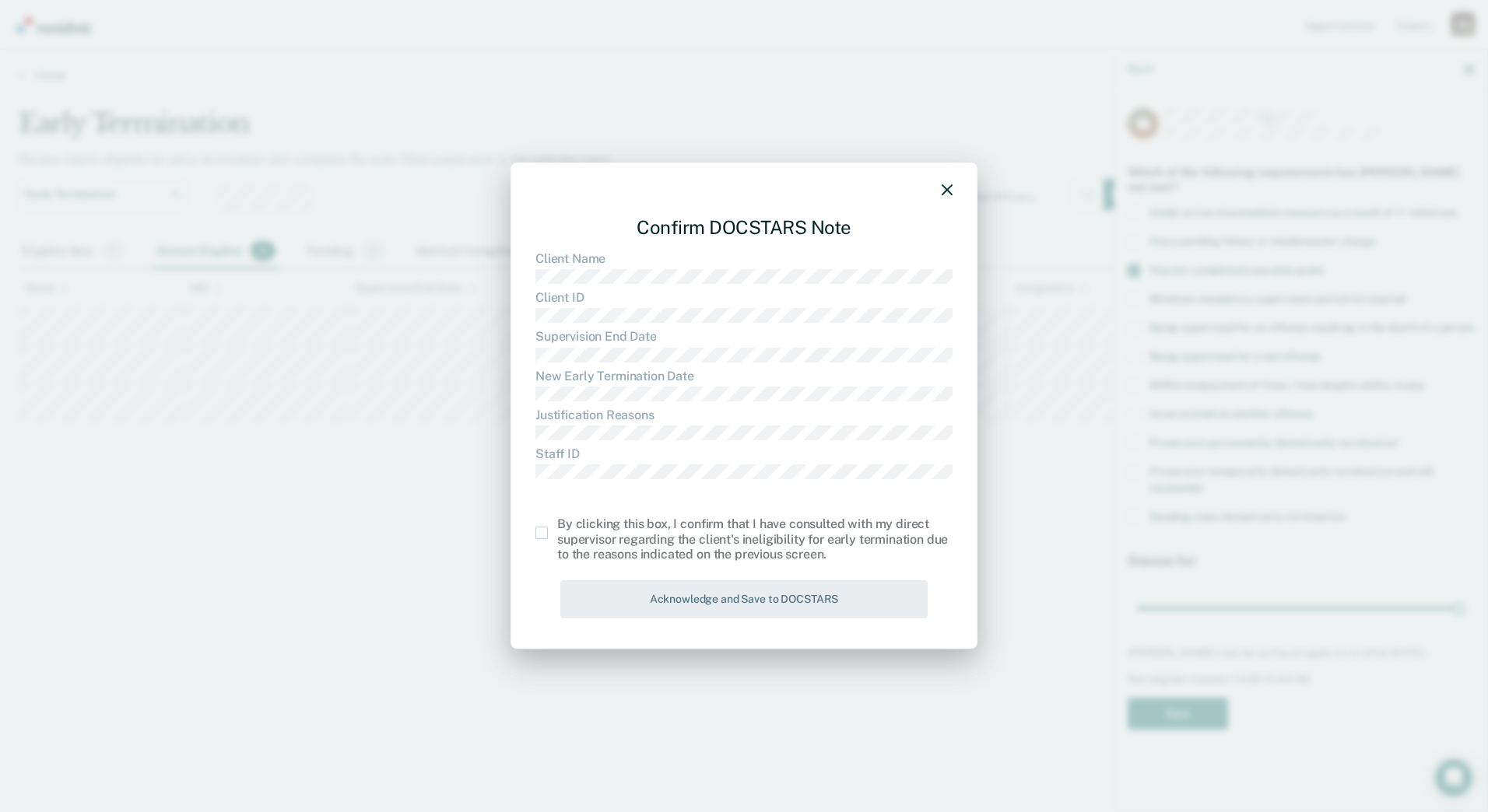
click at [606, 524] on div "By clicking this box, I confirm that I have consulted with my direct supervisor…" at bounding box center [755, 539] width 395 height 45
drag, startPoint x: 606, startPoint y: 524, endPoint x: 529, endPoint y: 530, distance: 77.2
click at [529, 530] on div "Confirm DOCSTARS Note Client Name Client ID Supervision End Date New Early Term…" at bounding box center [744, 405] width 467 height 487
click at [541, 530] on span at bounding box center [542, 533] width 13 height 13
click at [557, 527] on input "checkbox" at bounding box center [557, 527] width 0 height 0
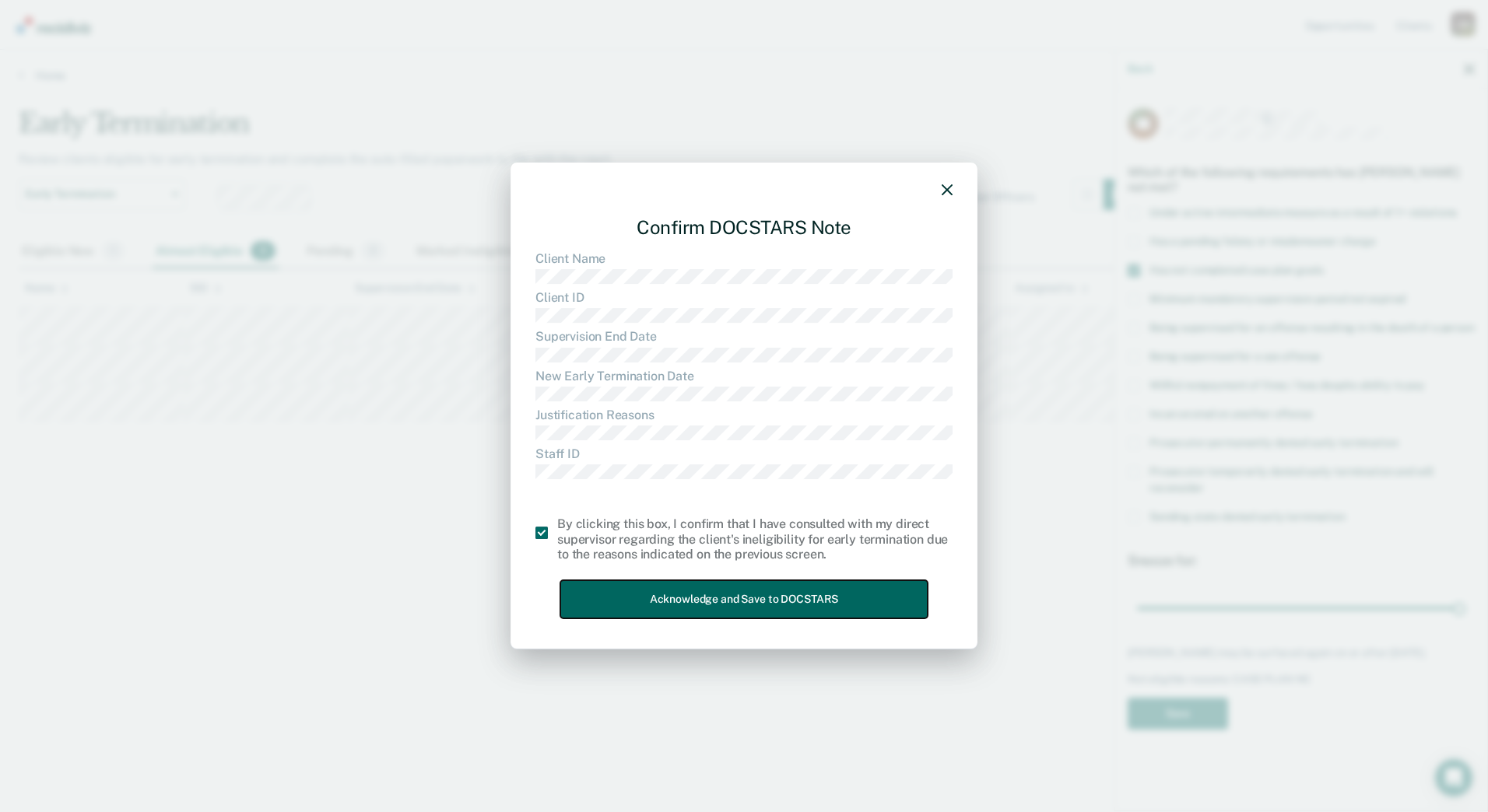
click at [600, 587] on button "Acknowledge and Save to DOCSTARS" at bounding box center [744, 599] width 367 height 38
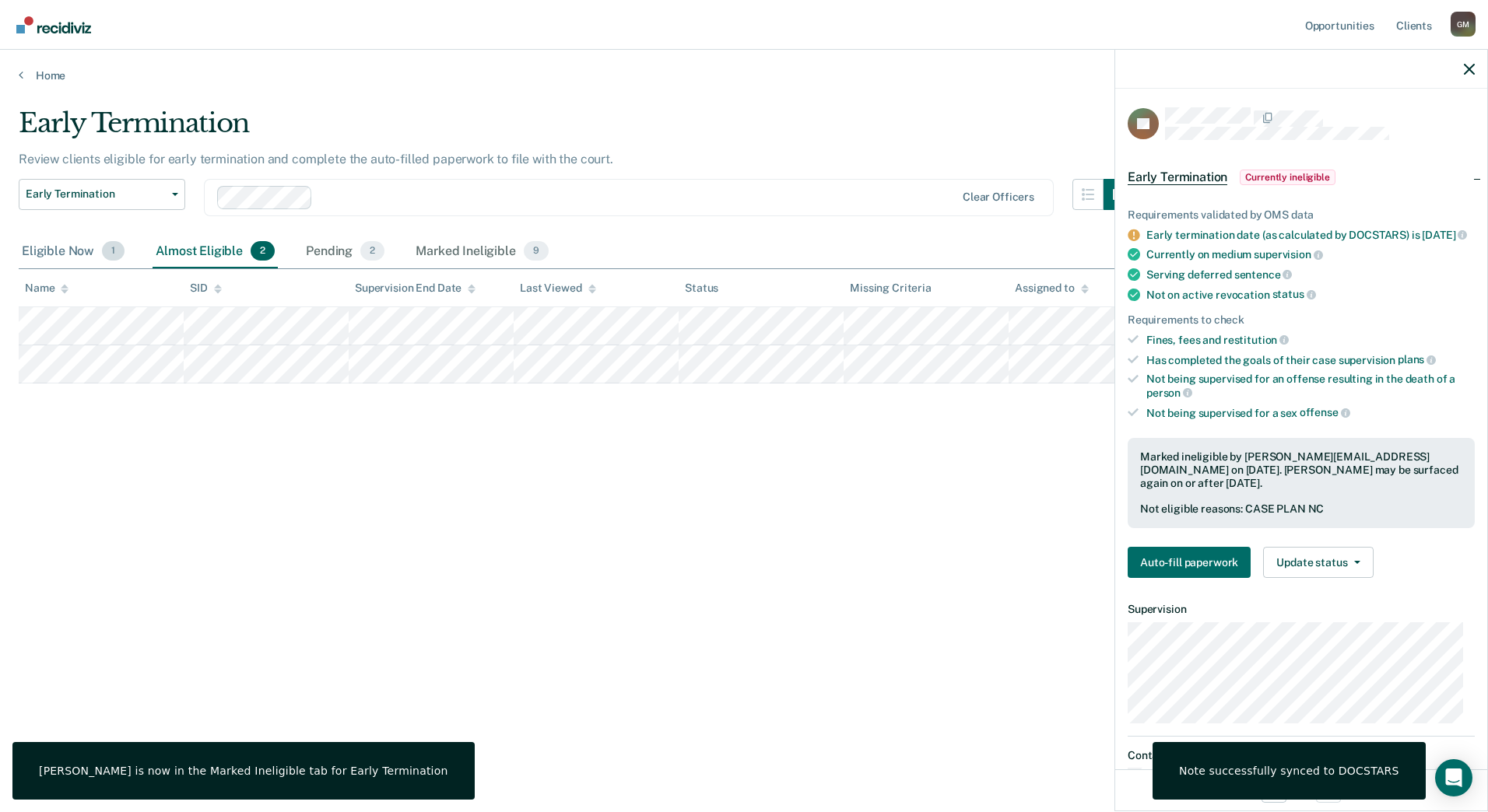
click at [53, 260] on div "Eligible Now 1" at bounding box center [73, 252] width 109 height 34
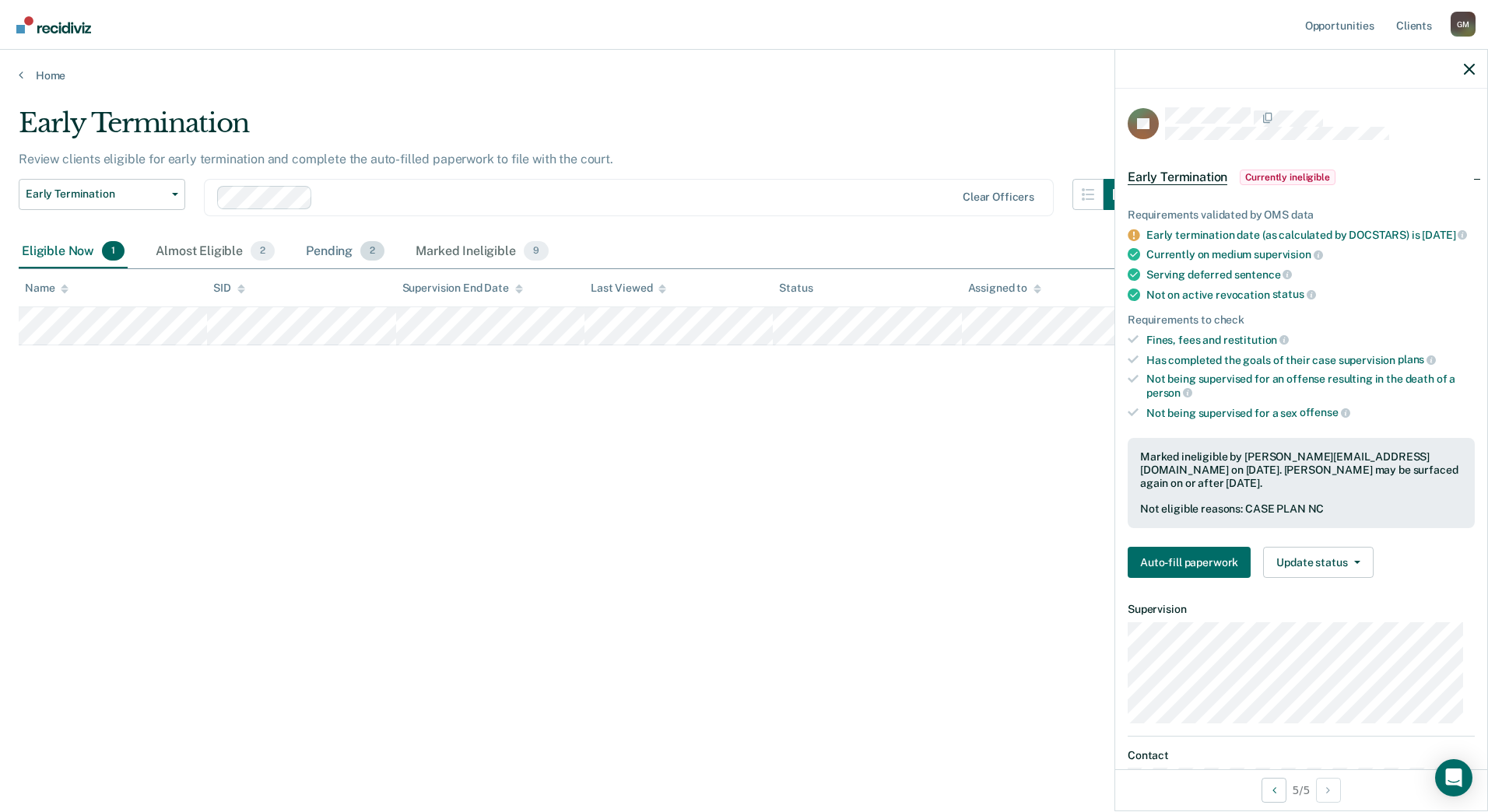
click at [337, 244] on div "Pending 2" at bounding box center [345, 252] width 85 height 34
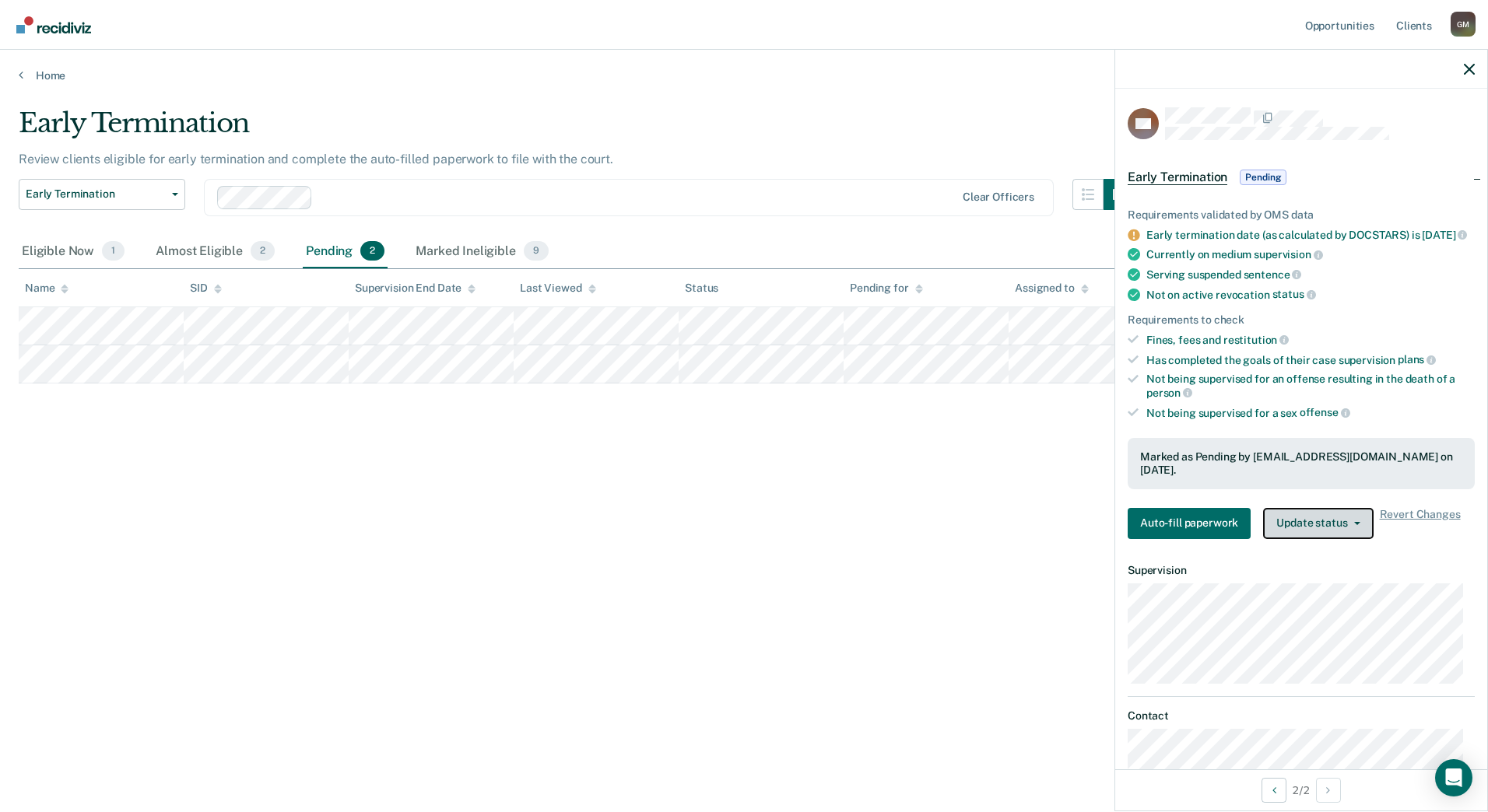
click at [1290, 518] on button "Update status" at bounding box center [1318, 523] width 110 height 31
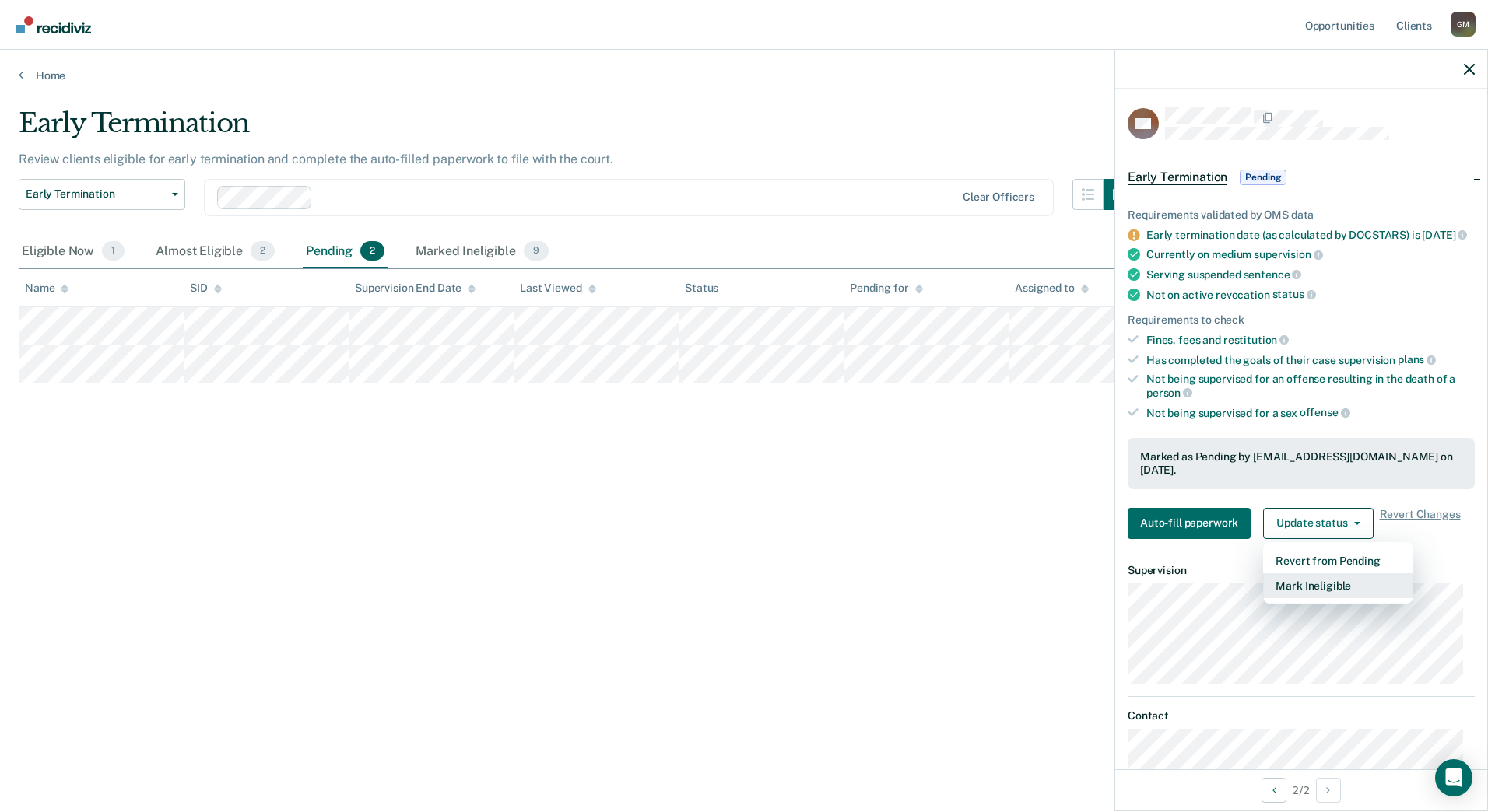
click at [1306, 580] on button "Mark Ineligible" at bounding box center [1338, 585] width 150 height 25
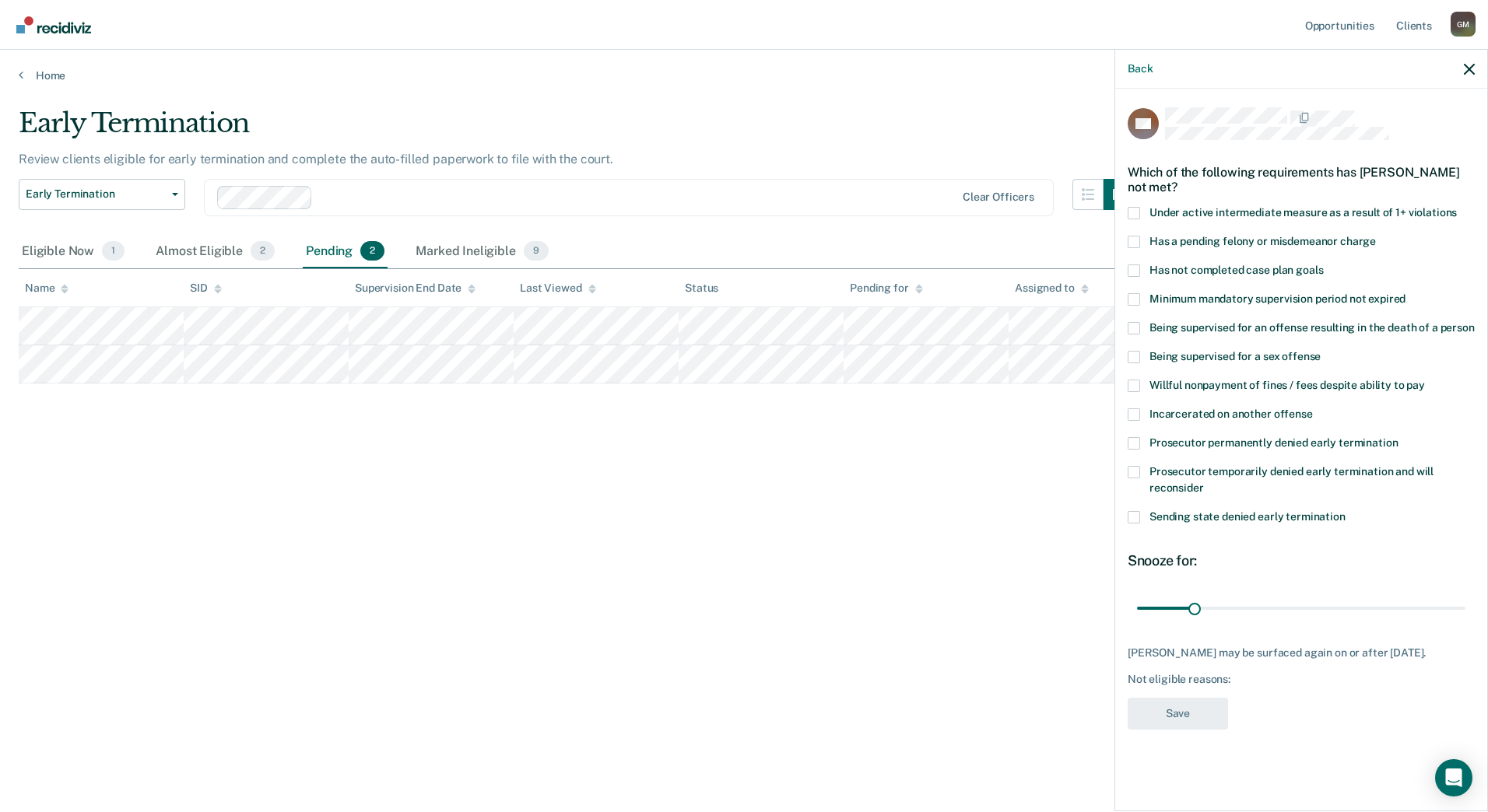
click at [1198, 240] on span "Has a pending felony or misdemeanor charge" at bounding box center [1263, 241] width 226 height 13
click at [1376, 236] on input "Has a pending felony or misdemeanor charge" at bounding box center [1376, 236] width 0 height 0
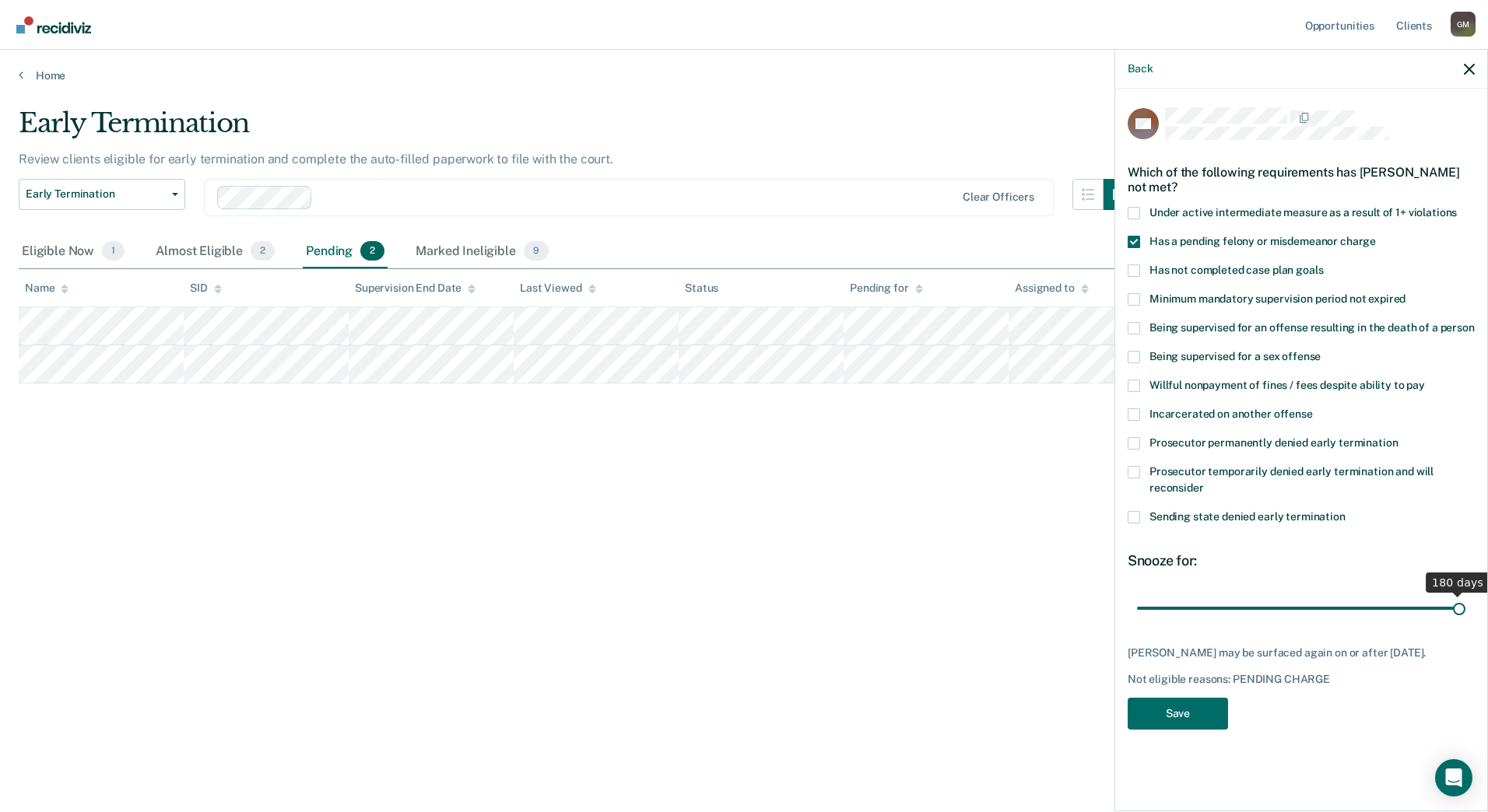
drag, startPoint x: 1196, startPoint y: 603, endPoint x: 1490, endPoint y: 607, distance: 294.0
type input "180"
click at [1466, 607] on input "range" at bounding box center [1301, 608] width 329 height 27
click at [1191, 722] on button "Save" at bounding box center [1178, 714] width 101 height 32
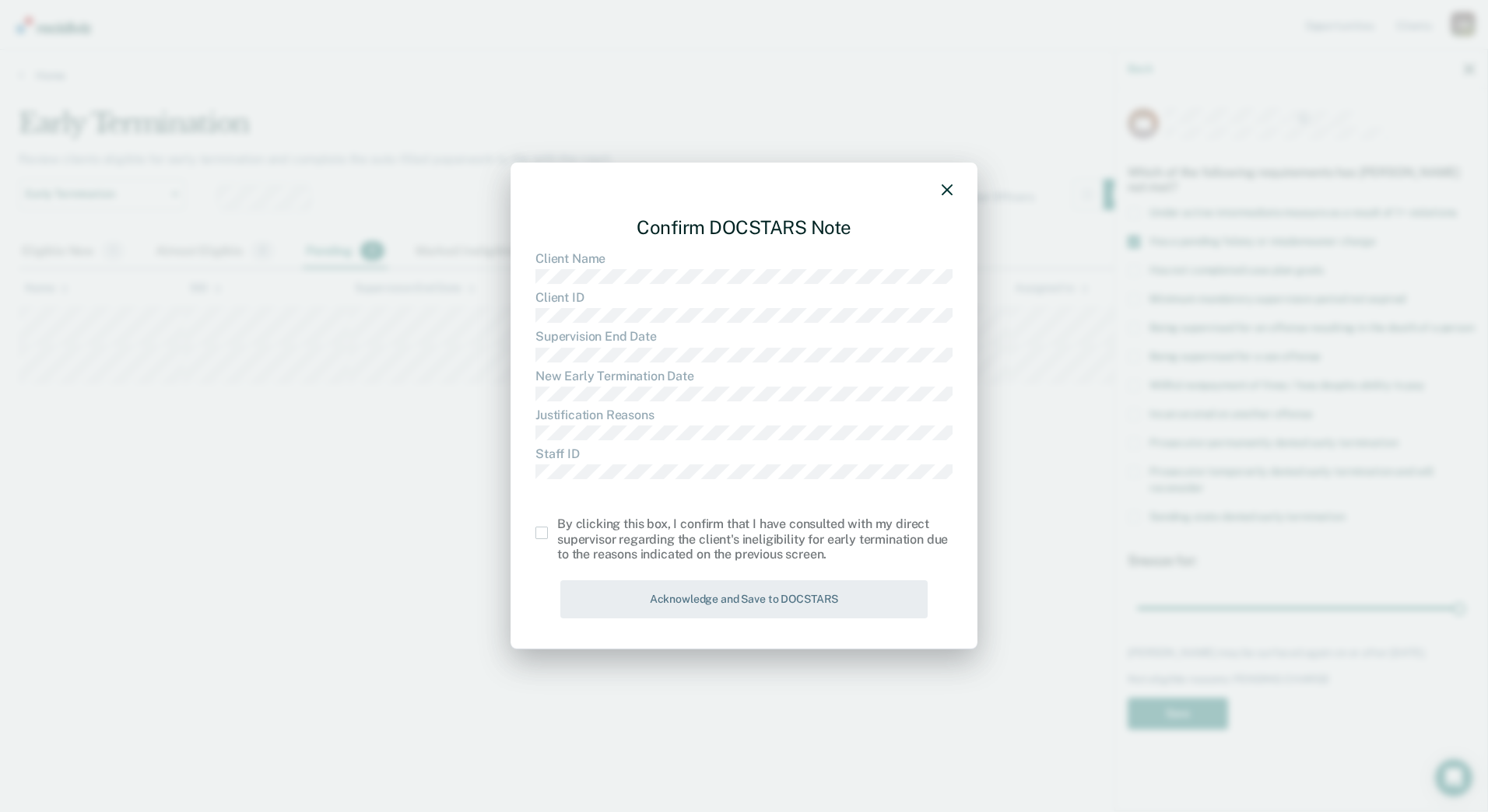
click at [546, 533] on span at bounding box center [542, 533] width 13 height 13
click at [557, 527] on input "checkbox" at bounding box center [557, 527] width 0 height 0
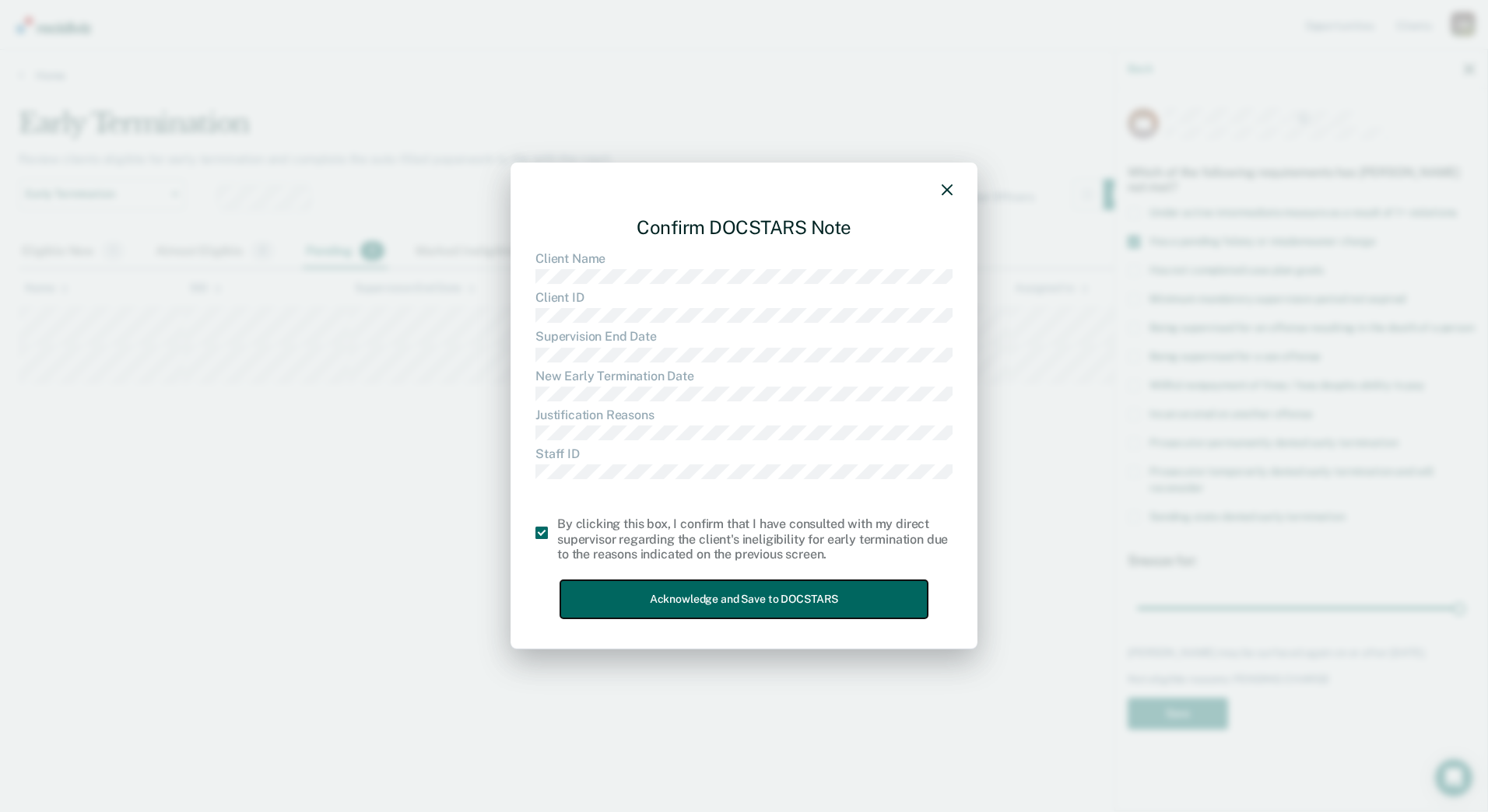
click at [652, 587] on button "Acknowledge and Save to DOCSTARS" at bounding box center [744, 599] width 367 height 38
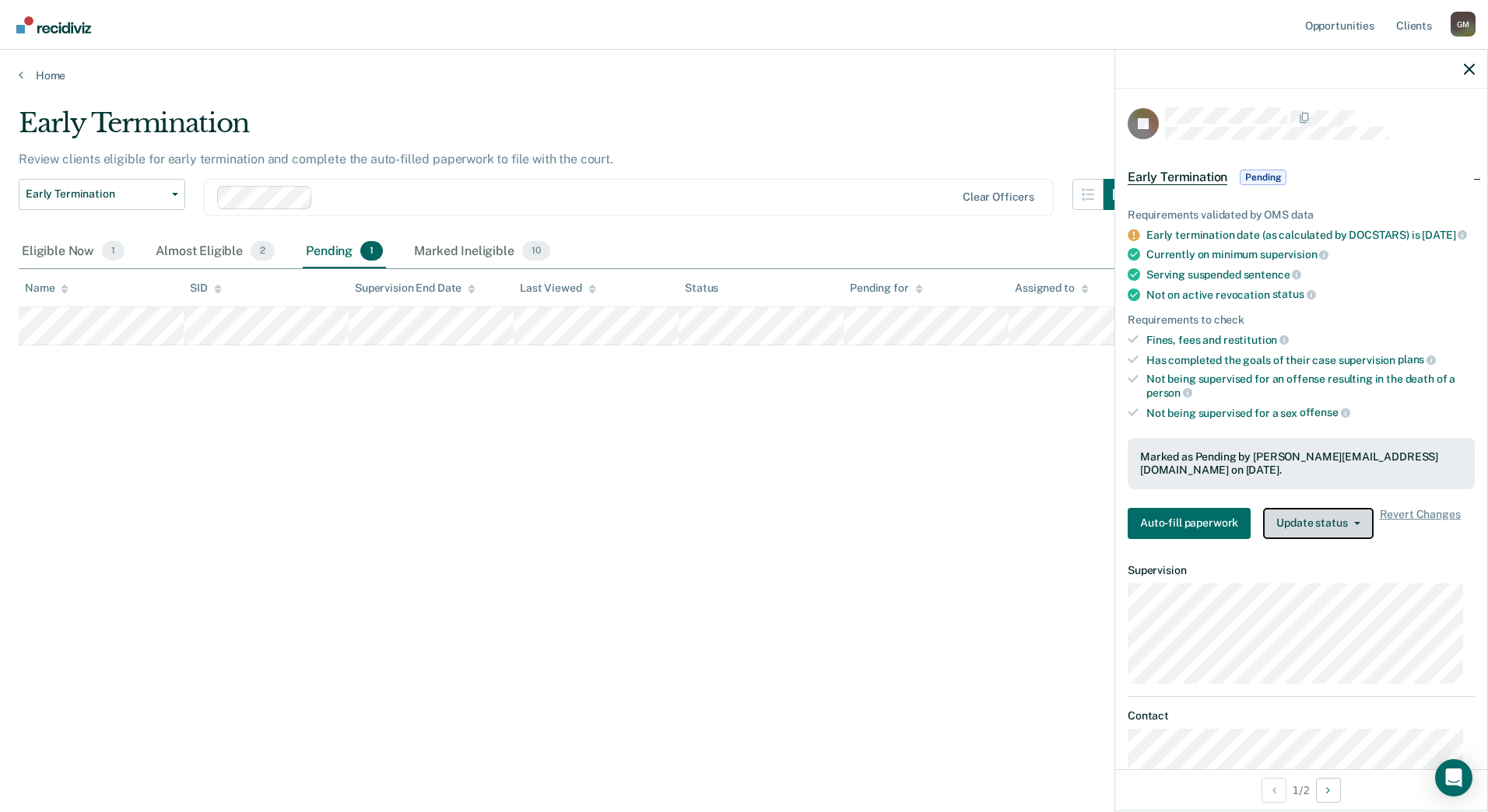
click at [1324, 530] on button "Update status" at bounding box center [1318, 523] width 110 height 31
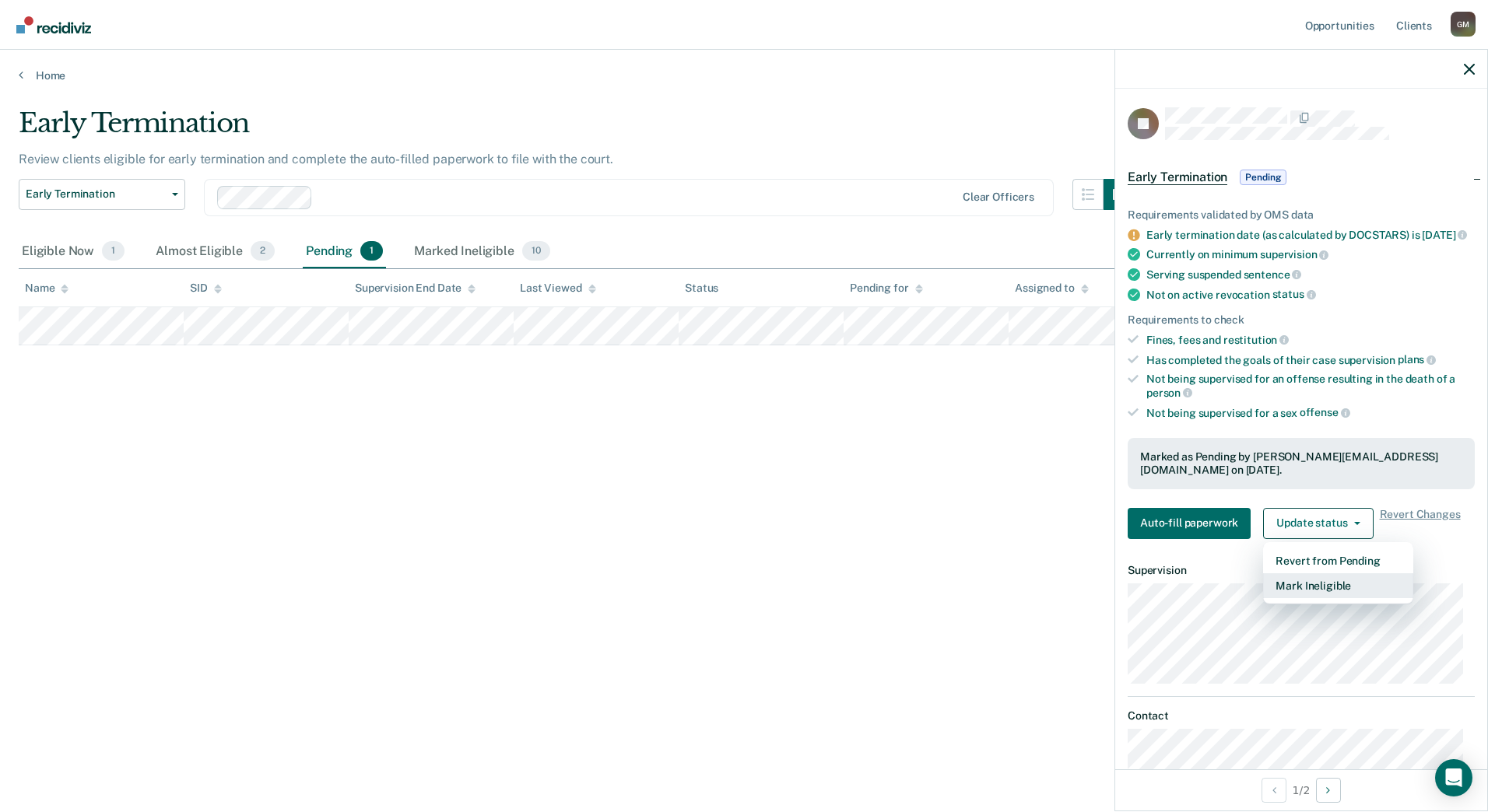
click at [1318, 584] on button "Mark Ineligible" at bounding box center [1338, 585] width 150 height 25
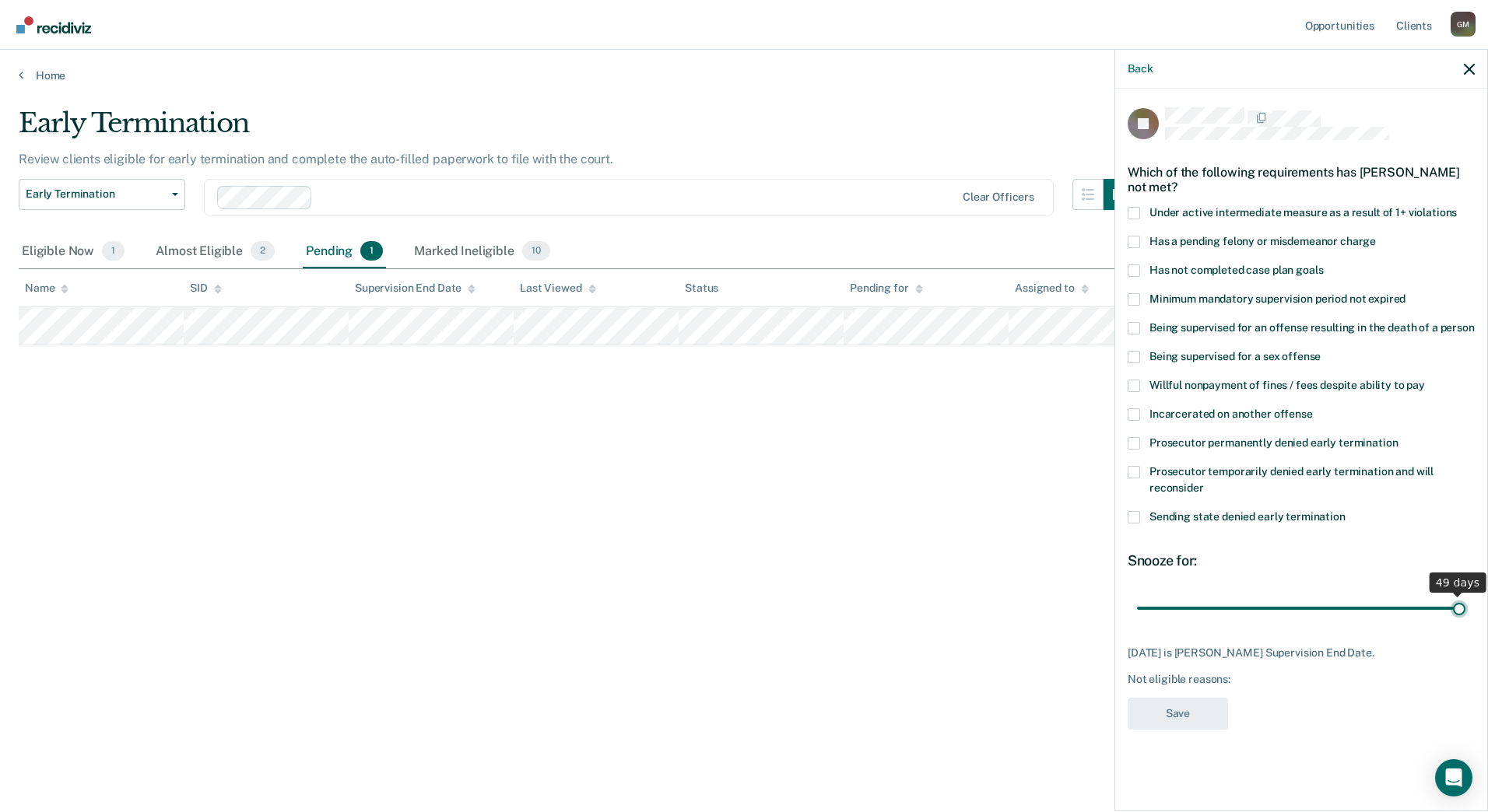
drag, startPoint x: 1346, startPoint y: 611, endPoint x: 1490, endPoint y: 609, distance: 144.0
type input "49"
click at [1466, 609] on input "range" at bounding box center [1301, 608] width 329 height 27
click at [1175, 268] on span "Has not completed case plan goals" at bounding box center [1236, 270] width 174 height 13
click at [1323, 265] on input "Has not completed case plan goals" at bounding box center [1323, 265] width 0 height 0
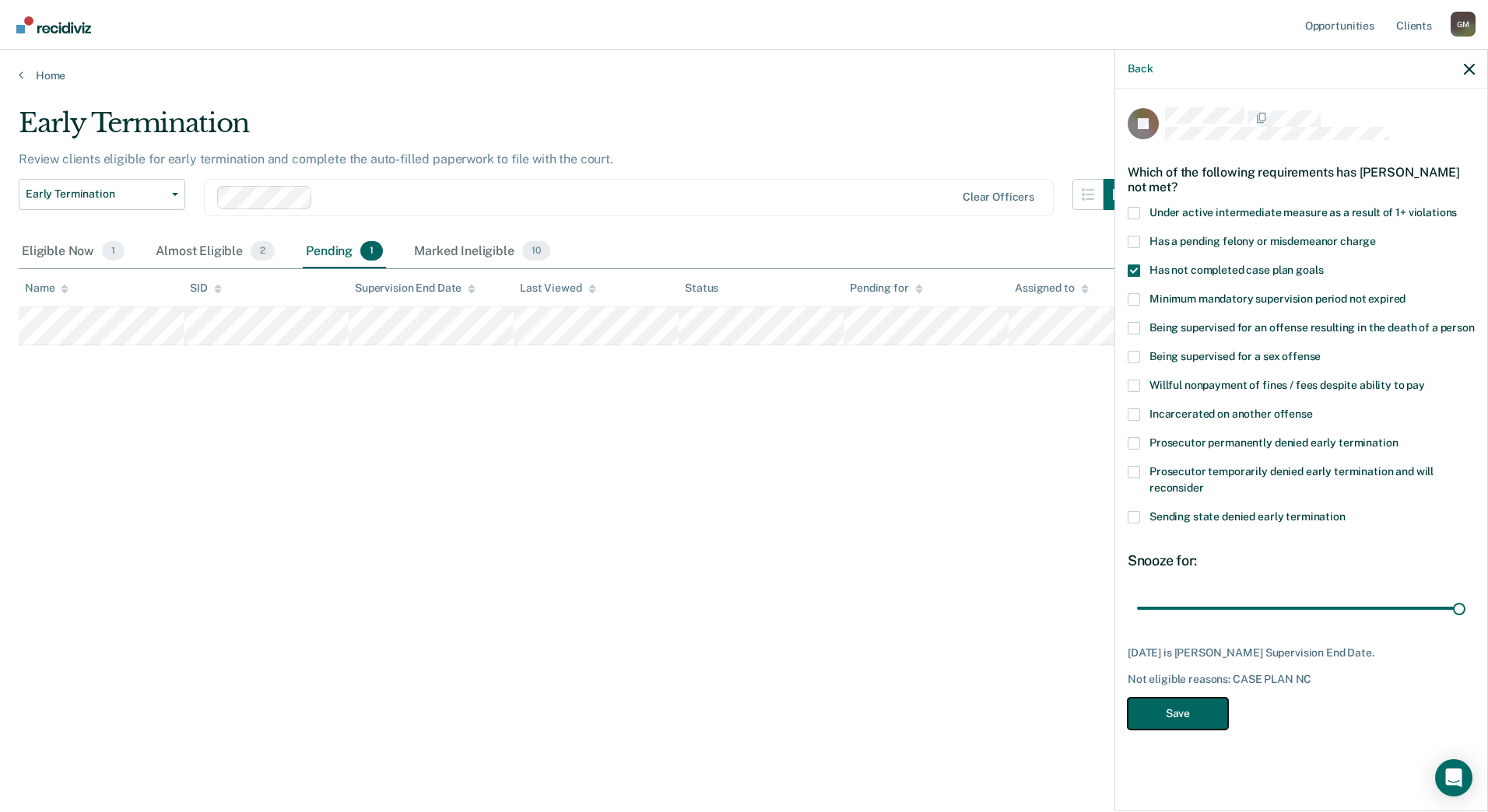
click at [1163, 713] on button "Save" at bounding box center [1178, 714] width 101 height 32
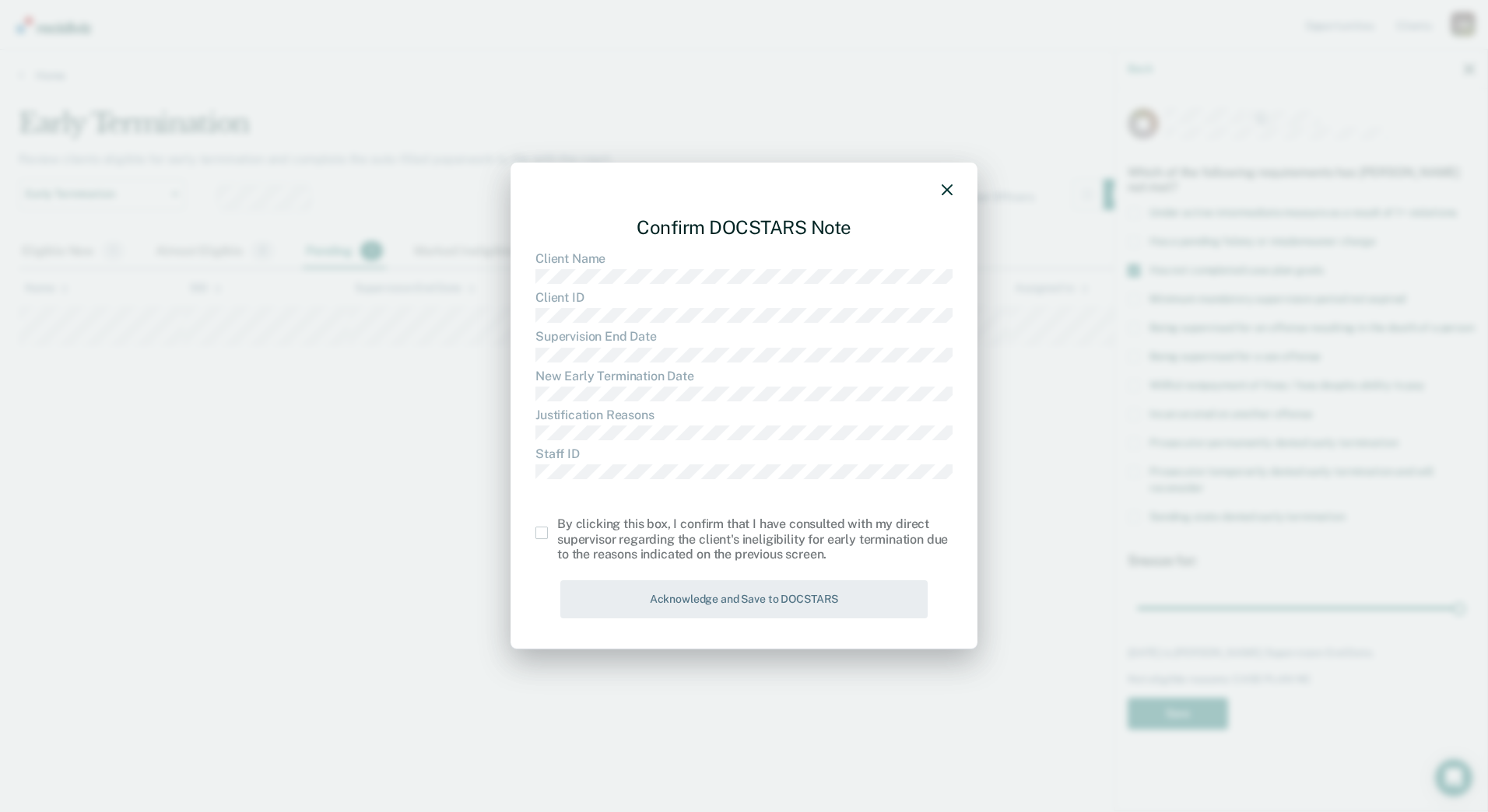
click at [541, 539] on div "By clicking this box, I confirm that I have consulted with my direct supervisor…" at bounding box center [744, 539] width 417 height 45
click at [538, 530] on span at bounding box center [542, 533] width 13 height 13
click at [557, 527] on input "checkbox" at bounding box center [557, 527] width 0 height 0
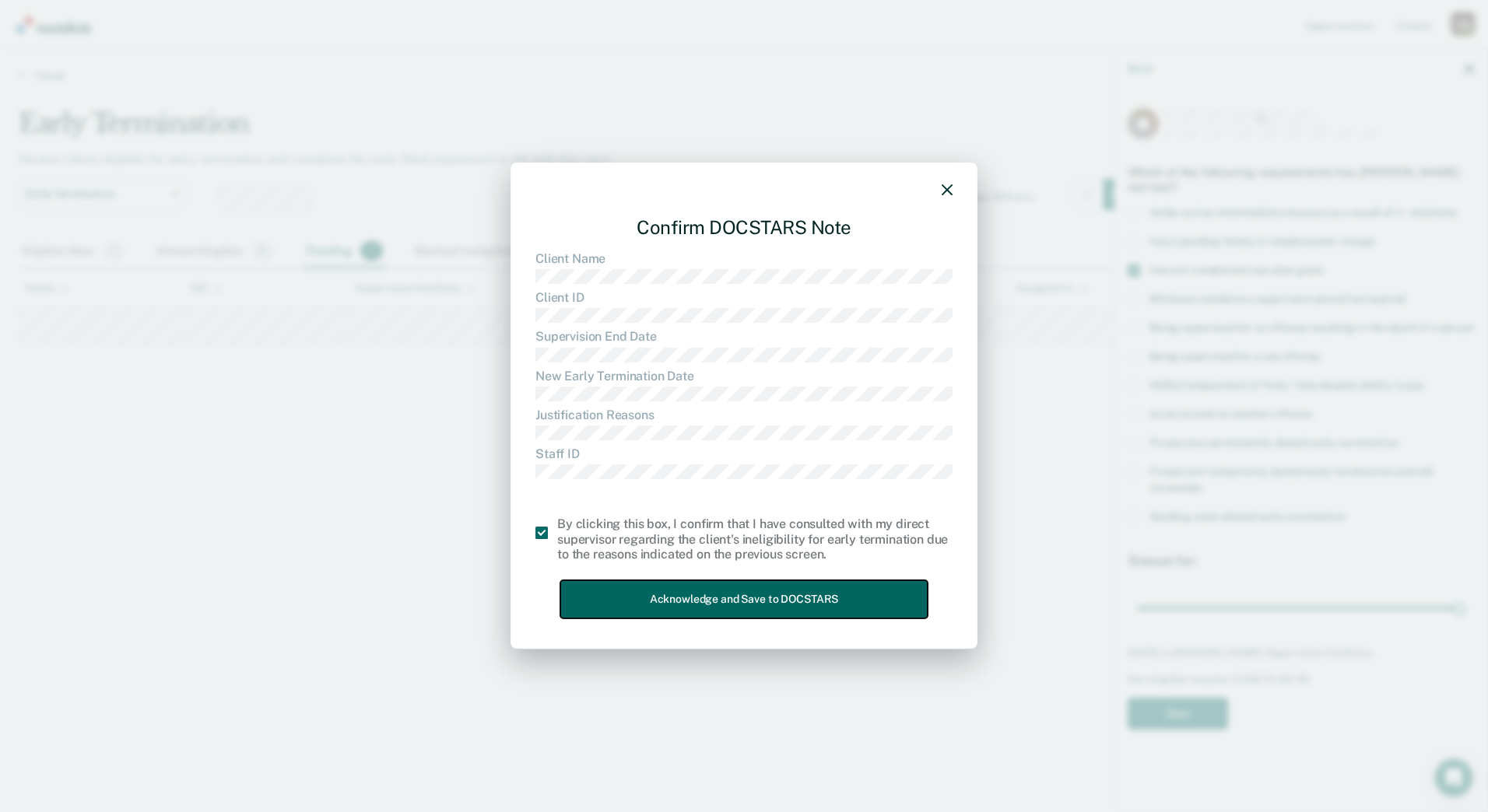
click at [657, 596] on button "Acknowledge and Save to DOCSTARS" at bounding box center [744, 599] width 367 height 38
